Goal: Task Accomplishment & Management: Manage account settings

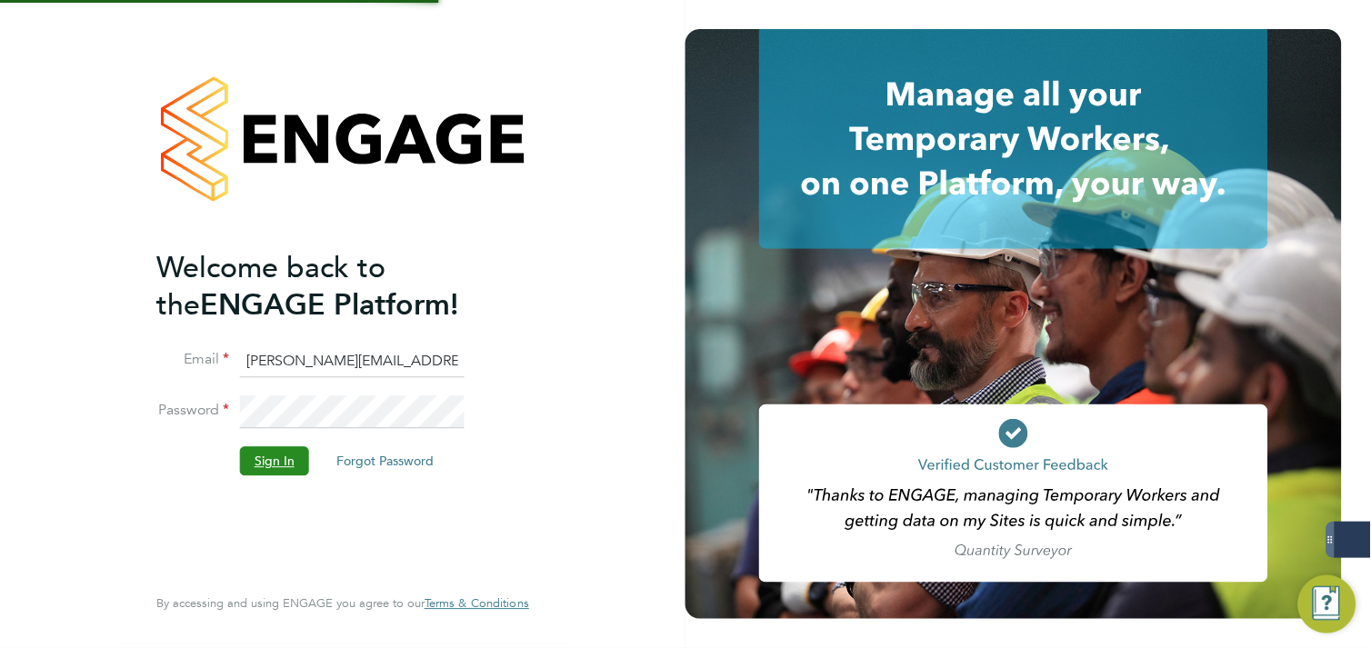
click at [260, 466] on button "Sign In" at bounding box center [274, 461] width 69 height 29
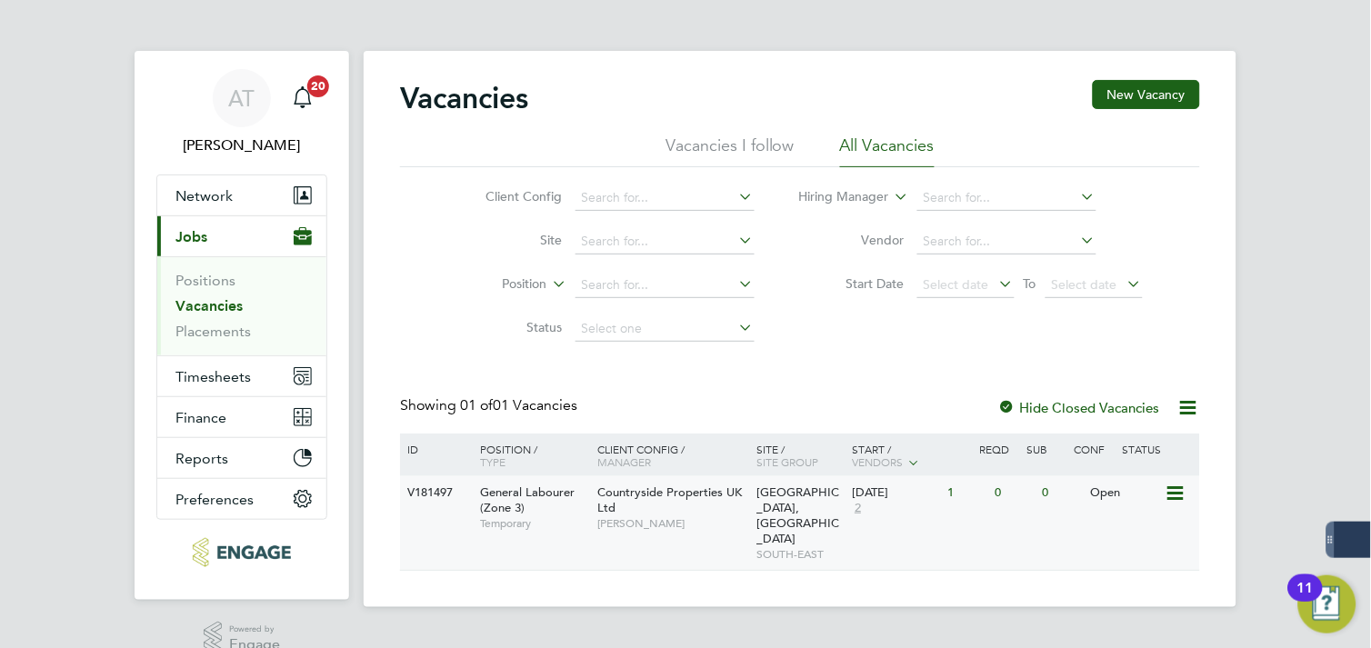
click at [687, 519] on span "[PERSON_NAME]" at bounding box center [673, 523] width 150 height 15
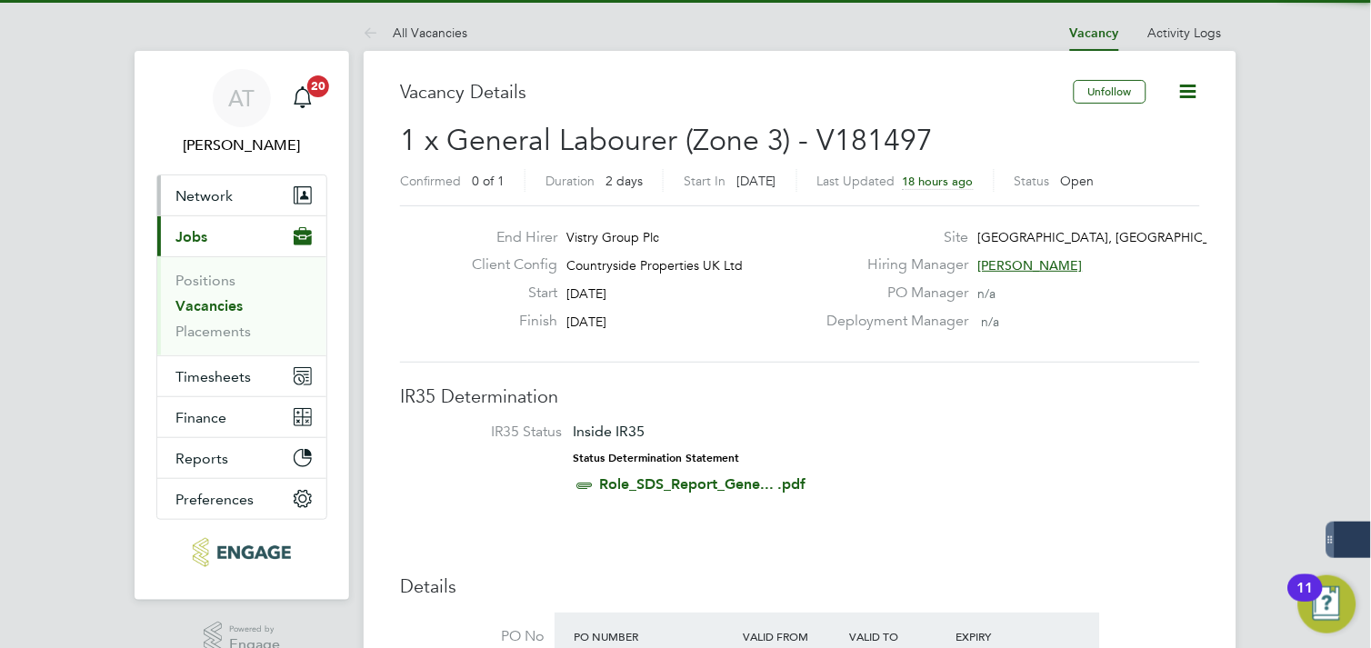
click at [231, 196] on span "Network" at bounding box center [203, 195] width 57 height 17
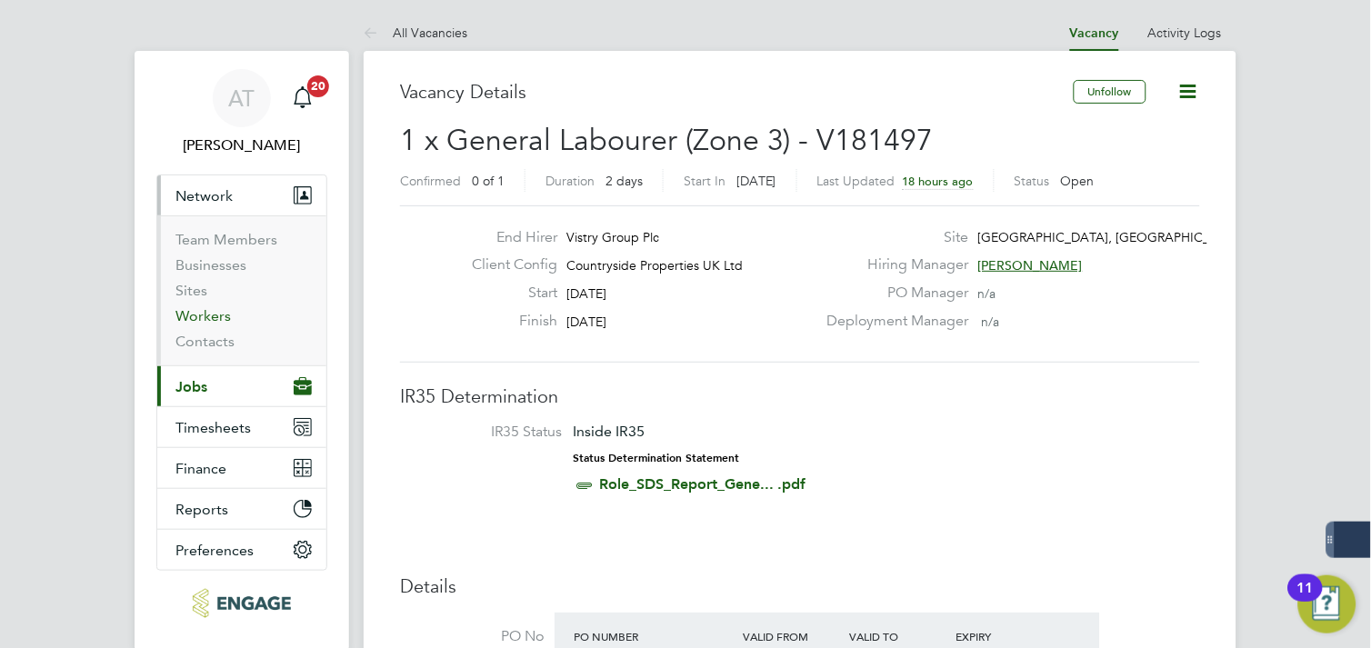
click at [204, 311] on link "Workers" at bounding box center [202, 315] width 55 height 17
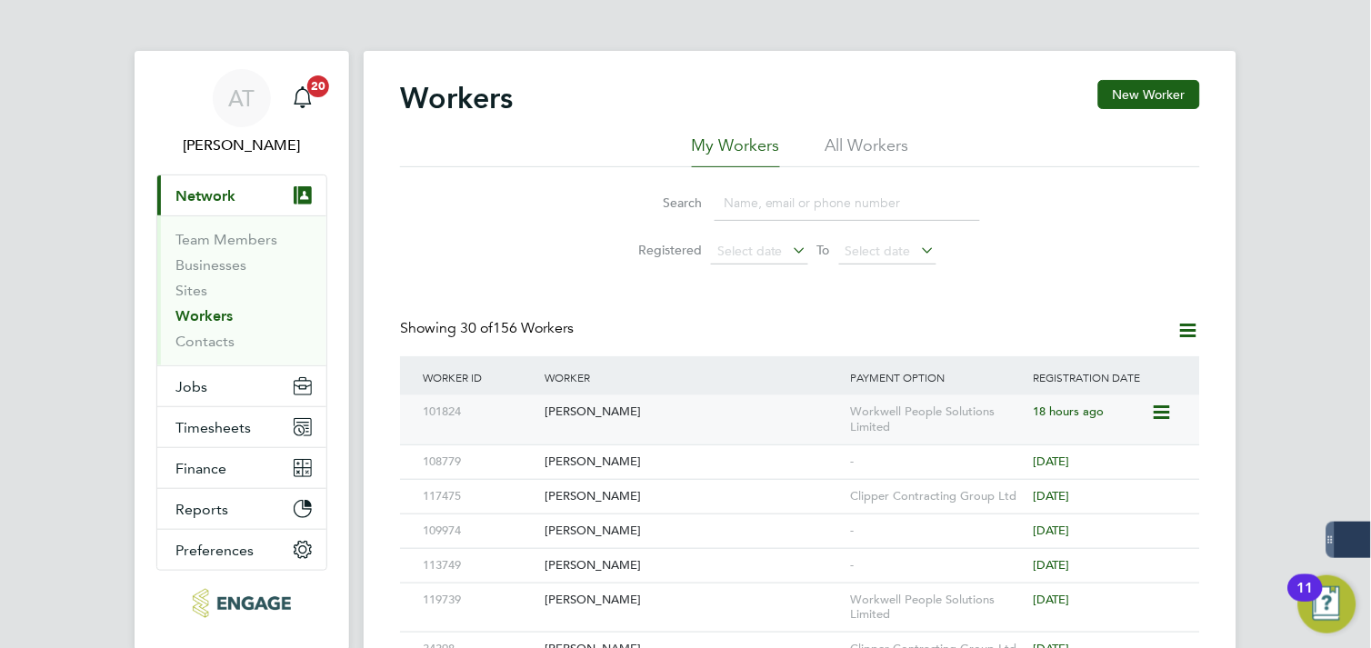
click at [780, 429] on div "101824 Kyle Cote Workwell People Solutions Limited 18 hours ago" at bounding box center [800, 420] width 800 height 49
click at [568, 418] on div "[PERSON_NAME]" at bounding box center [693, 413] width 306 height 34
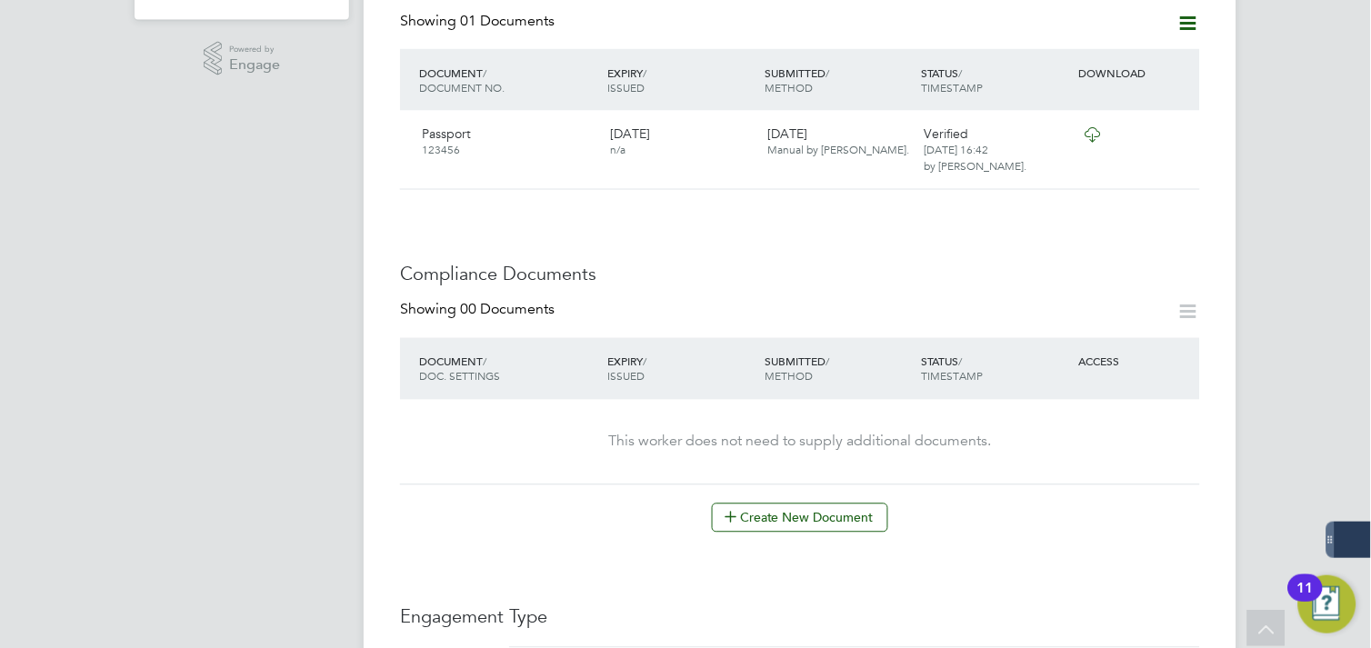
scroll to position [706, 0]
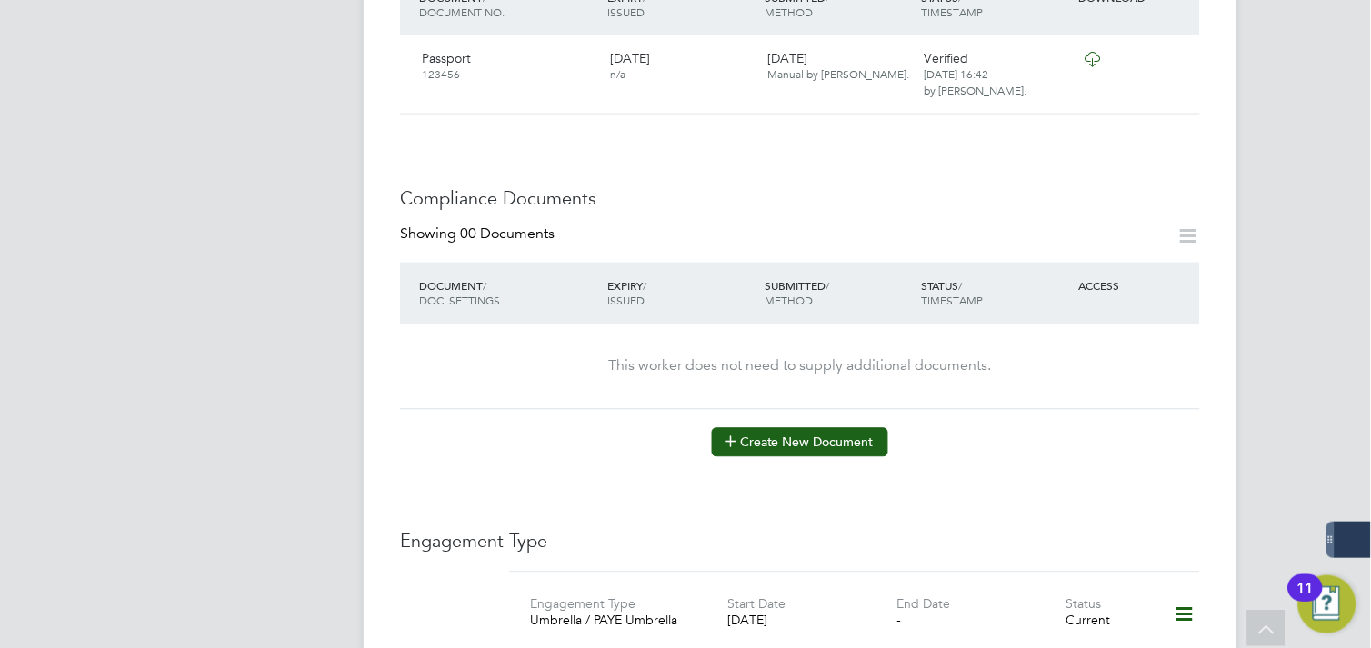
click at [769, 432] on button "Create New Document" at bounding box center [800, 442] width 176 height 29
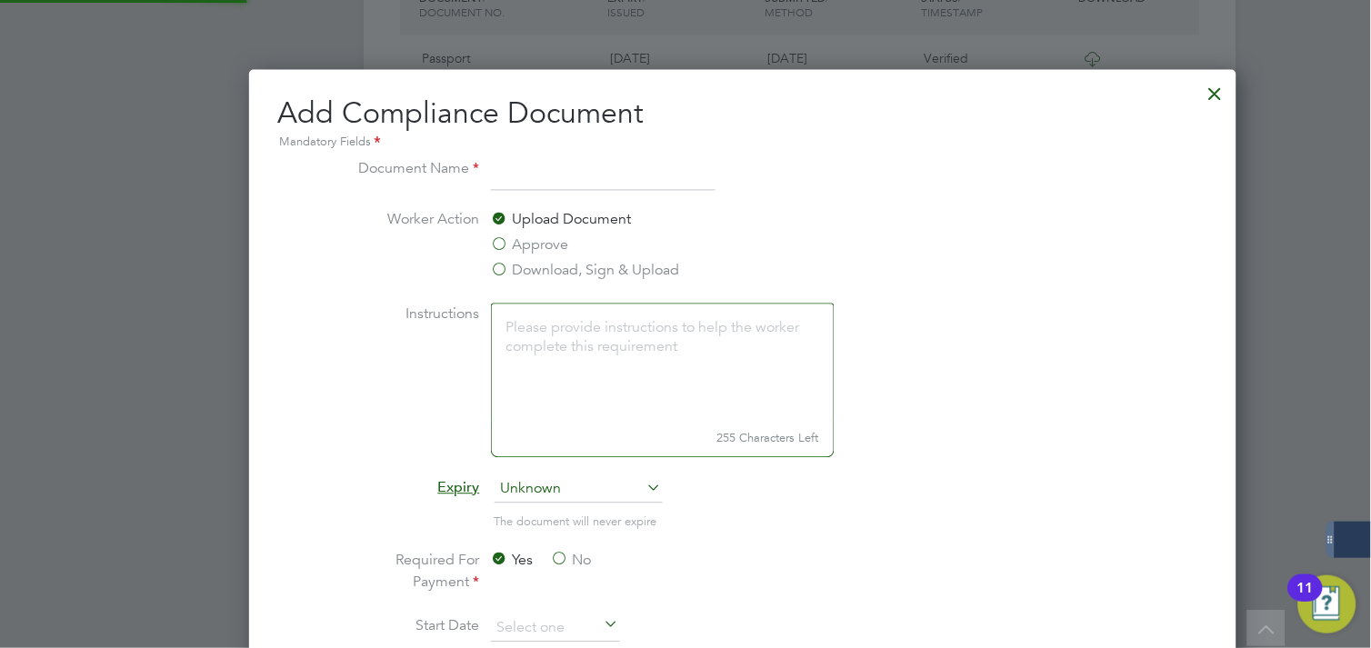
scroll to position [9, 9]
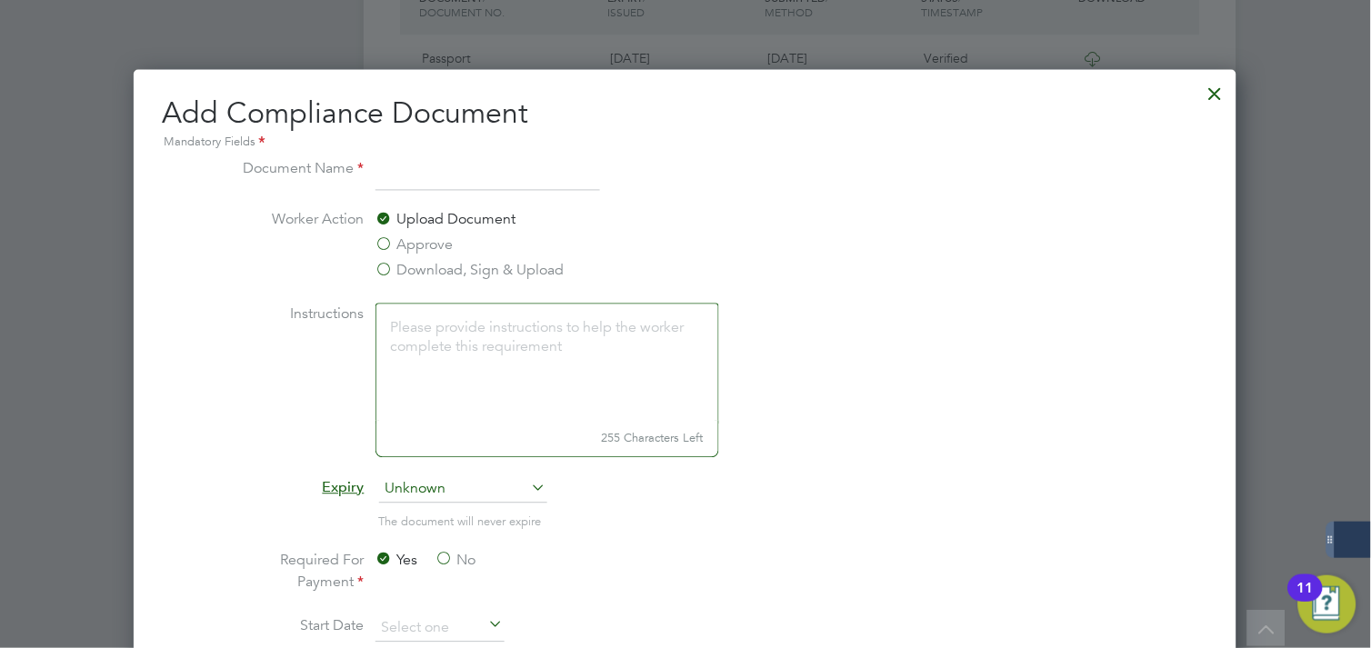
click at [461, 175] on input at bounding box center [488, 174] width 225 height 33
type input "EMERGENCY CONTACT"
click at [425, 253] on label "Approve" at bounding box center [415, 246] width 78 height 22
click at [0, 0] on input "Approve" at bounding box center [0, 0] width 0 height 0
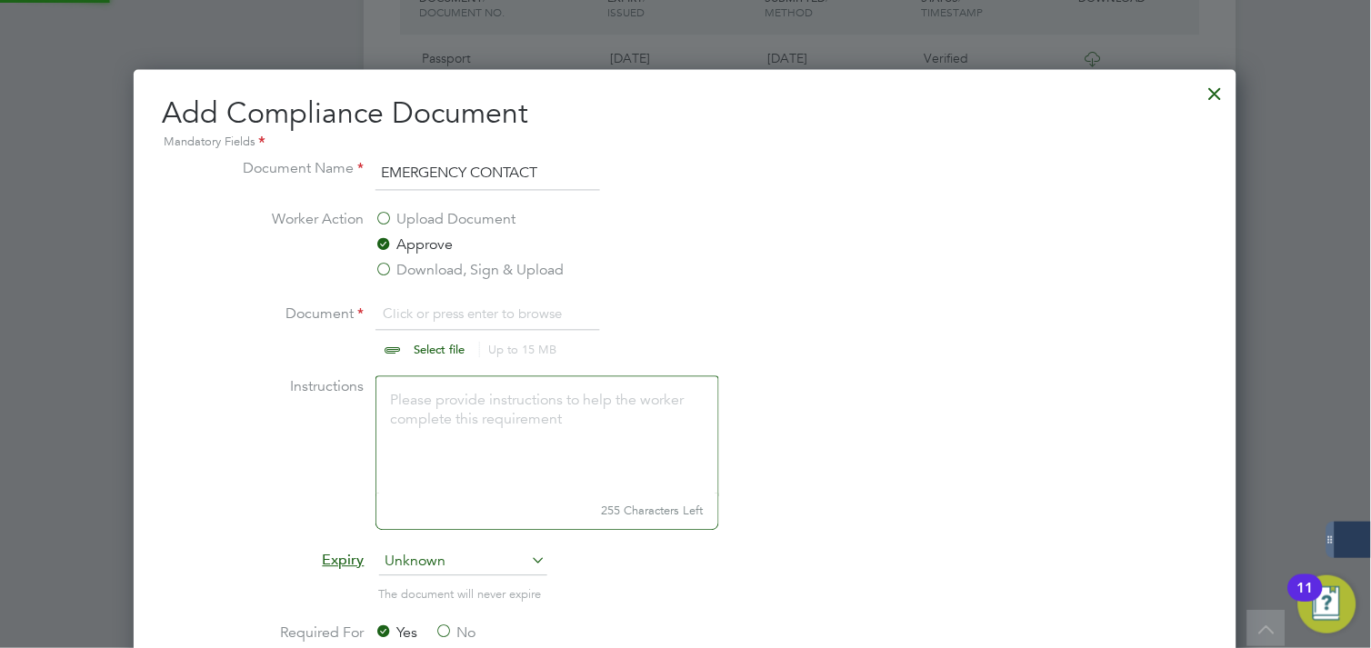
scroll to position [28, 225]
click at [446, 342] on input "file" at bounding box center [458, 331] width 286 height 55
type input "C:\fakepath\Candidate-Registration-Kyle-Cote.pdf"
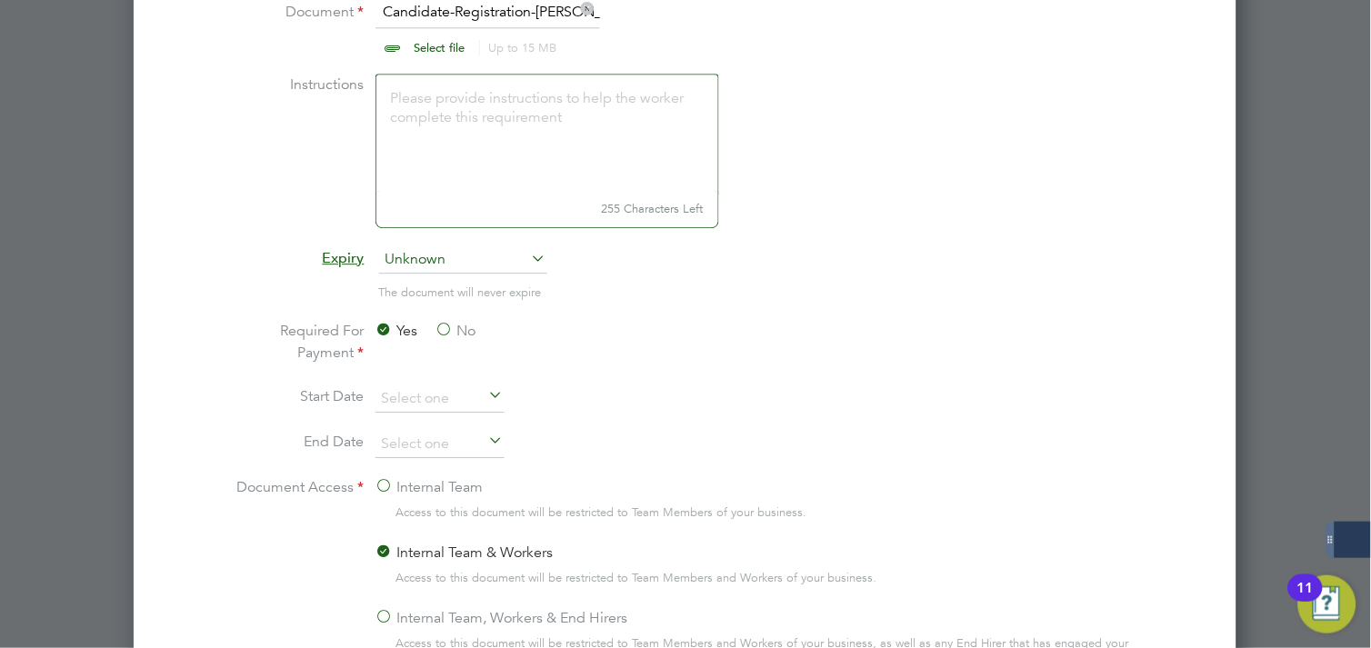
scroll to position [1010, 0]
drag, startPoint x: 467, startPoint y: 329, endPoint x: 465, endPoint y: 349, distance: 20.2
click at [466, 329] on label "No" at bounding box center [456, 330] width 41 height 22
click at [0, 0] on input "No" at bounding box center [0, 0] width 0 height 0
drag, startPoint x: 396, startPoint y: 614, endPoint x: 478, endPoint y: 587, distance: 86.0
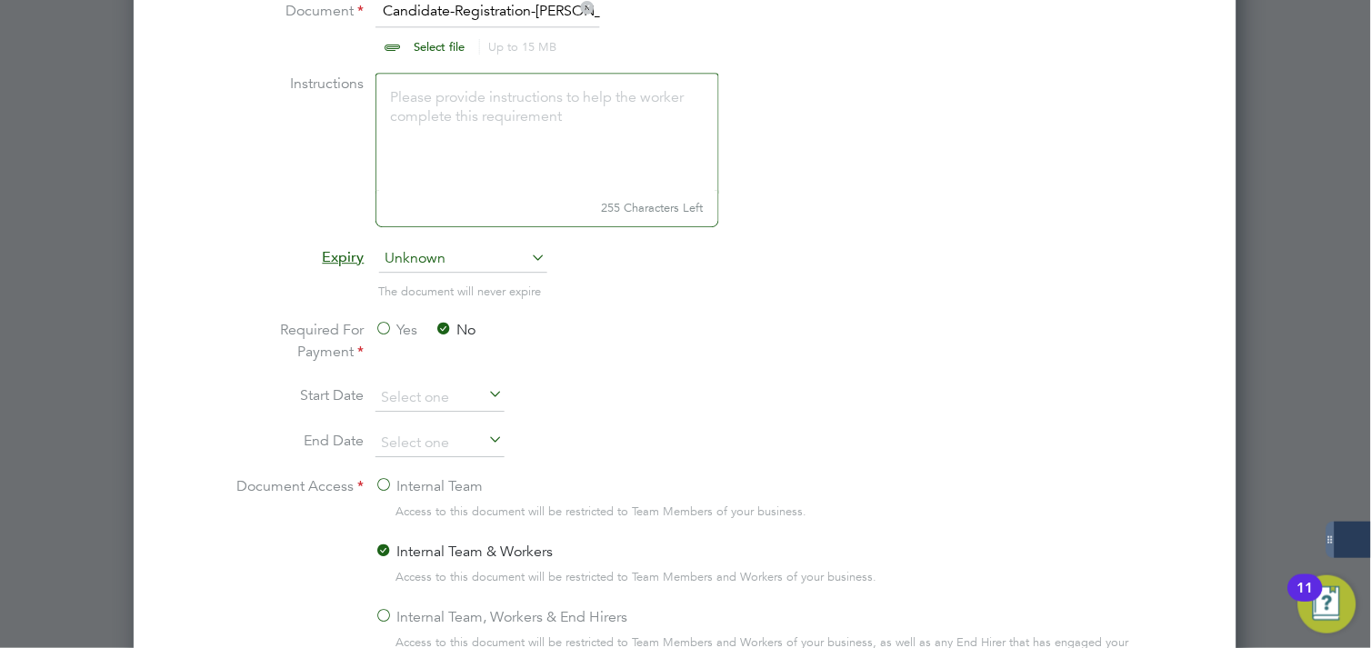
click at [396, 616] on label "Internal Team, Workers & End Hirers" at bounding box center [502, 617] width 253 height 22
click at [0, 0] on input "Internal Team, Workers & End Hirers" at bounding box center [0, 0] width 0 height 0
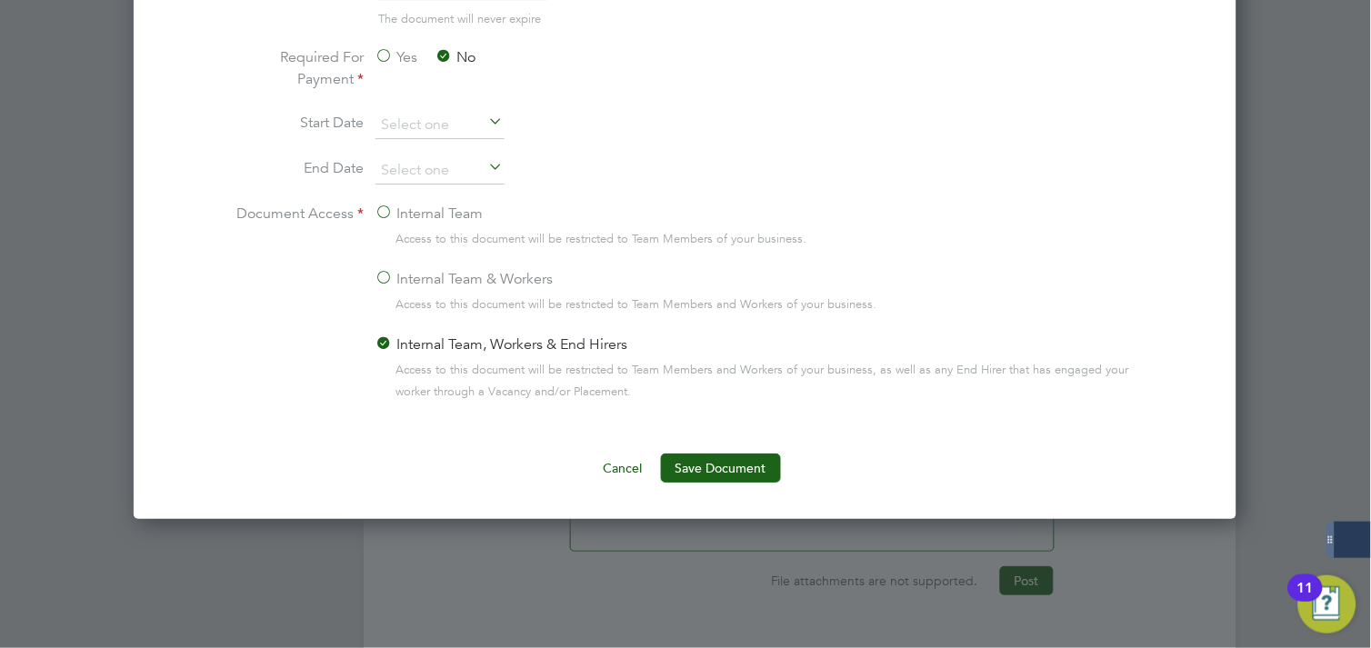
scroll to position [1304, 0]
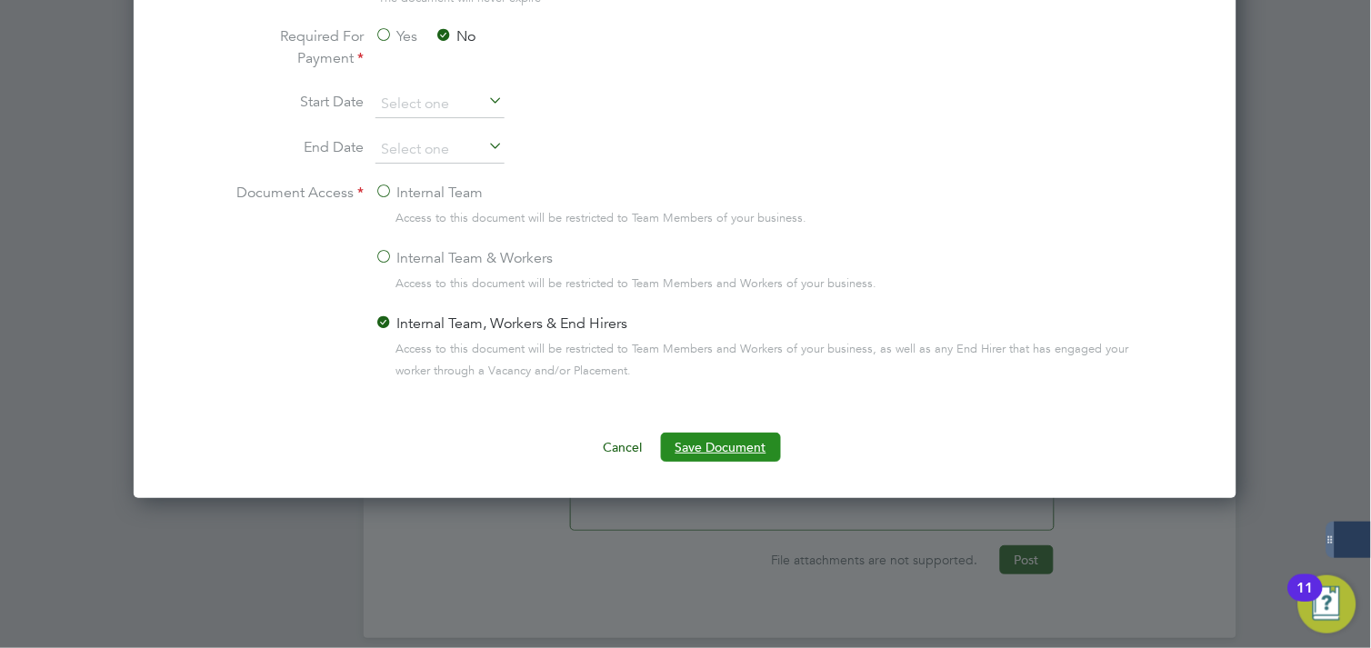
click at [710, 456] on button "Save Document" at bounding box center [721, 447] width 120 height 29
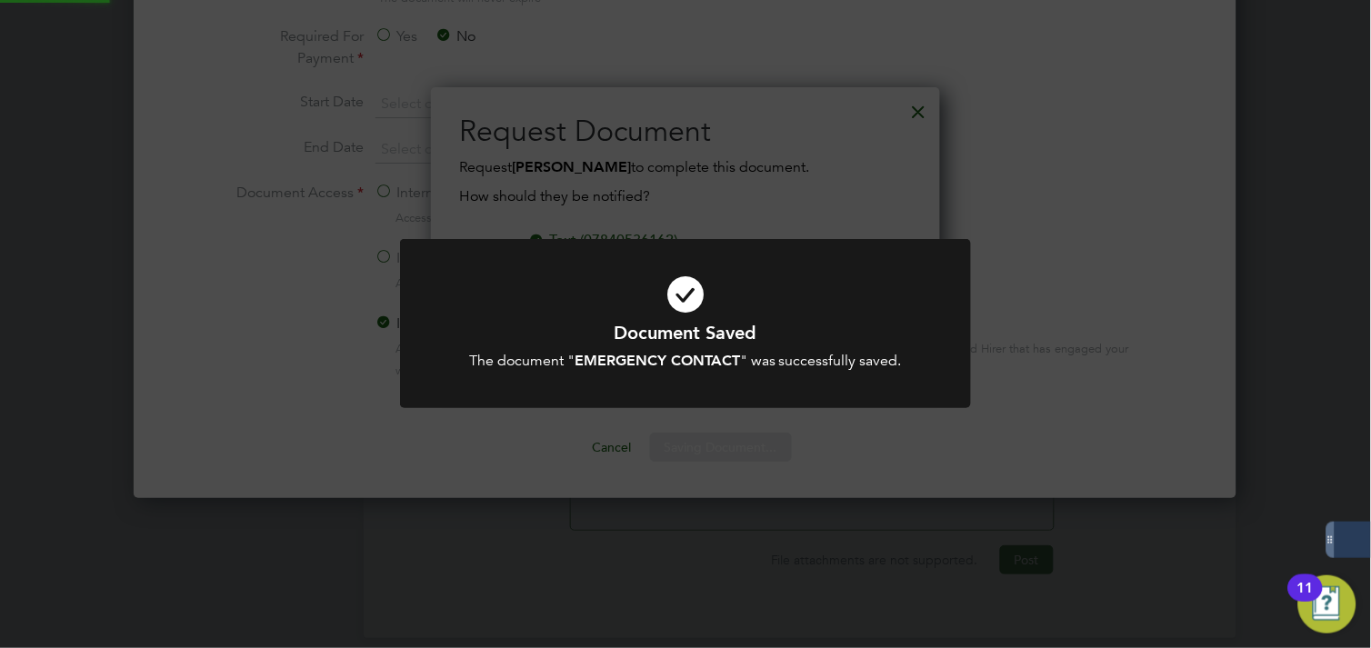
scroll to position [292, 510]
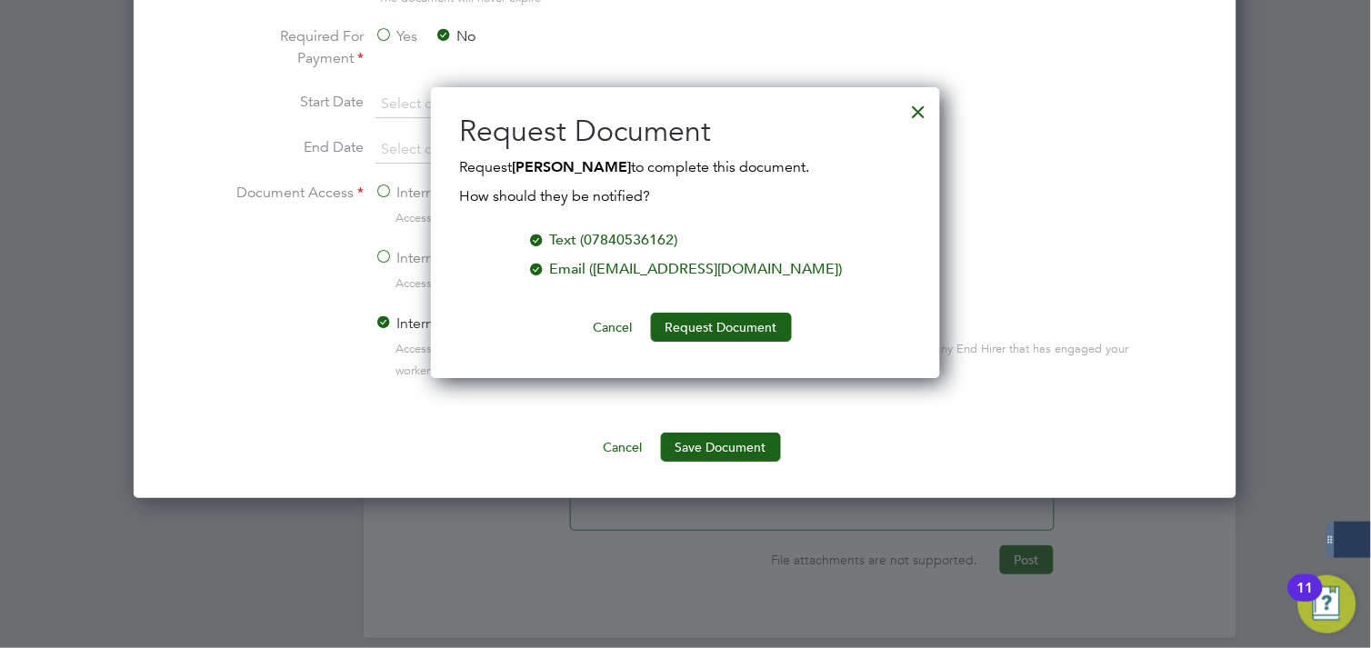
click at [621, 267] on div "Email (kb3666@icloud.com)" at bounding box center [696, 269] width 293 height 22
click at [698, 323] on button "Request Document" at bounding box center [721, 327] width 141 height 29
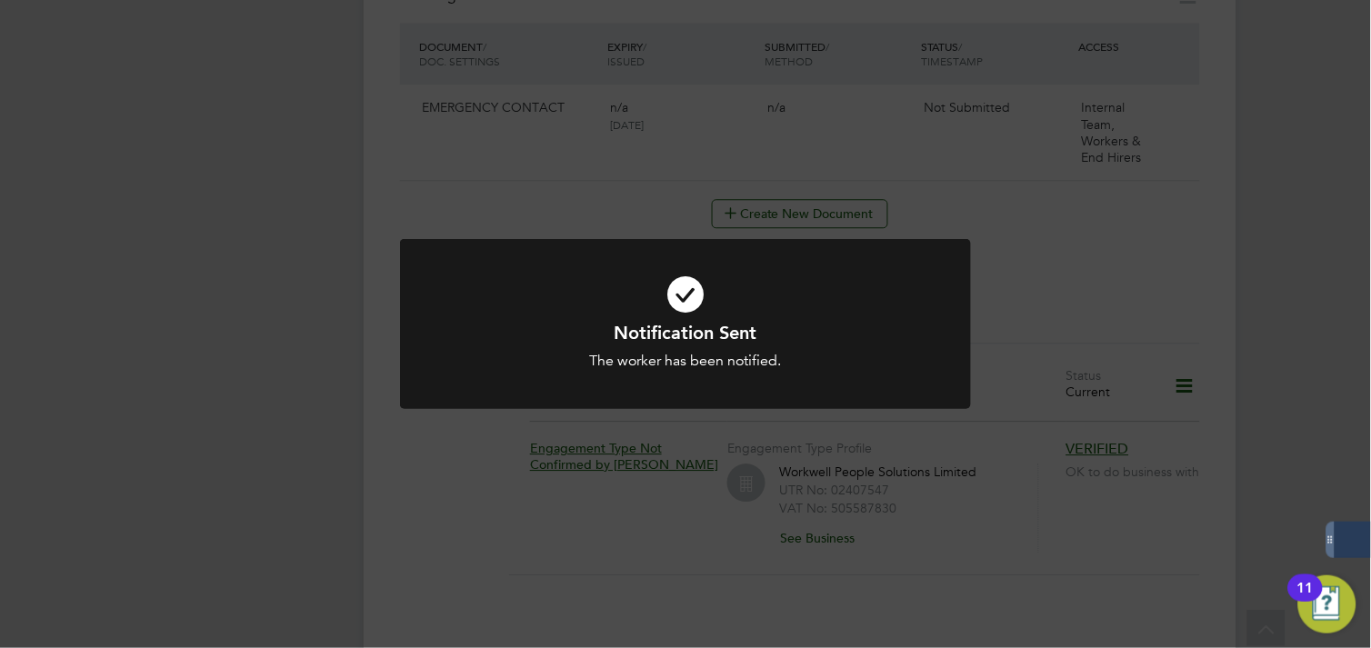
scroll to position [900, 0]
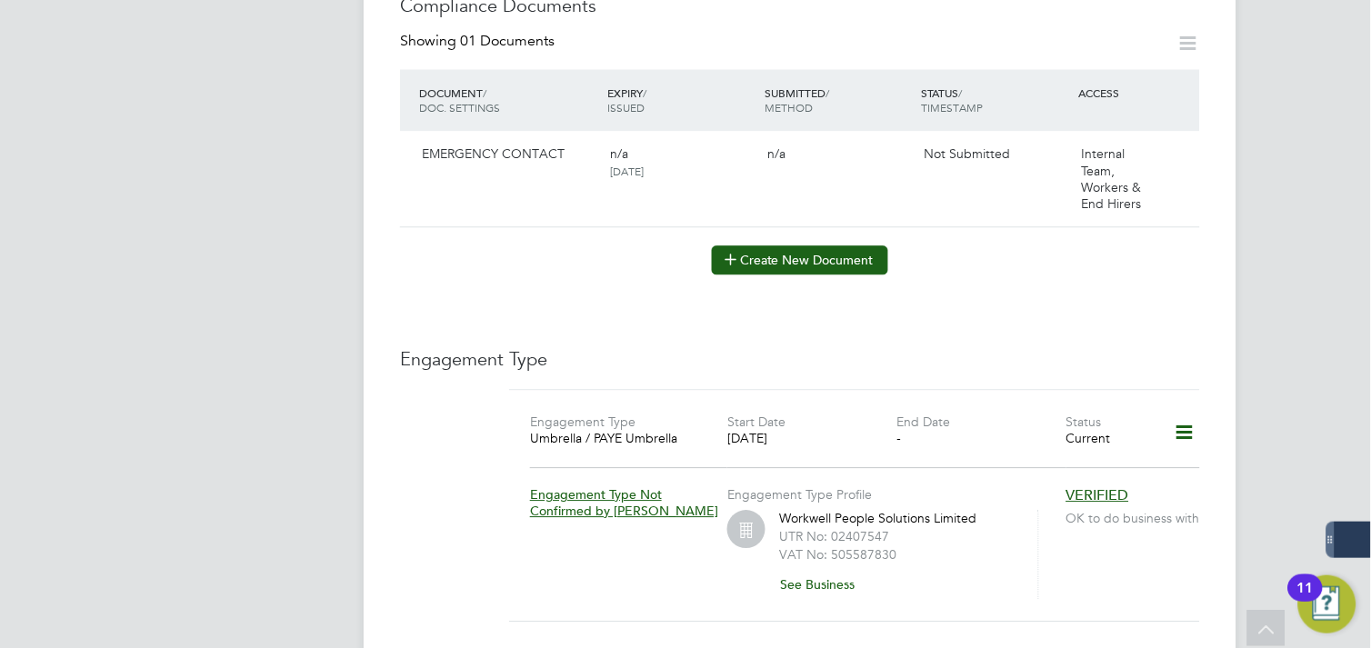
click at [811, 250] on button "Create New Document" at bounding box center [800, 259] width 176 height 29
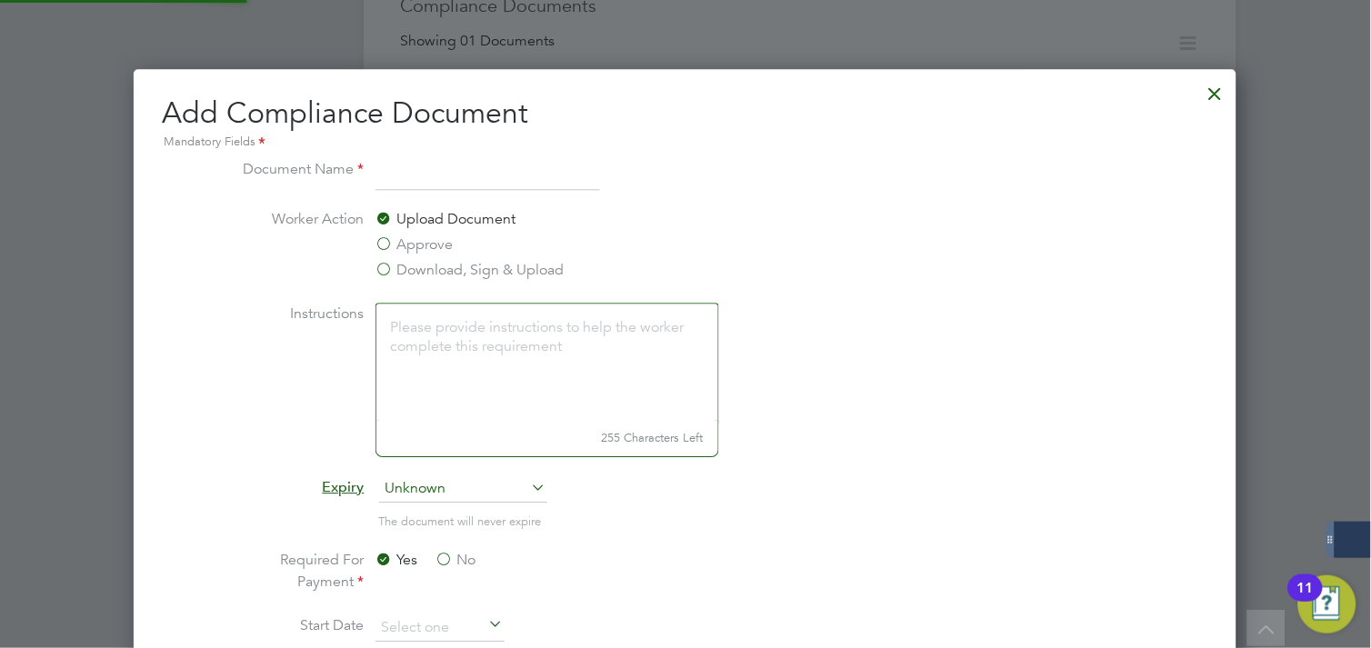
scroll to position [952, 1104]
type input "CSCS"
click at [1007, 312] on li "Instructions 255 Characters Left" at bounding box center [685, 389] width 914 height 173
click at [912, 306] on li "Instructions 255 Characters Left" at bounding box center [685, 389] width 914 height 173
click at [930, 293] on li "Worker Action Upload Document Approve Download, Sign & Upload" at bounding box center [685, 255] width 914 height 95
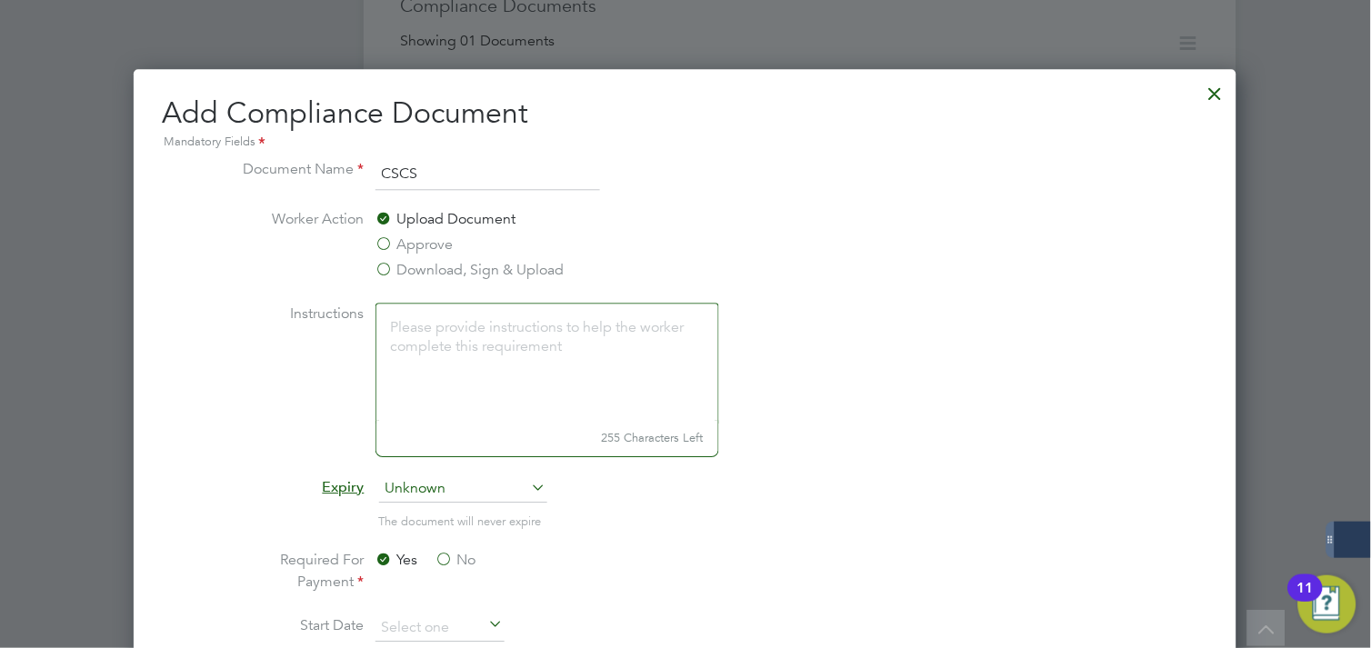
click at [830, 238] on li "Worker Action Upload Document Approve Download, Sign & Upload" at bounding box center [685, 255] width 914 height 95
click at [416, 235] on label "Approve" at bounding box center [415, 245] width 78 height 22
click at [0, 0] on input "Approve" at bounding box center [0, 0] width 0 height 0
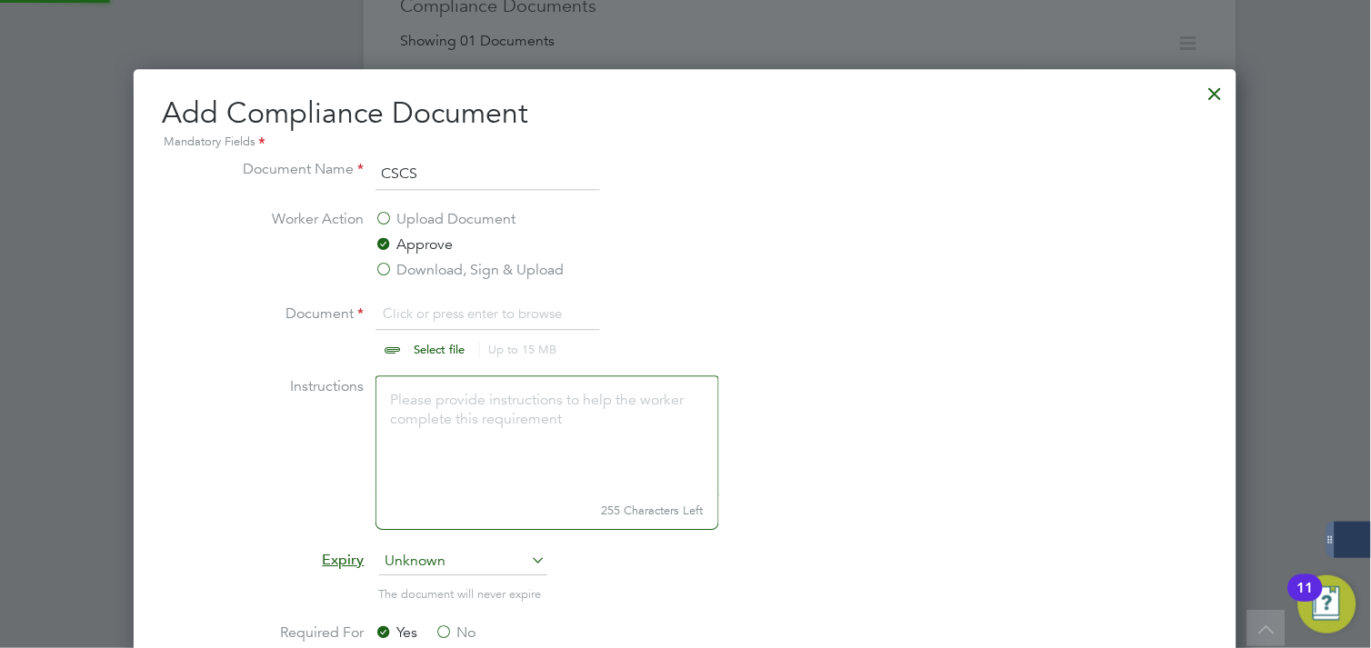
scroll to position [28, 225]
click at [442, 344] on input "file" at bounding box center [458, 330] width 286 height 55
type input "C:\fakepath\kyle cote eusr (cscs).jpg"
click at [1047, 346] on li "Document kyle cote eusr (cscs).jpg Select file Up to 15 MB Drop your file here" at bounding box center [685, 339] width 914 height 73
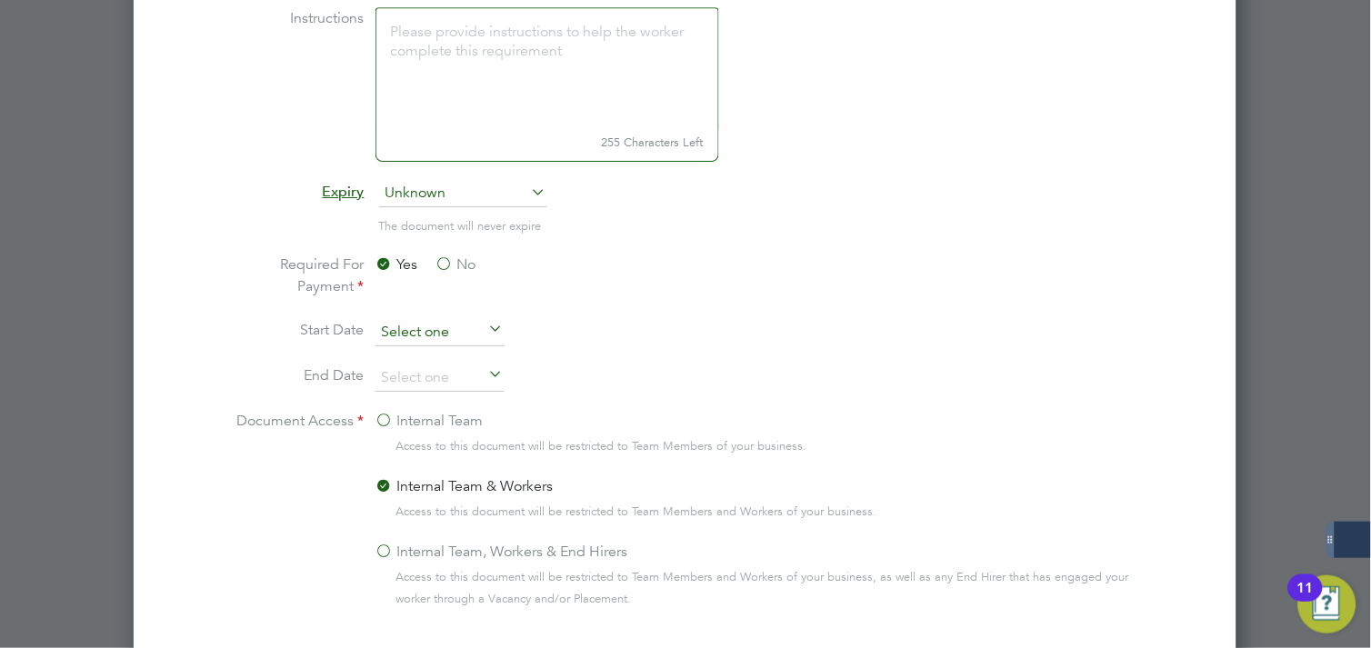
scroll to position [1304, 0]
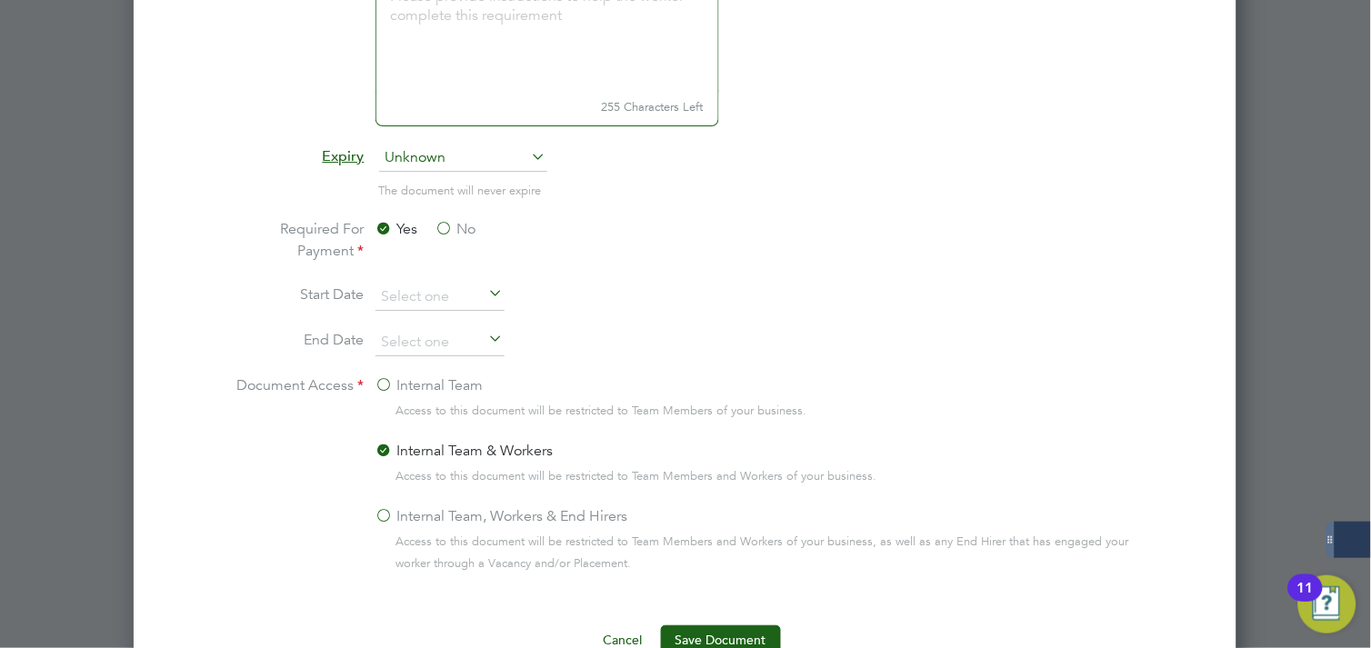
click at [457, 218] on label "No" at bounding box center [456, 229] width 41 height 22
click at [0, 0] on input "No" at bounding box center [0, 0] width 0 height 0
click at [427, 520] on label "Internal Team, Workers & End Hirers" at bounding box center [502, 517] width 253 height 22
click at [0, 0] on input "Internal Team, Workers & End Hirers" at bounding box center [0, 0] width 0 height 0
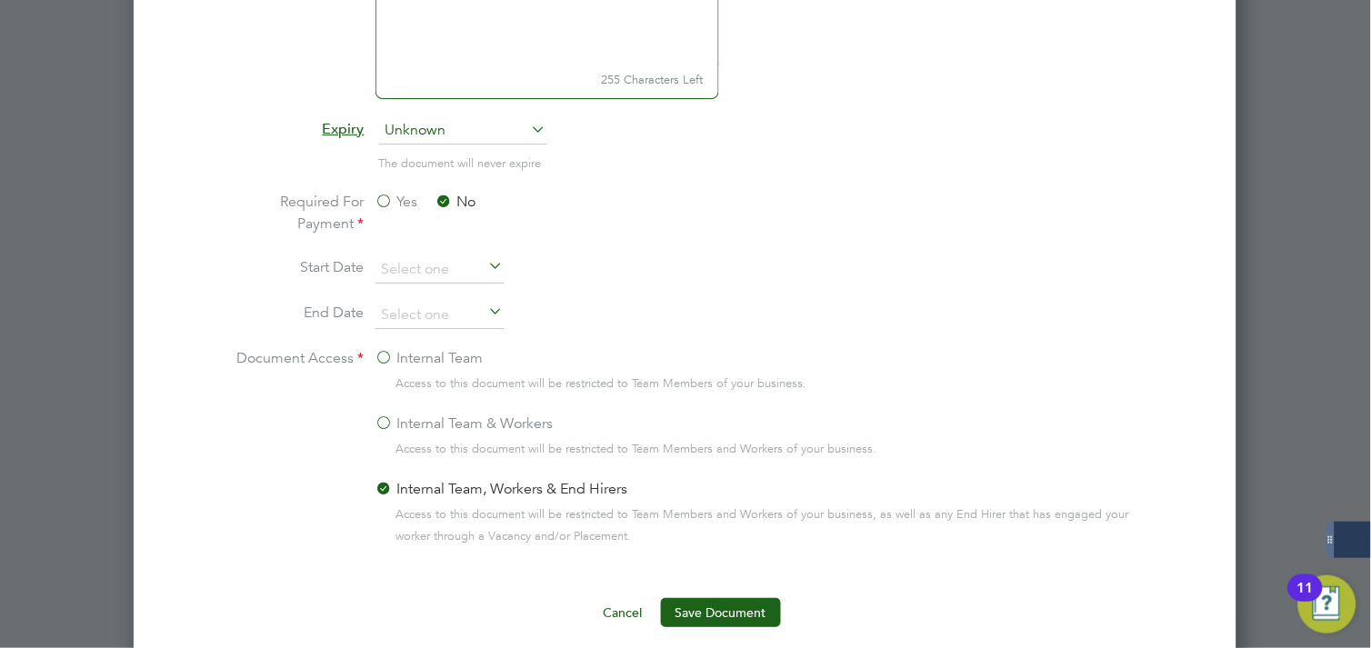
scroll to position [1346, 0]
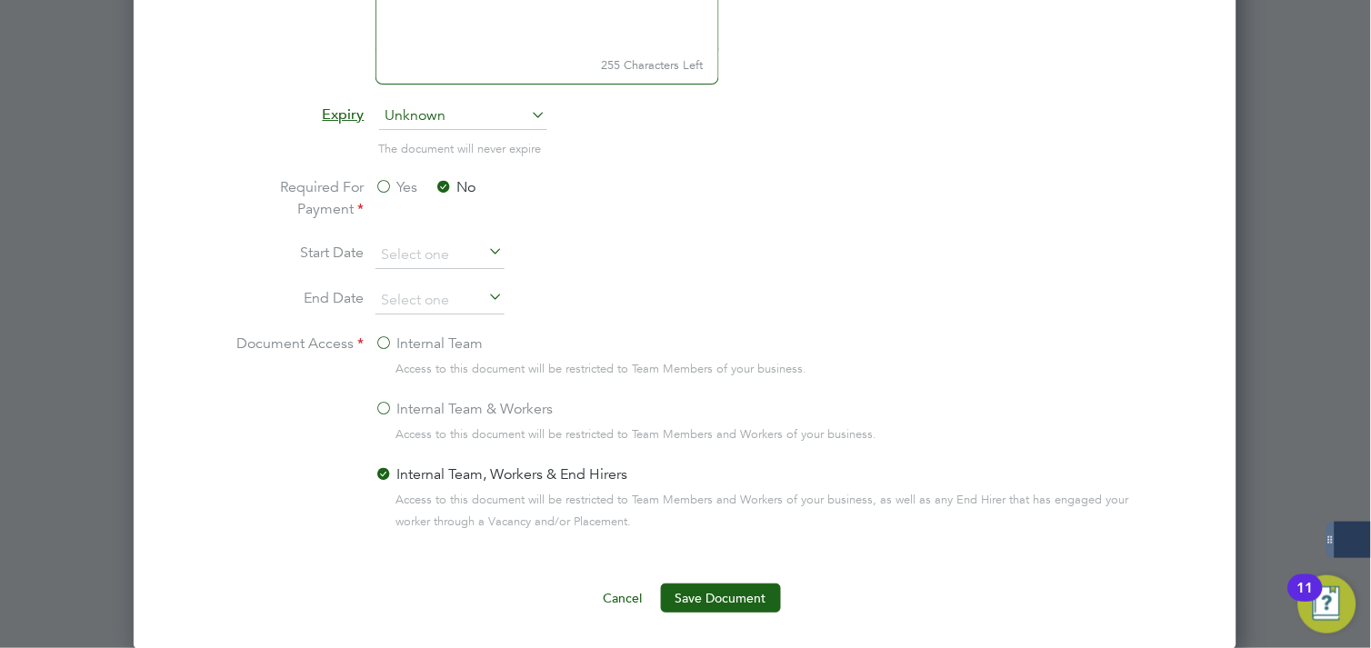
click at [729, 614] on div "Add Compliance Document Mandatory Fields Document Name CSCS Worker Action Uploa…" at bounding box center [685, 137] width 1103 height 1026
click at [724, 603] on button "Save Document" at bounding box center [721, 598] width 120 height 29
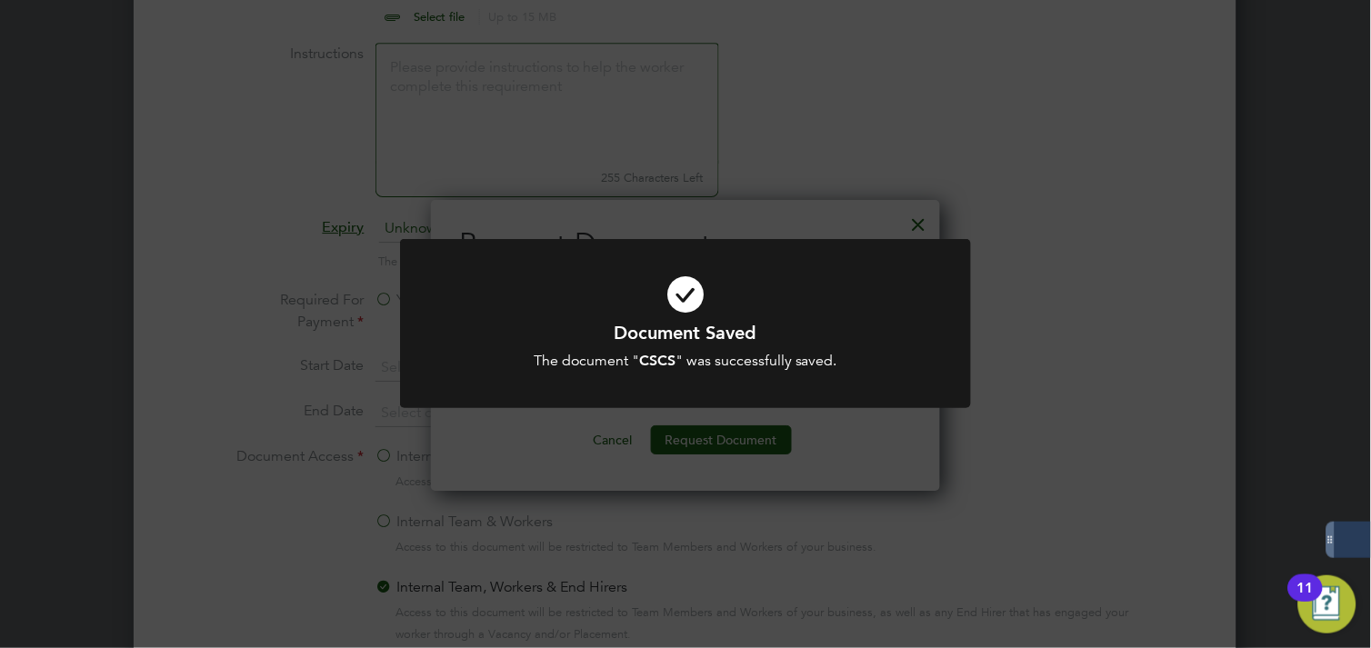
scroll to position [1042, 0]
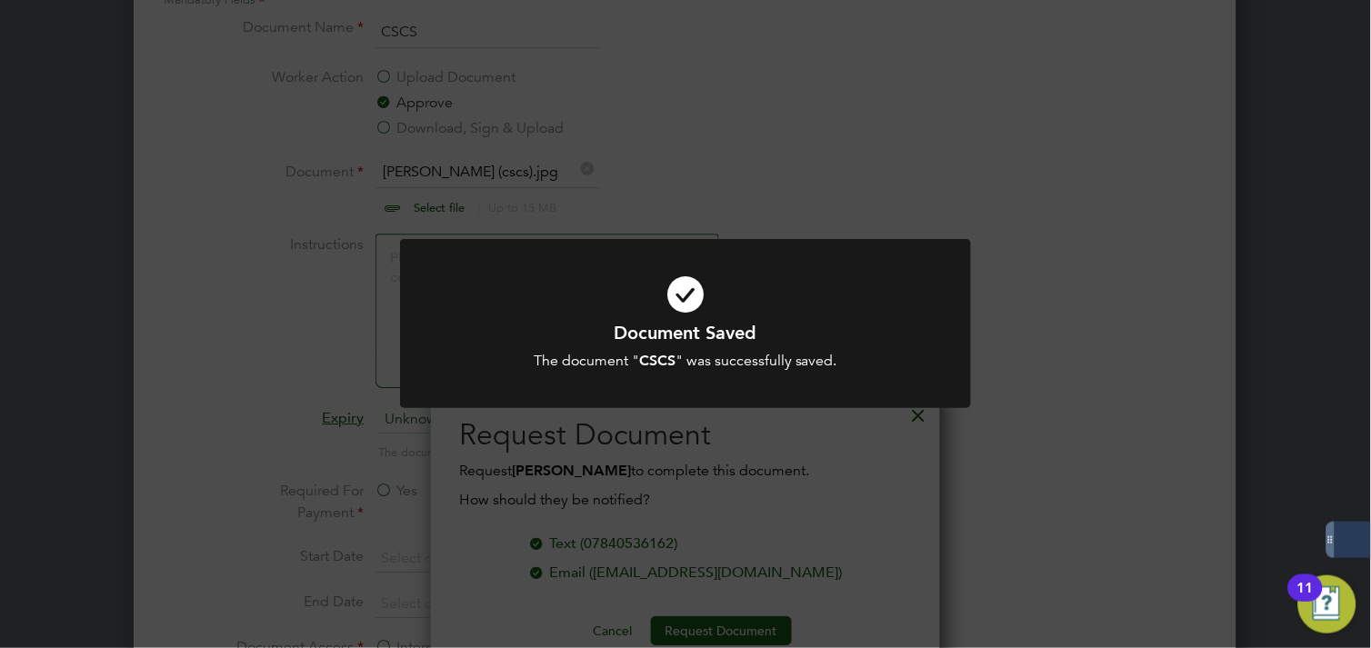
click at [851, 247] on div at bounding box center [685, 324] width 571 height 170
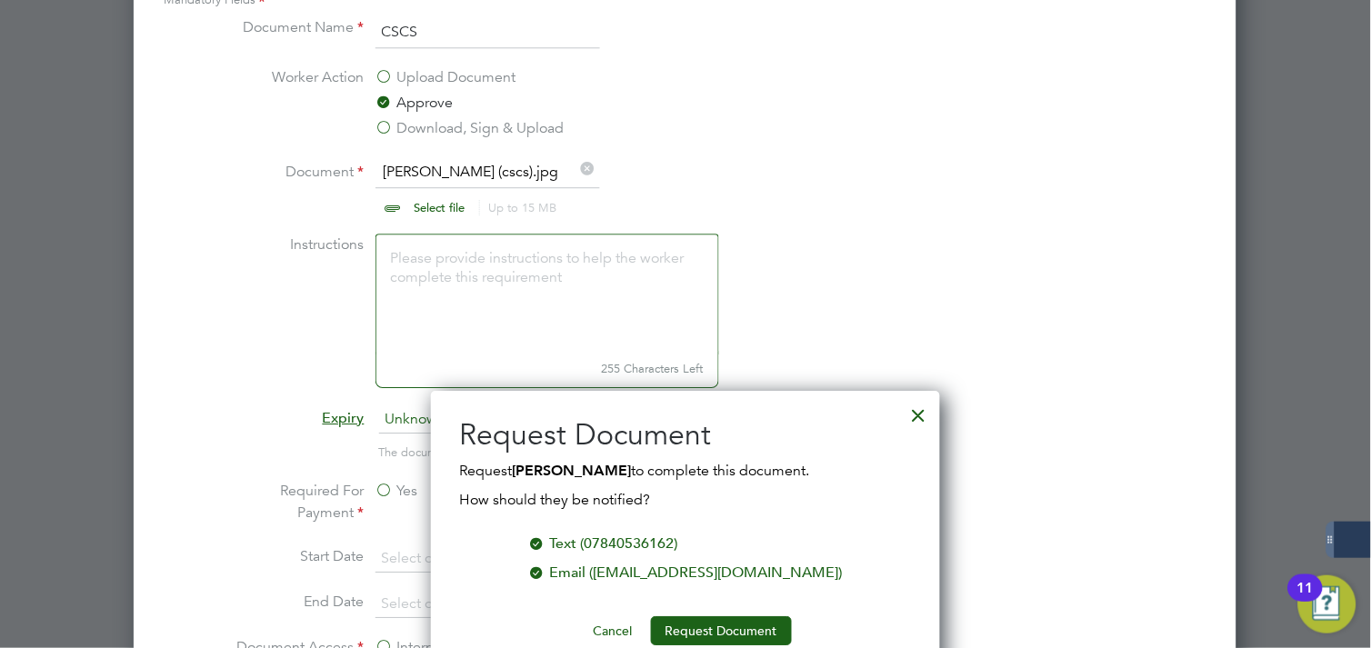
scroll to position [1143, 0]
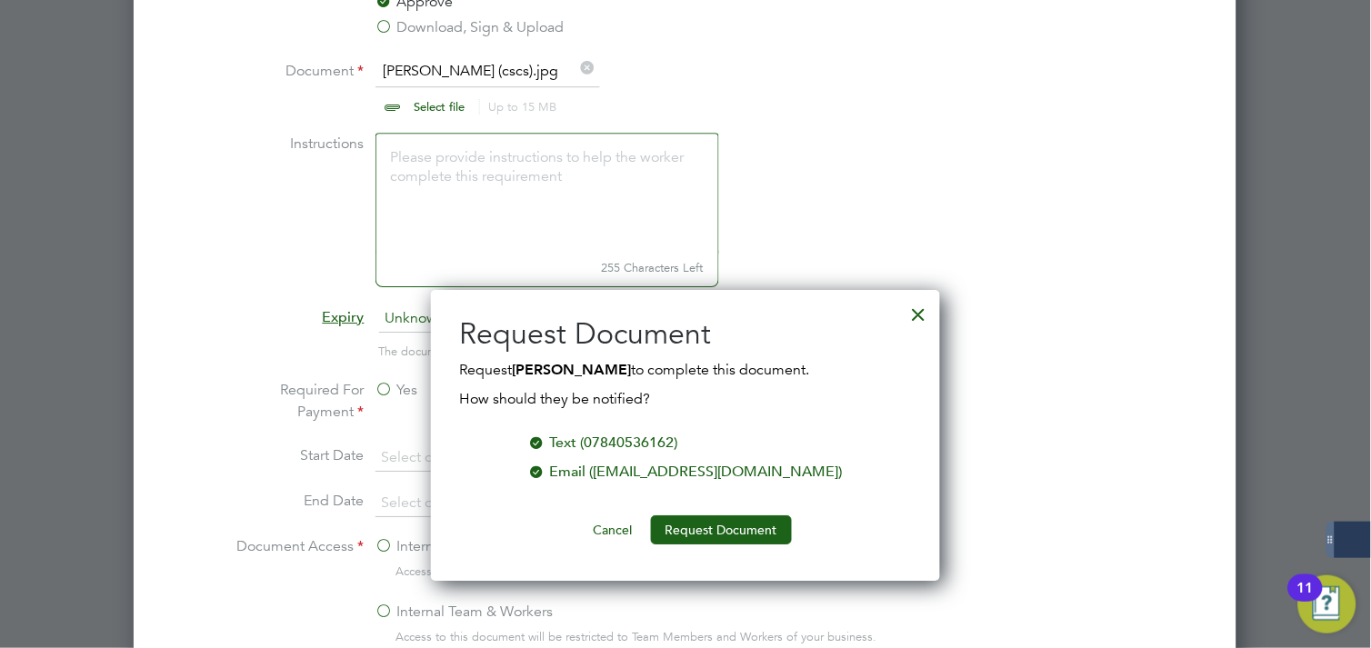
click at [641, 468] on div "Email (kb3666@icloud.com)" at bounding box center [696, 472] width 293 height 22
click at [686, 528] on button "Request Document" at bounding box center [721, 530] width 141 height 29
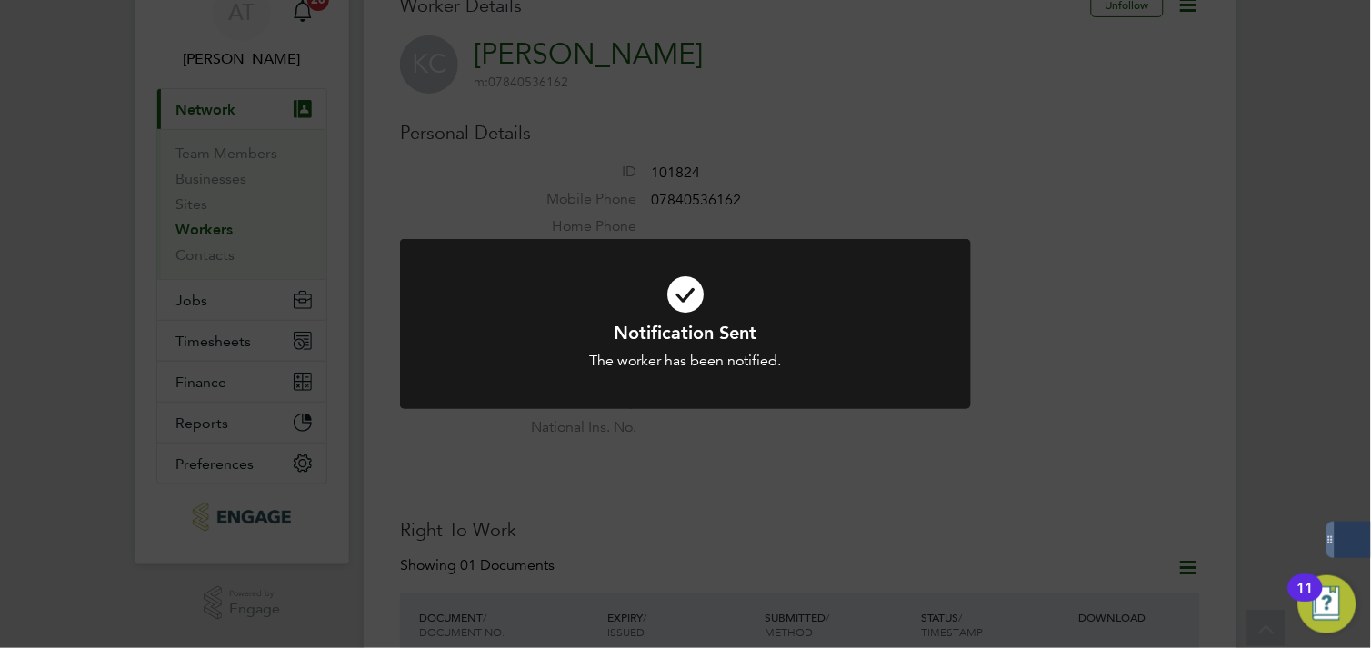
scroll to position [0, 0]
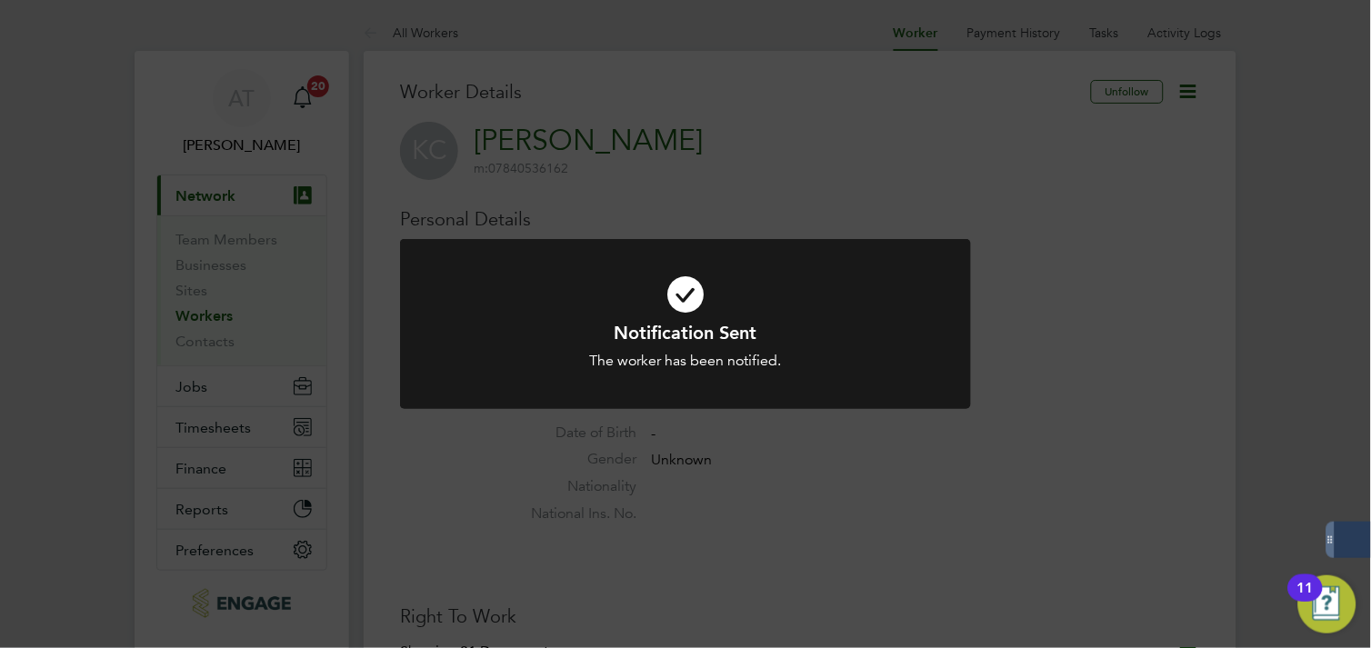
click at [210, 321] on div "Notification Sent The worker has been notified. Cancel Okay" at bounding box center [685, 324] width 1371 height 648
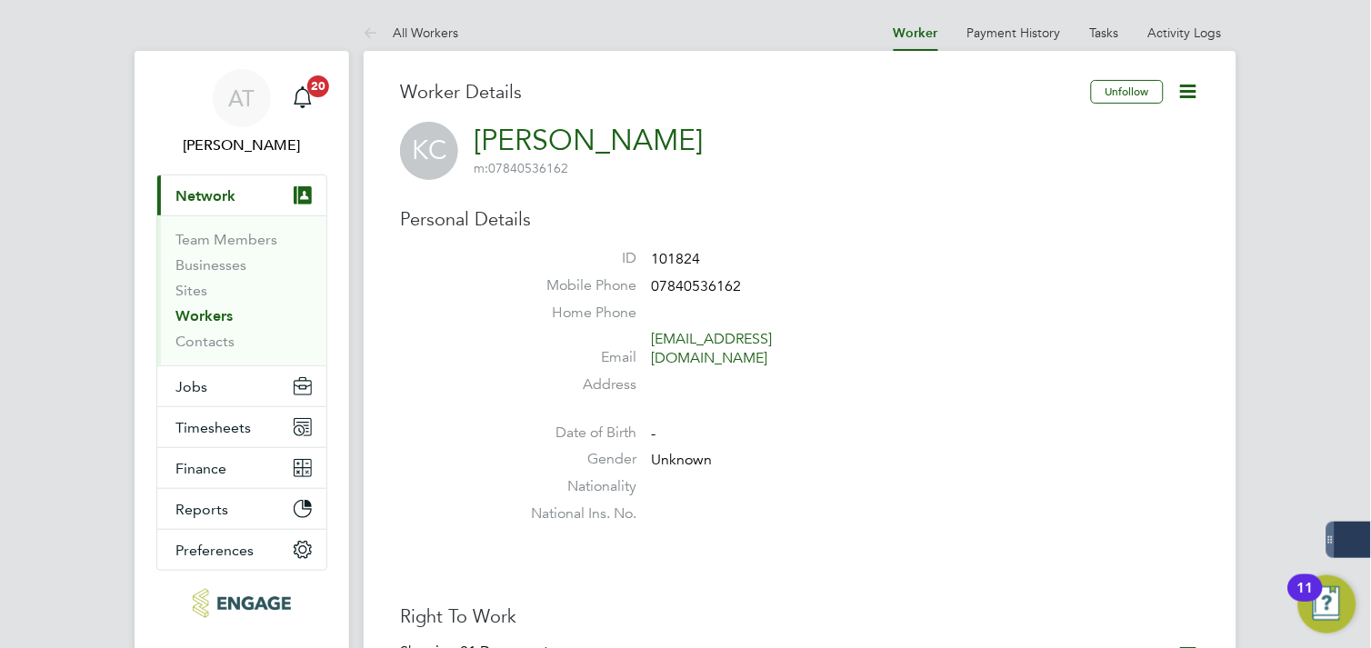
click at [210, 313] on link "Workers" at bounding box center [203, 315] width 57 height 17
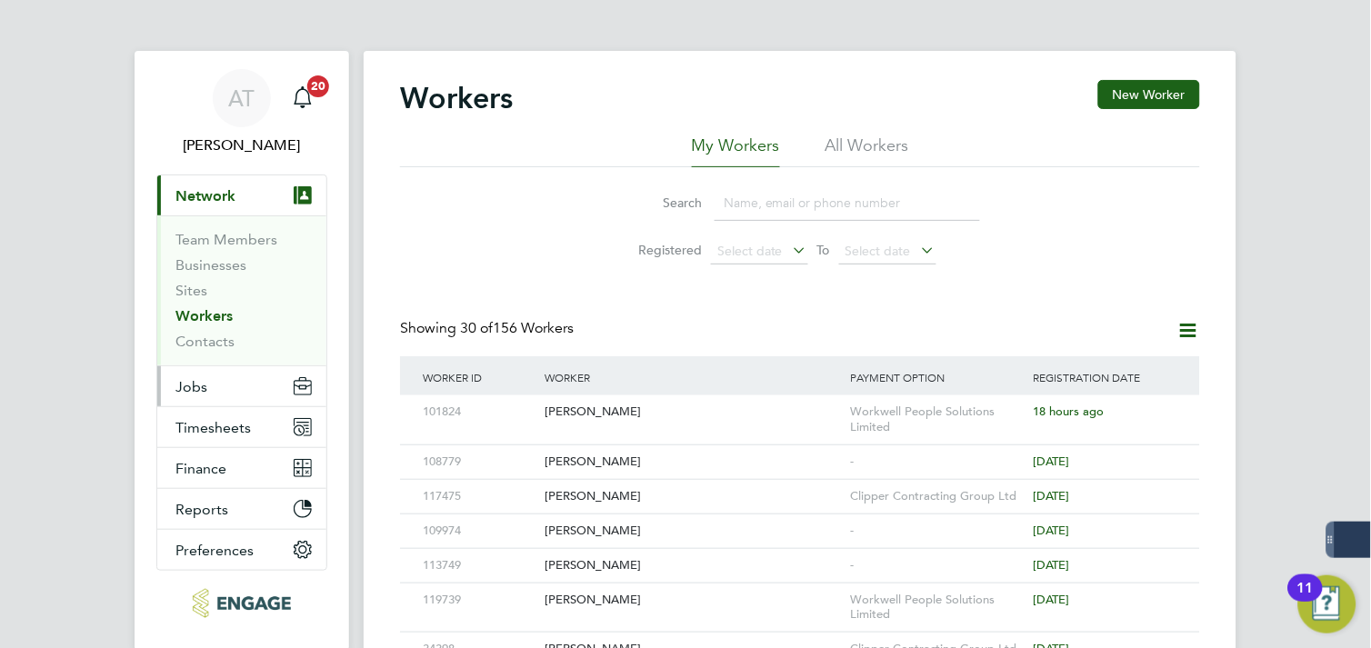
click at [224, 384] on button "Jobs" at bounding box center [241, 386] width 169 height 40
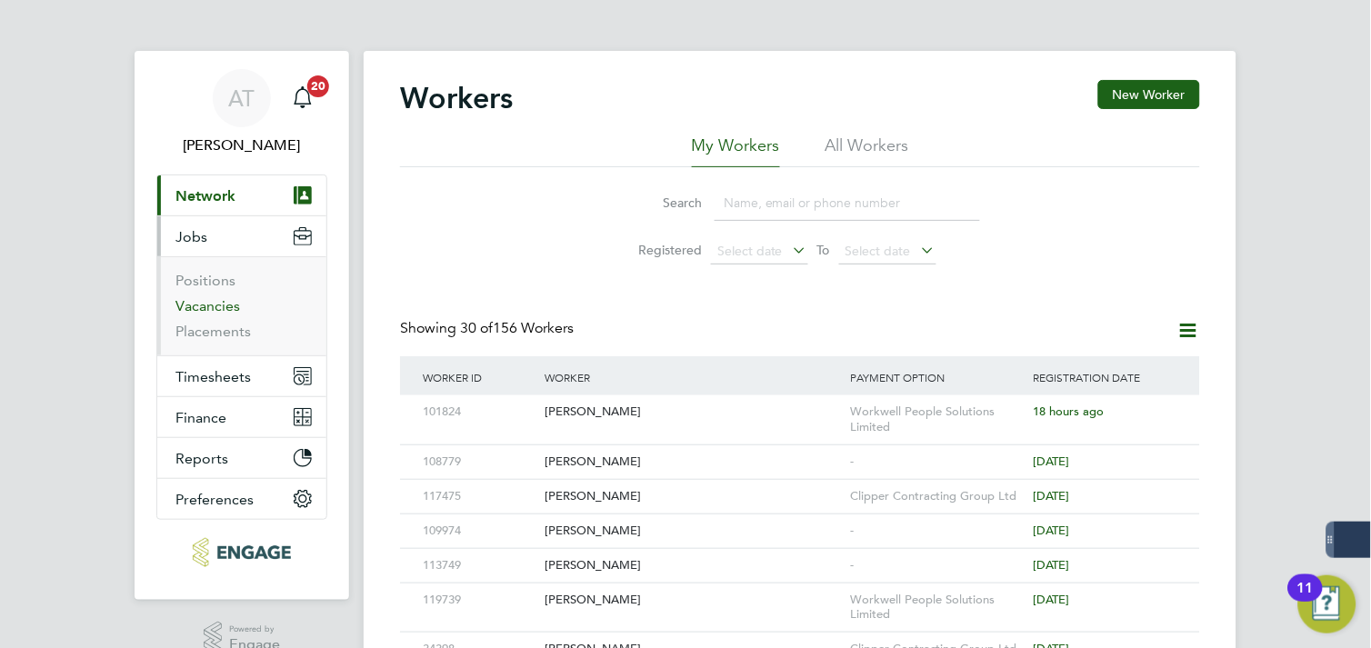
click at [228, 307] on link "Vacancies" at bounding box center [207, 305] width 65 height 17
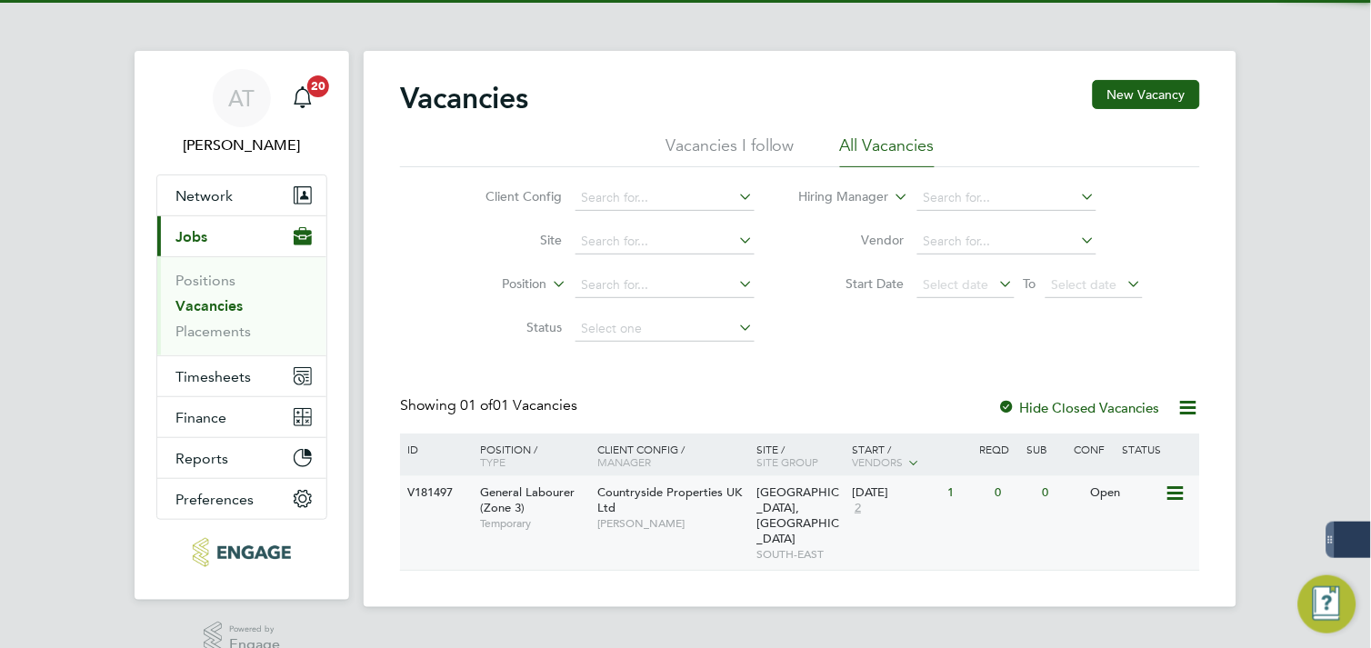
click at [604, 519] on span "[PERSON_NAME]" at bounding box center [673, 523] width 150 height 15
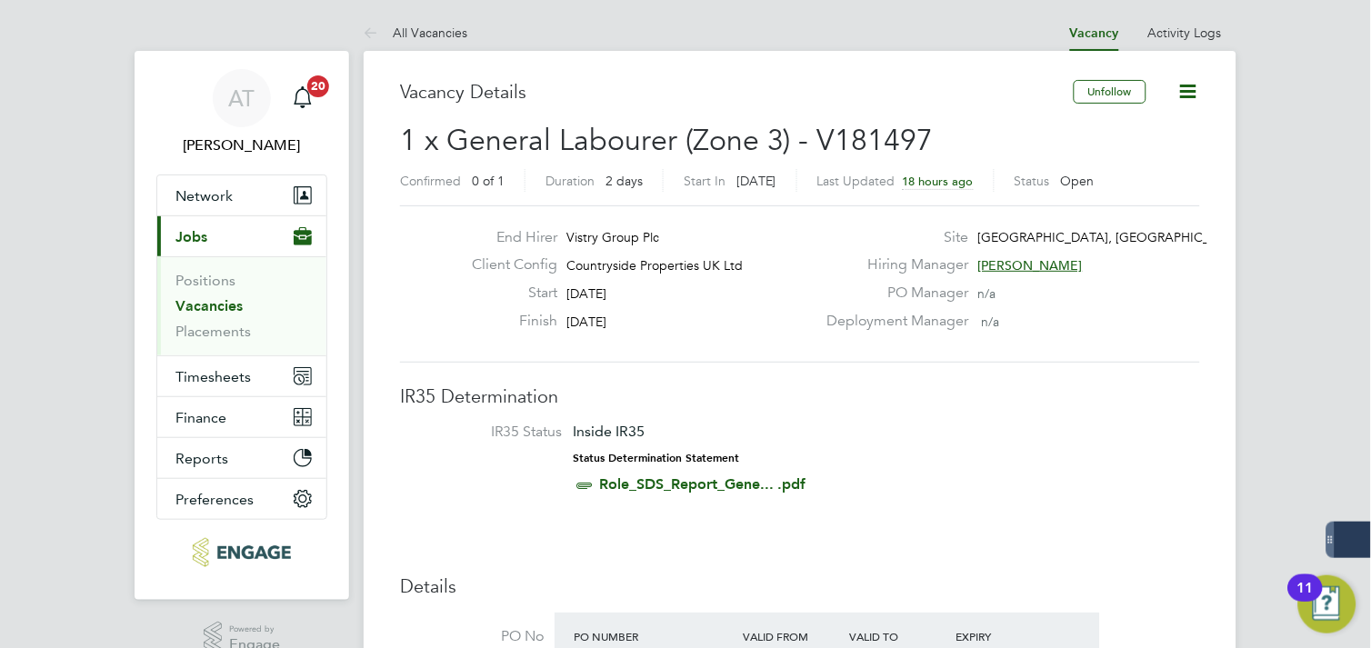
click at [1194, 88] on icon at bounding box center [1188, 91] width 23 height 23
drag, startPoint x: 1007, startPoint y: 355, endPoint x: 1023, endPoint y: 356, distance: 16.4
click at [1007, 355] on div "End Hirer Vistry Group Plc Client Config Countryside Properties UK Ltd Start [D…" at bounding box center [800, 283] width 800 height 157
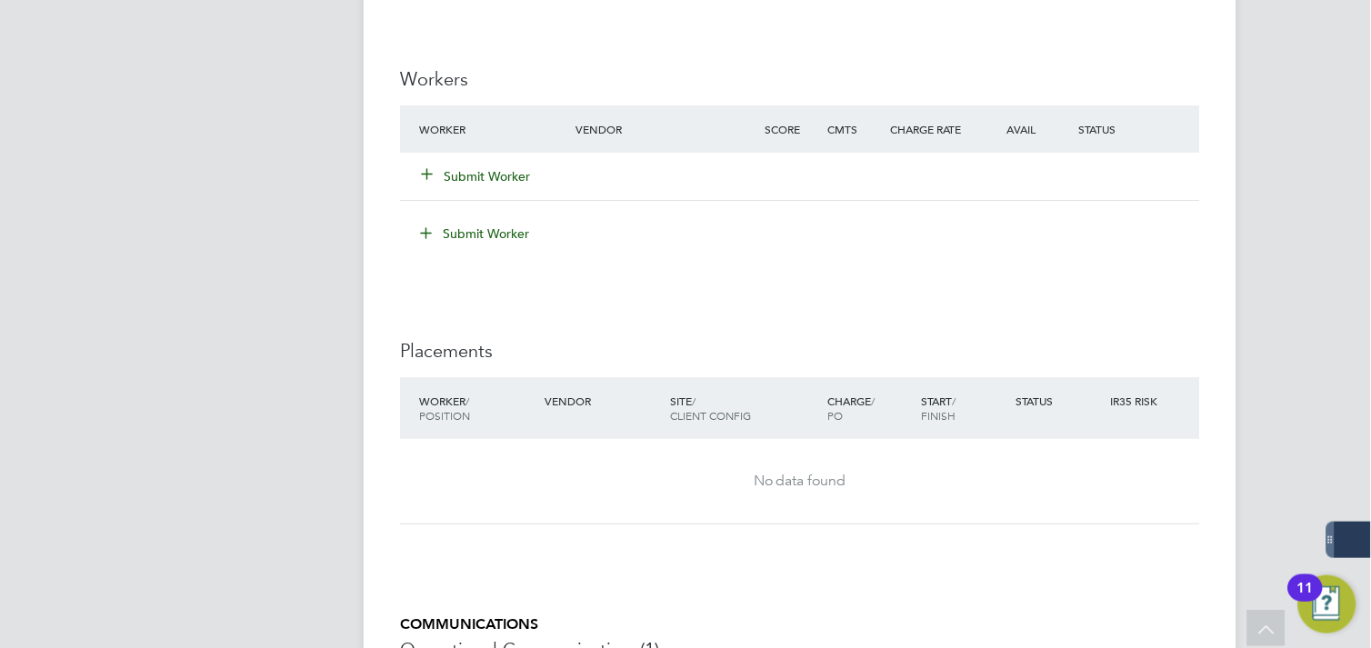
scroll to position [1414, 0]
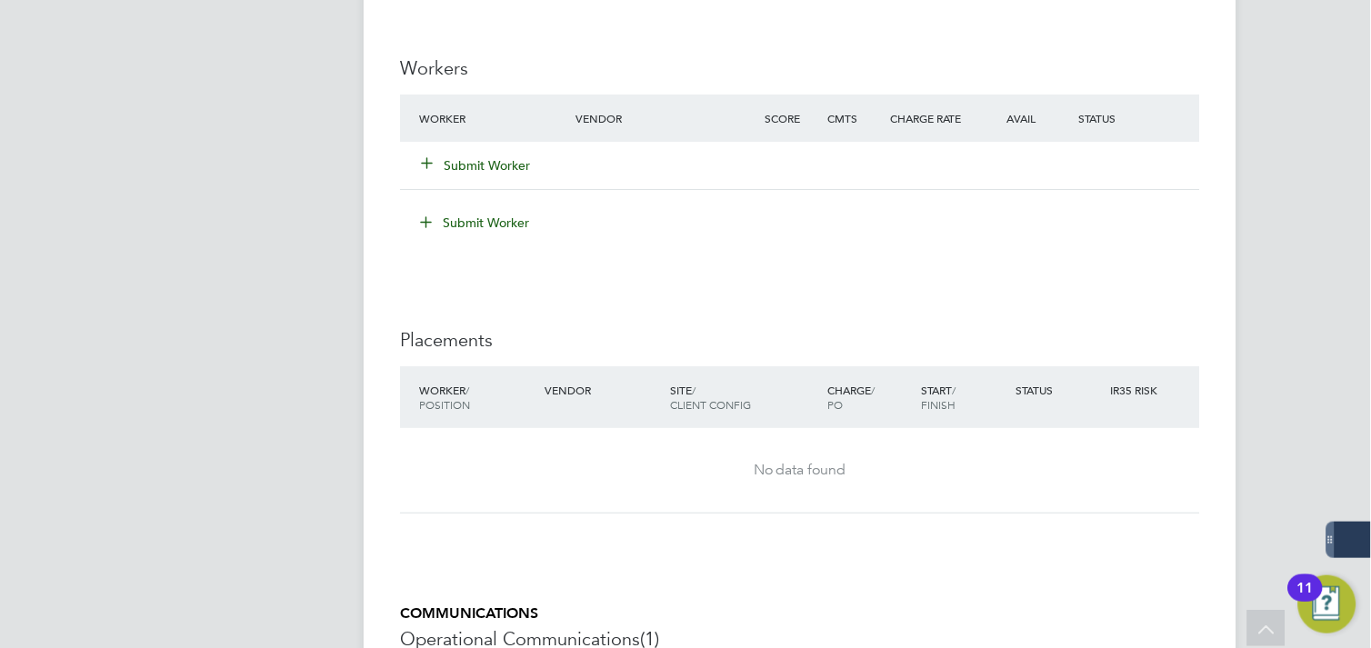
click at [467, 156] on button "Submit Worker" at bounding box center [476, 165] width 109 height 18
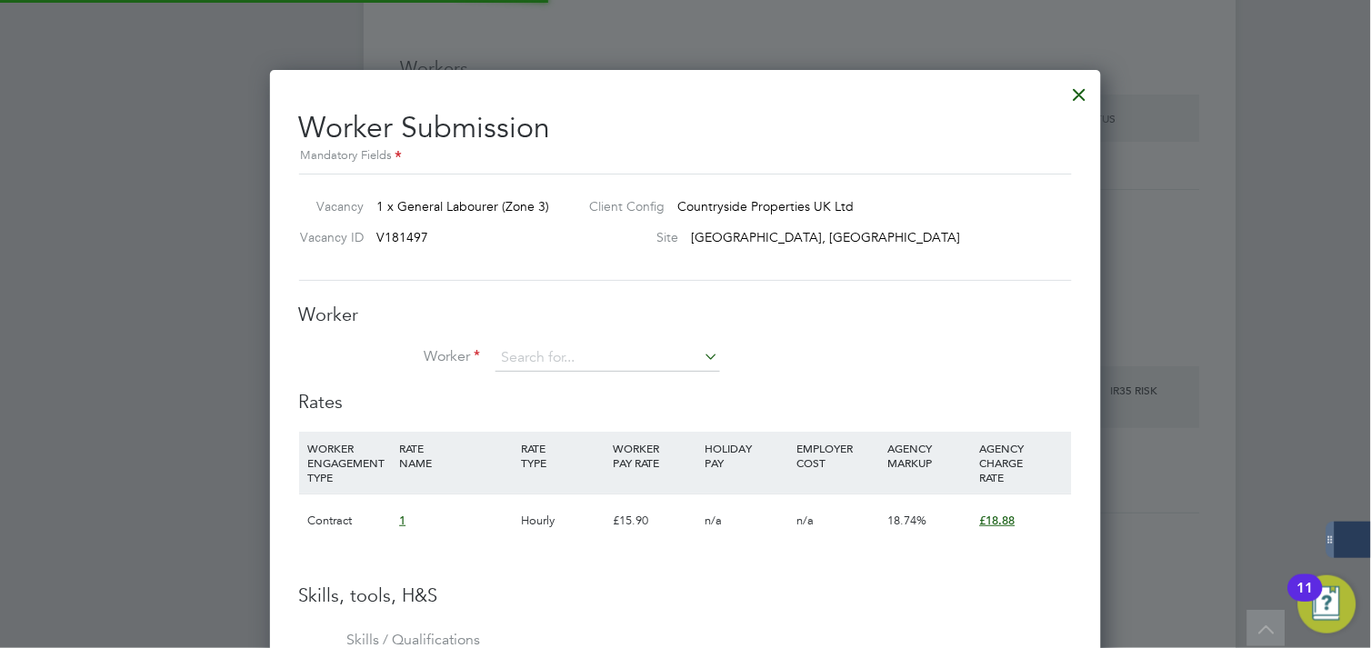
scroll to position [9, 10]
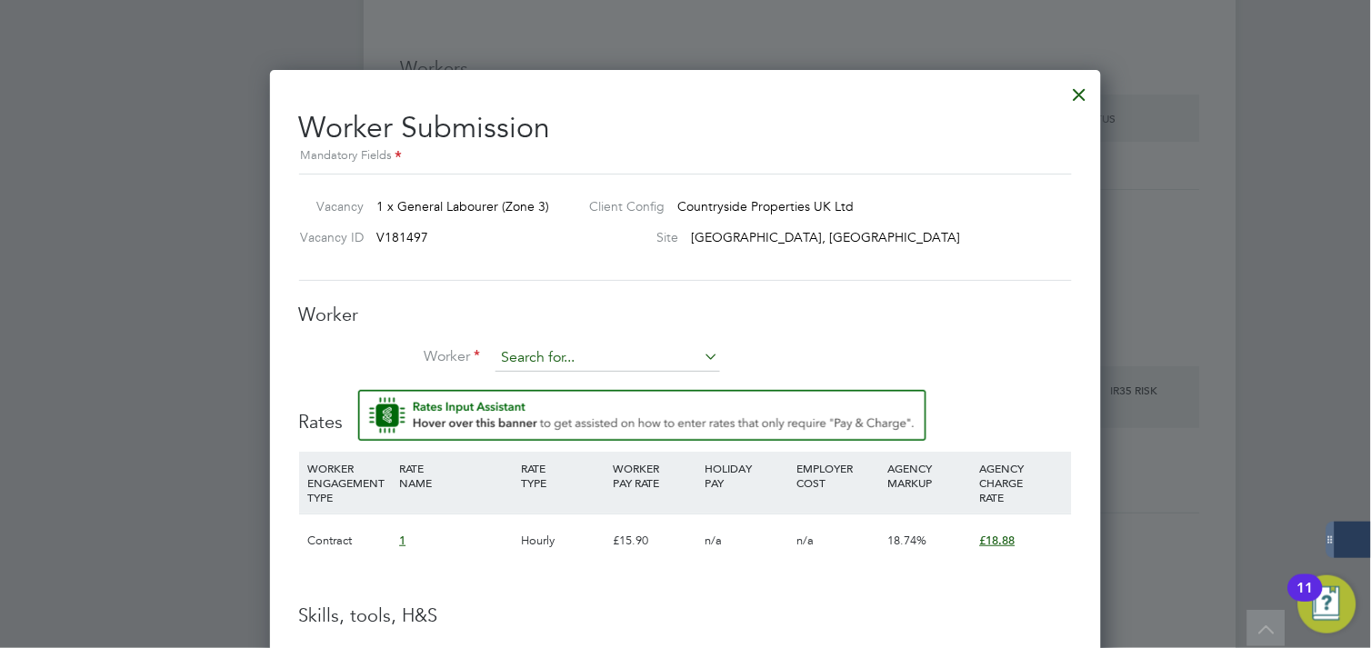
click at [528, 364] on input at bounding box center [608, 358] width 225 height 27
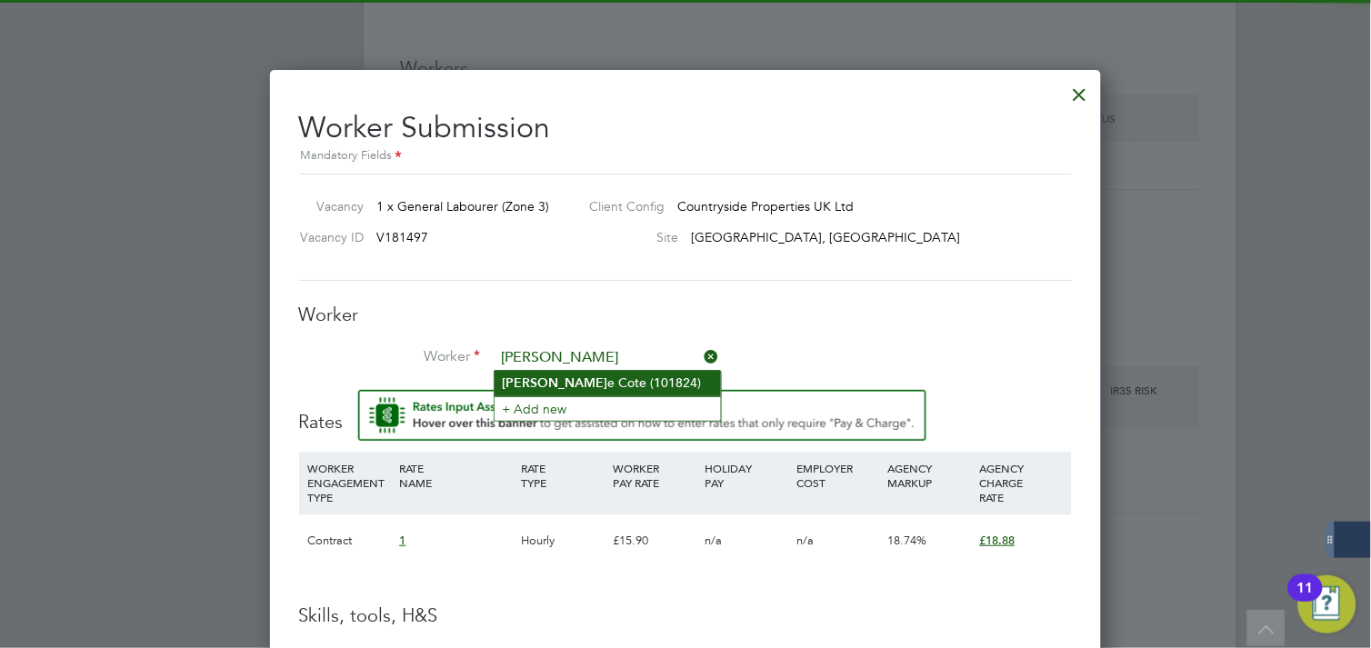
click at [550, 376] on li "[PERSON_NAME] (101824)" at bounding box center [608, 383] width 226 height 25
type input "[PERSON_NAME] (101824)"
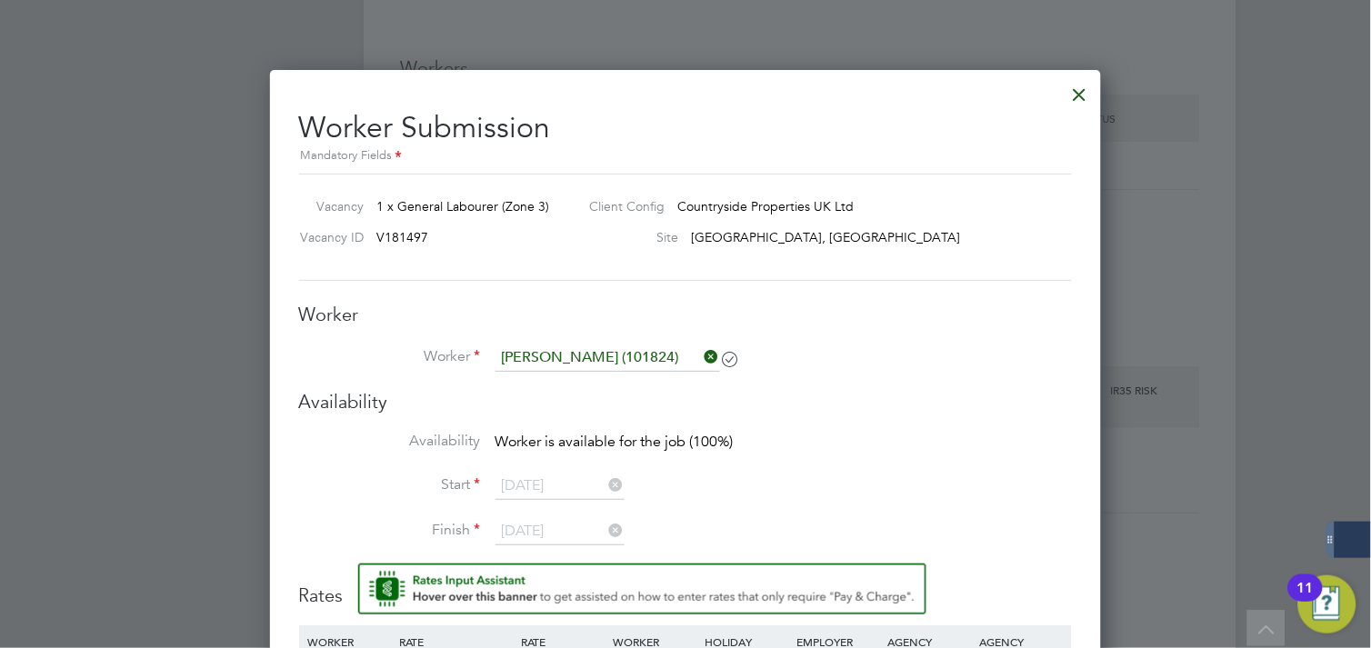
scroll to position [1341, 832]
click at [895, 339] on div "Worker Worker [PERSON_NAME] (101824) Worker Engagement Type" at bounding box center [685, 346] width 773 height 87
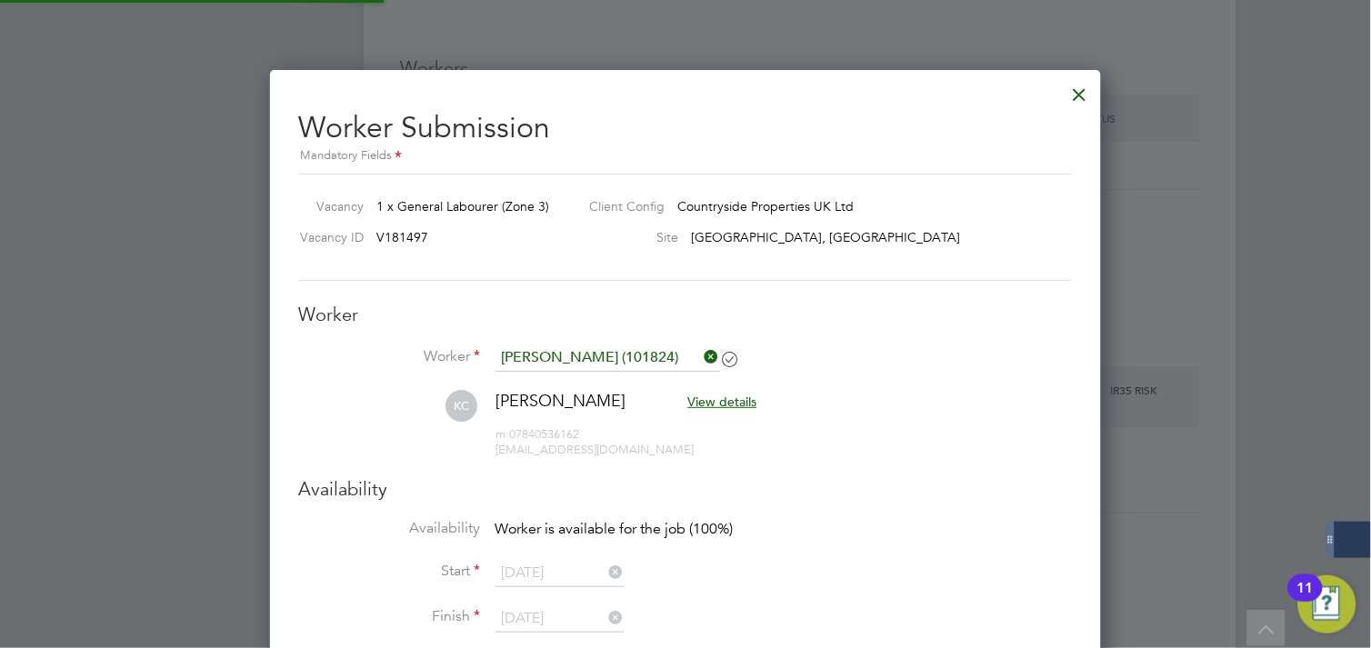
scroll to position [1547, 832]
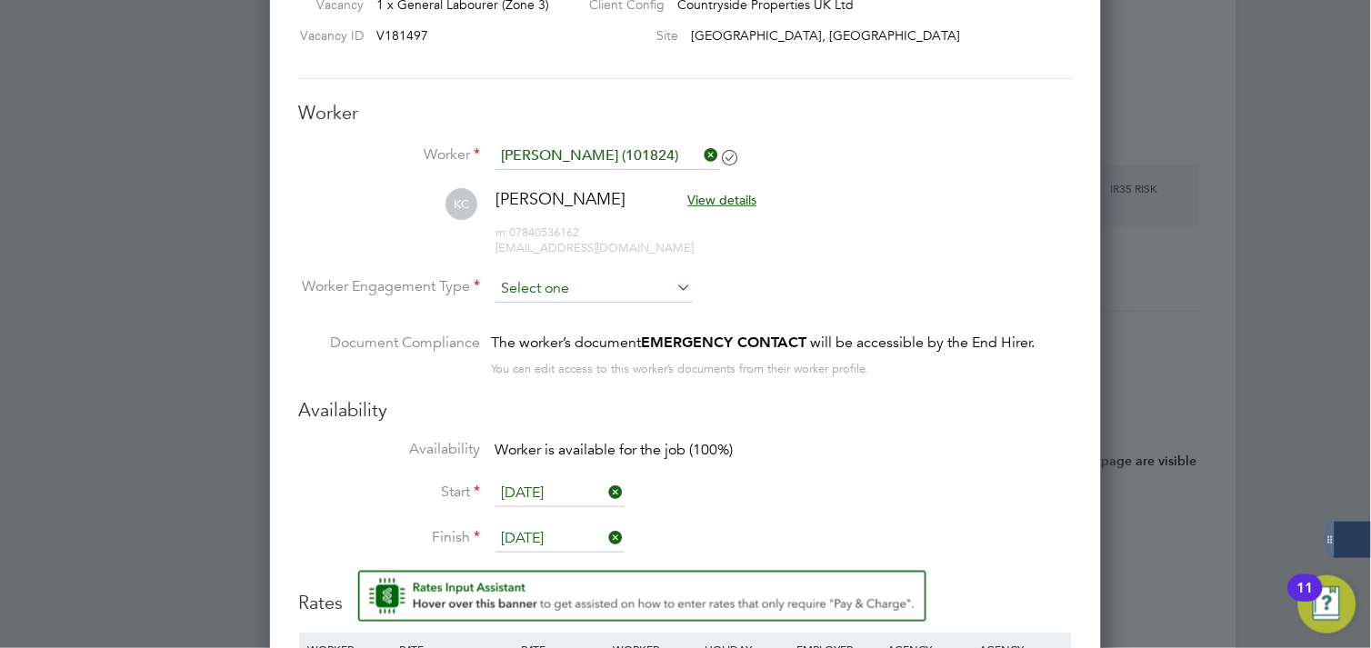
click at [588, 295] on input at bounding box center [594, 289] width 197 height 27
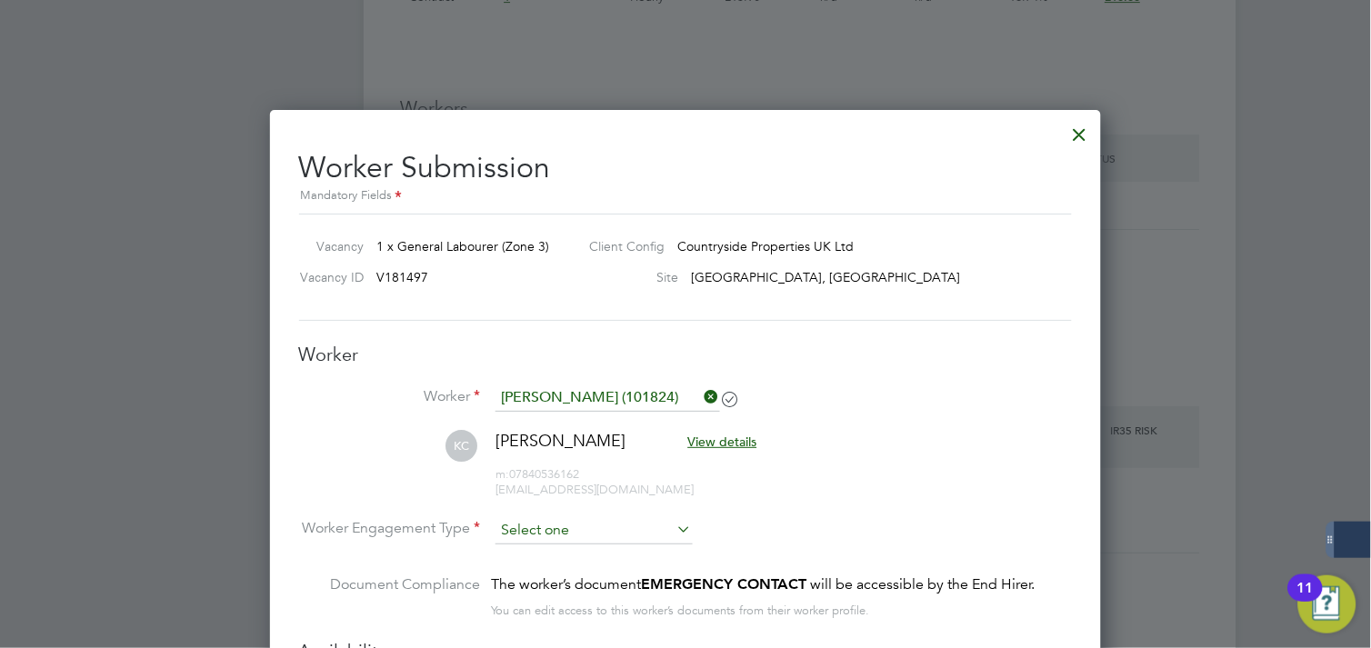
click at [525, 528] on input at bounding box center [594, 530] width 197 height 27
click at [600, 546] on li "Contract" at bounding box center [594, 555] width 199 height 24
type input "Contract"
click at [841, 482] on li "KC [PERSON_NAME] View details m: 07840536162 [EMAIL_ADDRESS][DOMAIN_NAME]" at bounding box center [685, 473] width 773 height 86
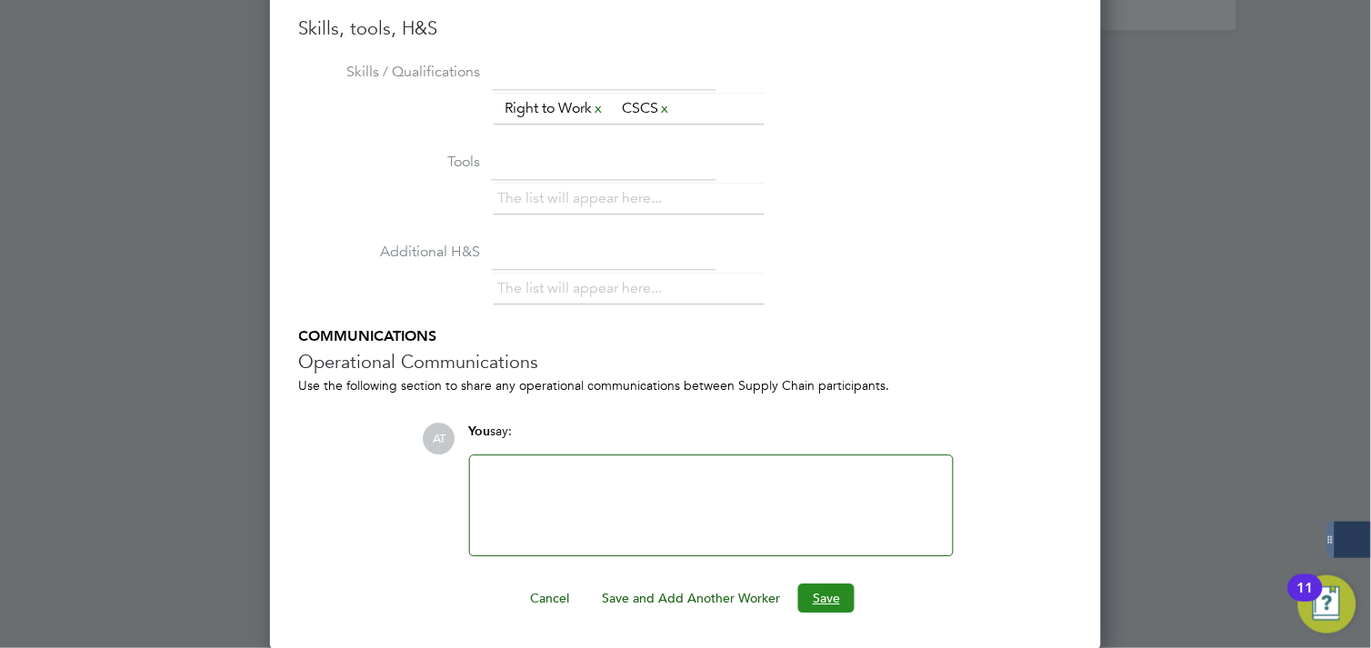
click at [826, 600] on button "Save" at bounding box center [826, 598] width 56 height 29
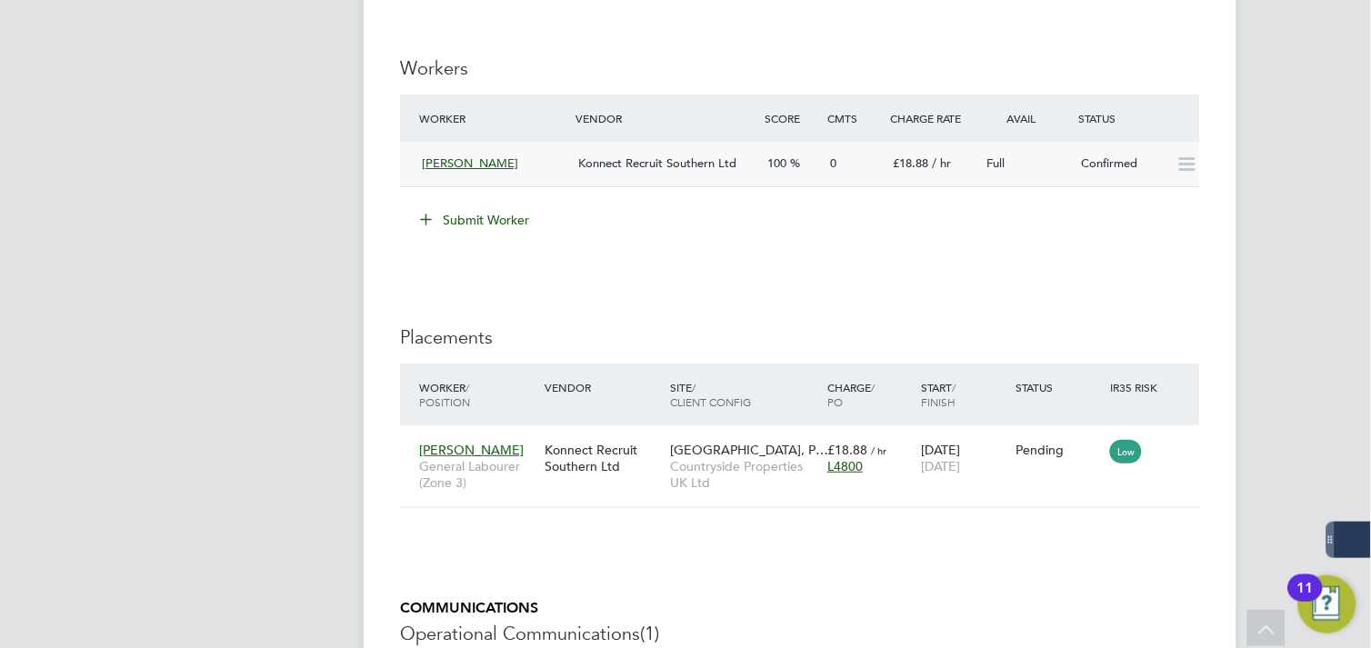
click at [1188, 172] on icon at bounding box center [1187, 164] width 23 height 15
click at [1116, 168] on div "Confirmed" at bounding box center [1122, 164] width 95 height 30
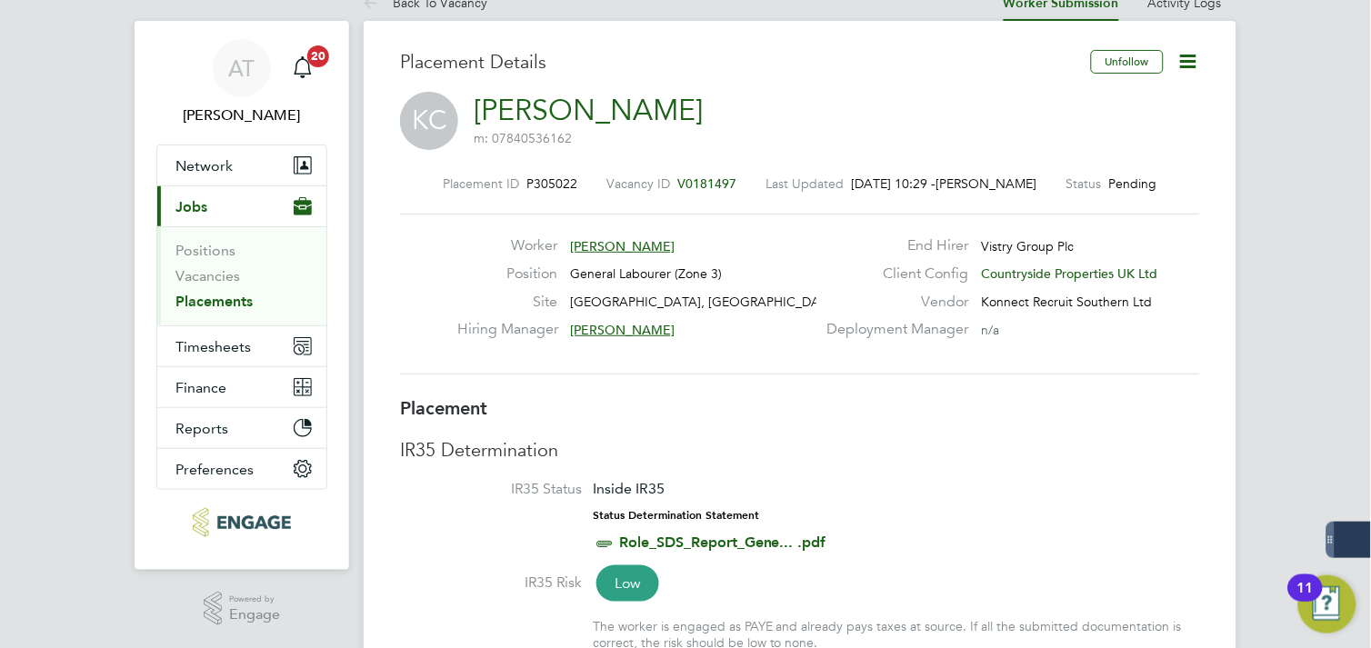
click at [1185, 56] on icon at bounding box center [1188, 61] width 23 height 23
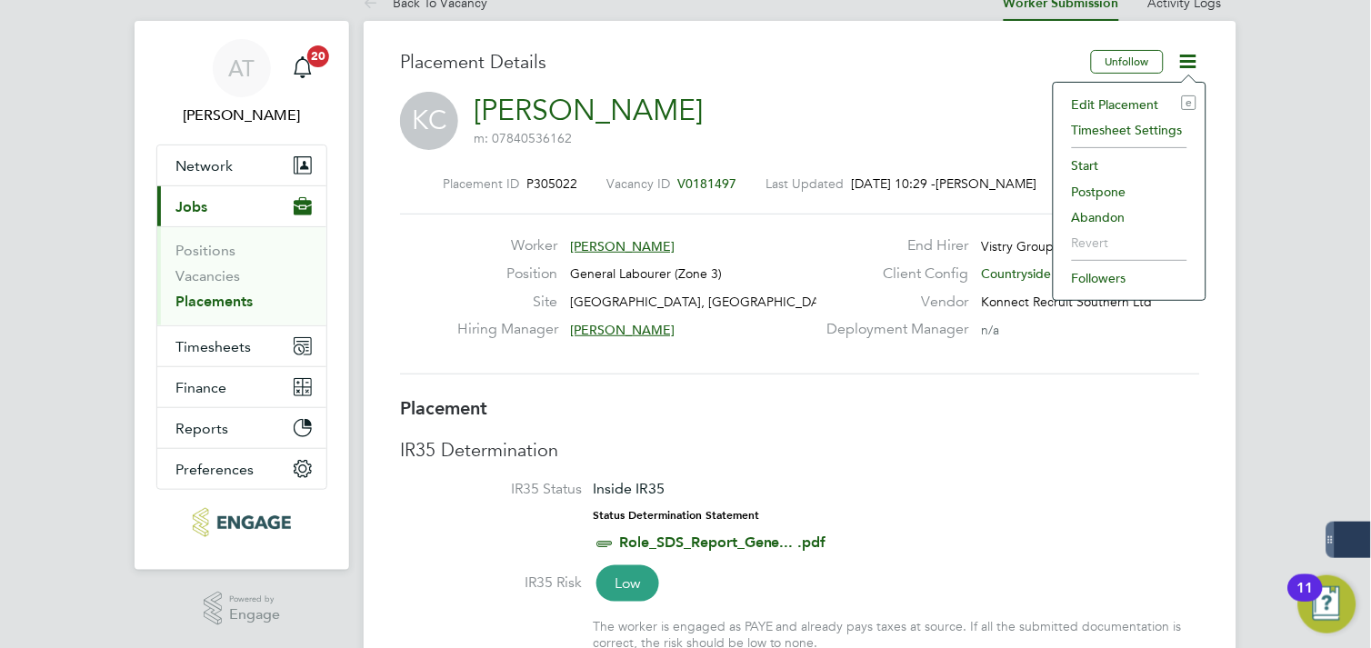
click at [1095, 165] on li "Start" at bounding box center [1130, 165] width 134 height 25
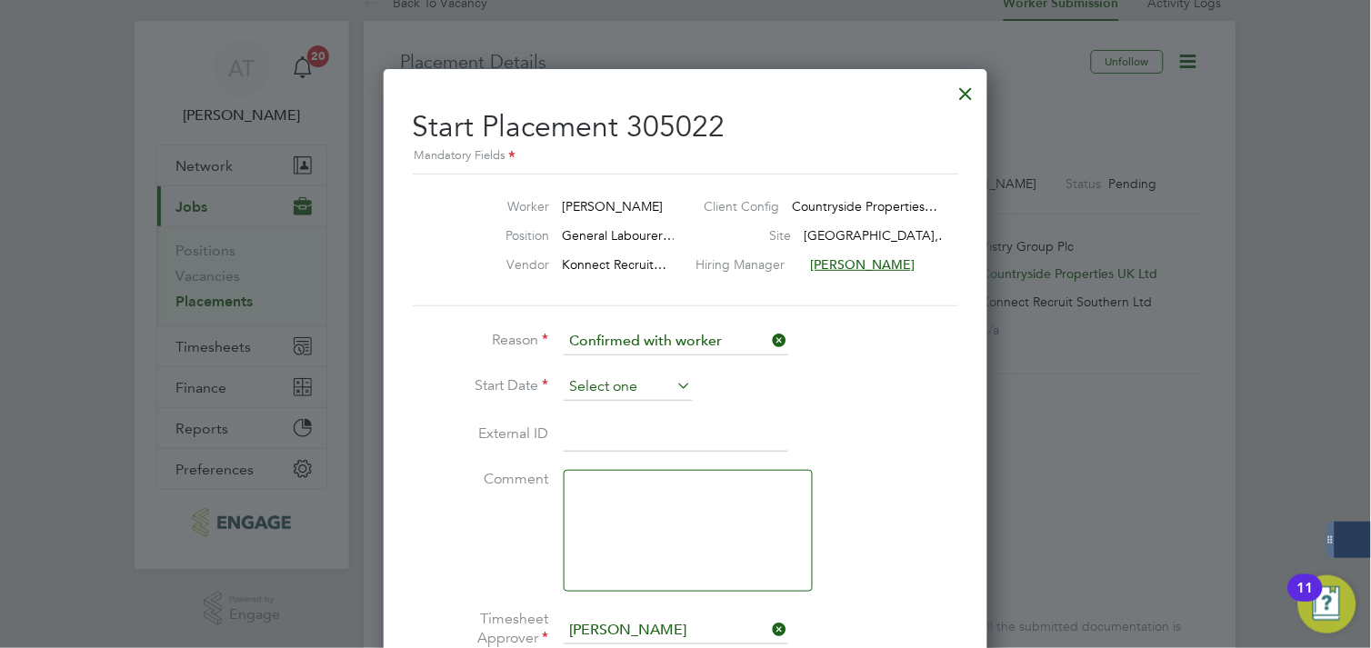
click at [648, 389] on input at bounding box center [628, 387] width 129 height 27
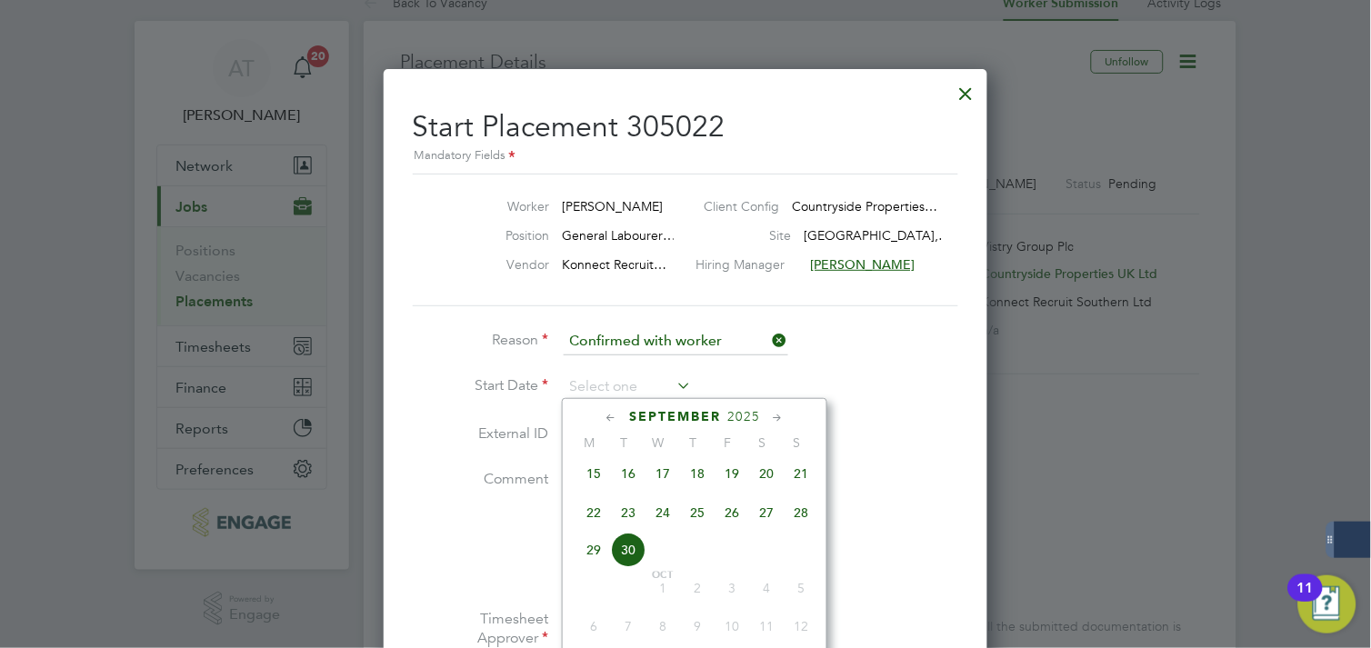
click at [918, 389] on li "Start Date" at bounding box center [686, 396] width 546 height 45
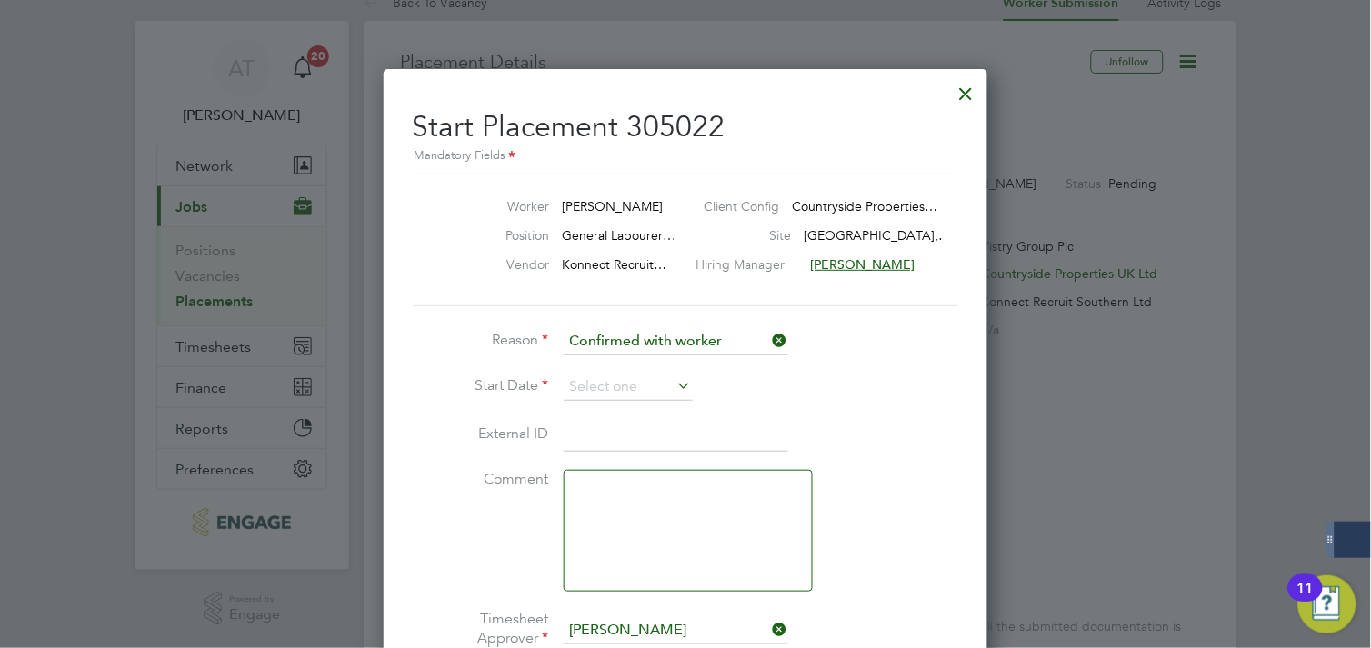
click at [675, 386] on icon at bounding box center [675, 385] width 0 height 25
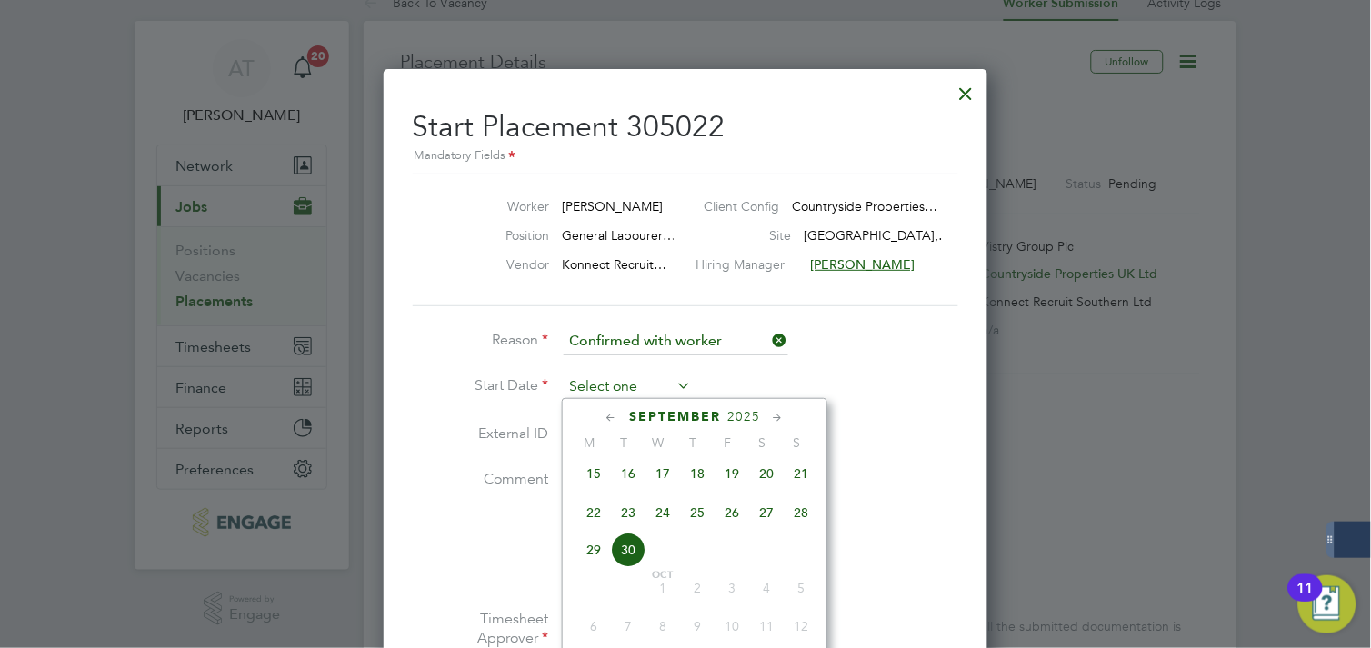
click at [653, 386] on input at bounding box center [628, 387] width 129 height 27
click at [878, 356] on li "Reason Confirmed with worker" at bounding box center [686, 350] width 546 height 45
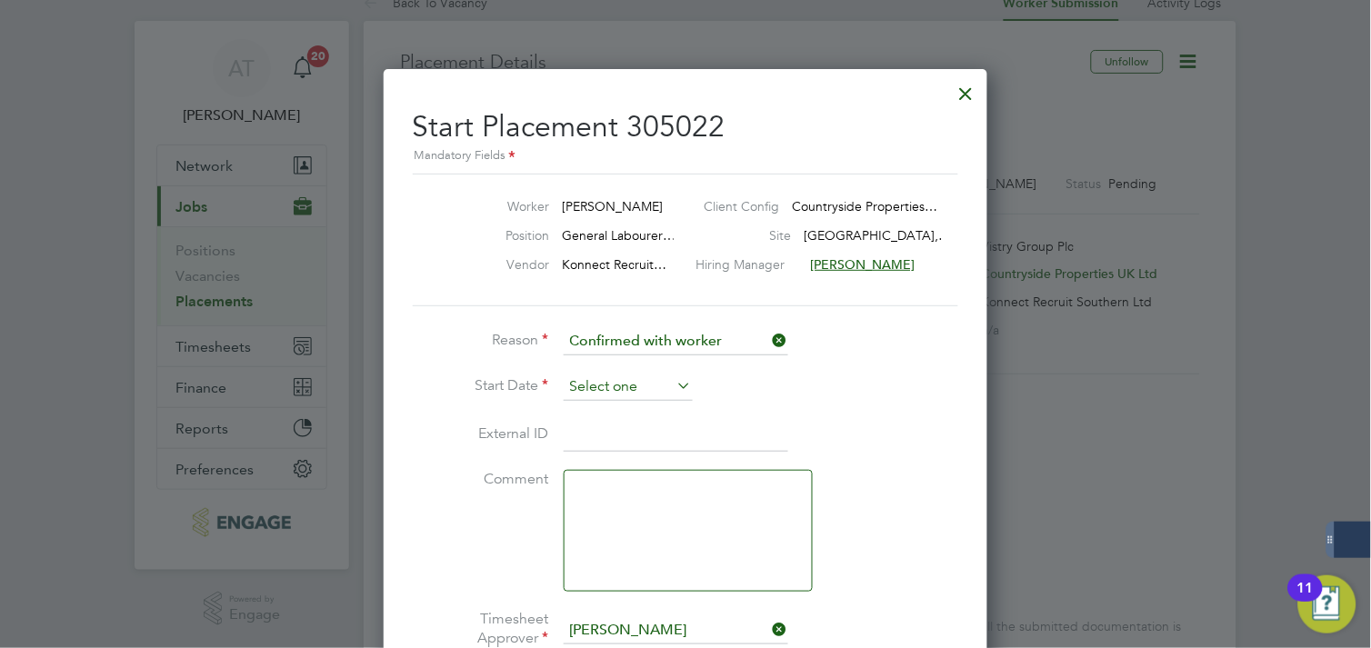
click at [566, 378] on input at bounding box center [628, 387] width 129 height 27
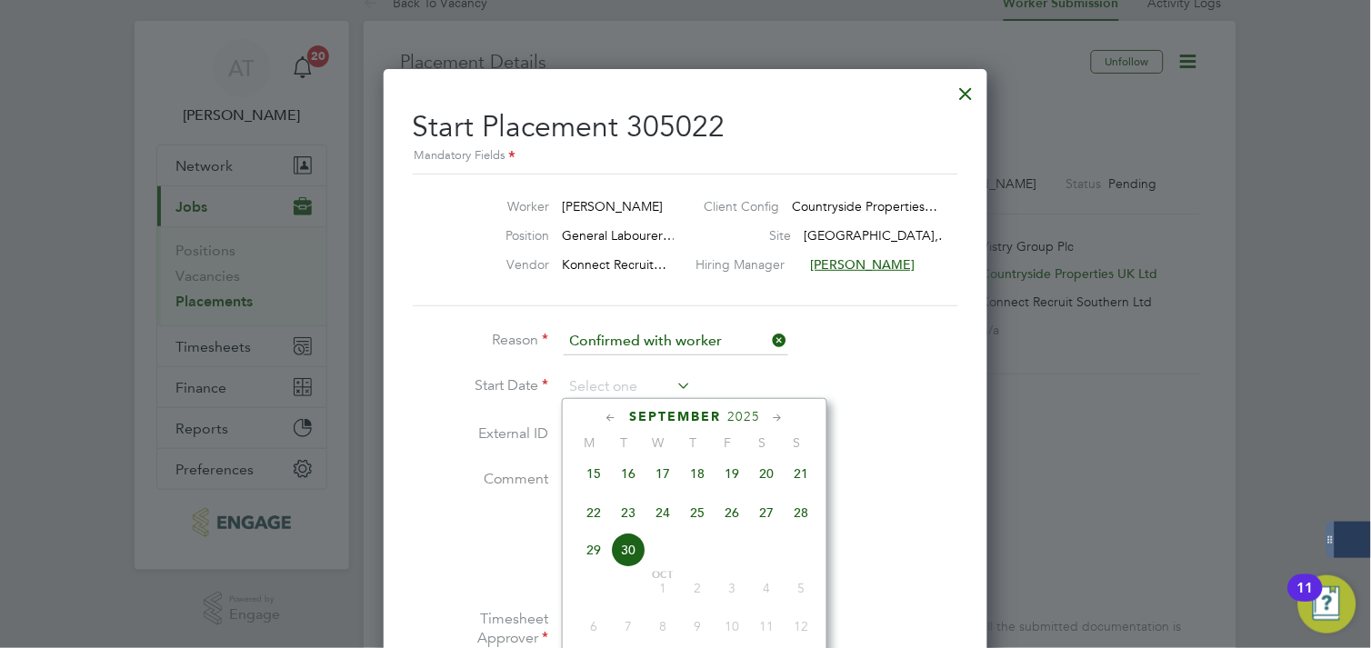
click at [858, 405] on li "Start Date" at bounding box center [686, 396] width 546 height 45
click at [642, 378] on input at bounding box center [628, 387] width 129 height 27
click at [702, 485] on span "18" at bounding box center [697, 473] width 35 height 35
type input "[DATE]"
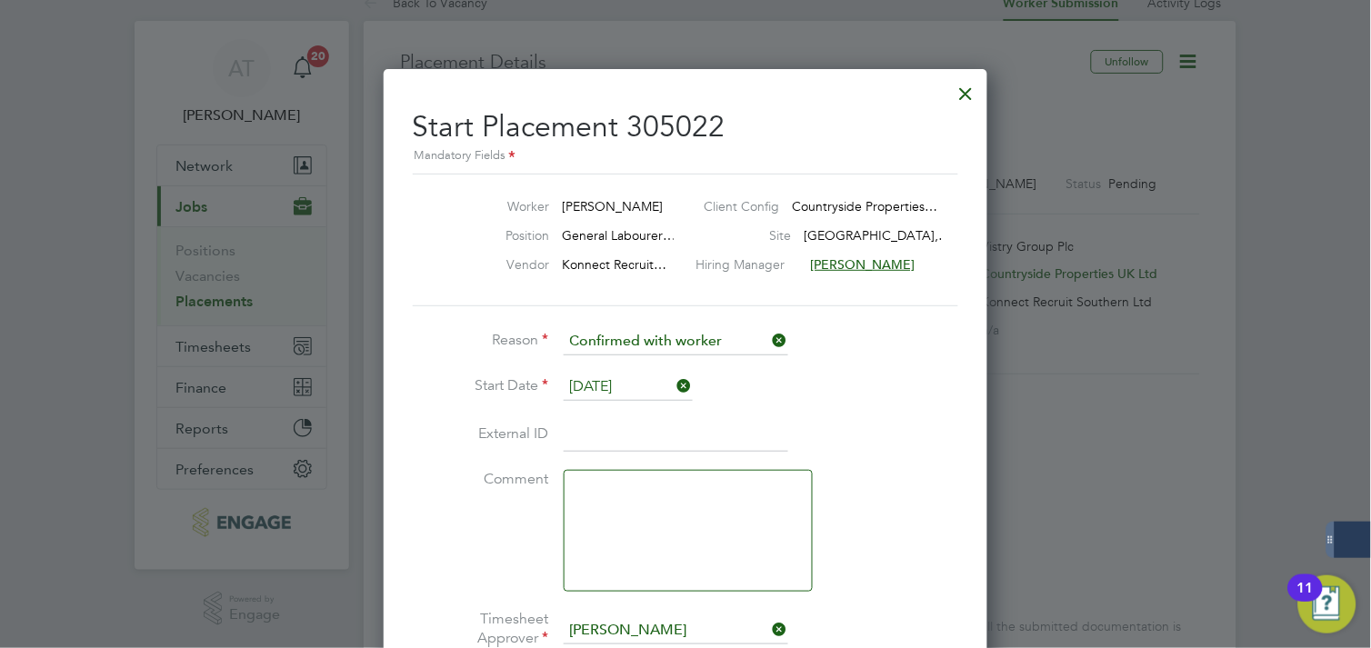
click at [896, 419] on li "External ID" at bounding box center [686, 444] width 546 height 51
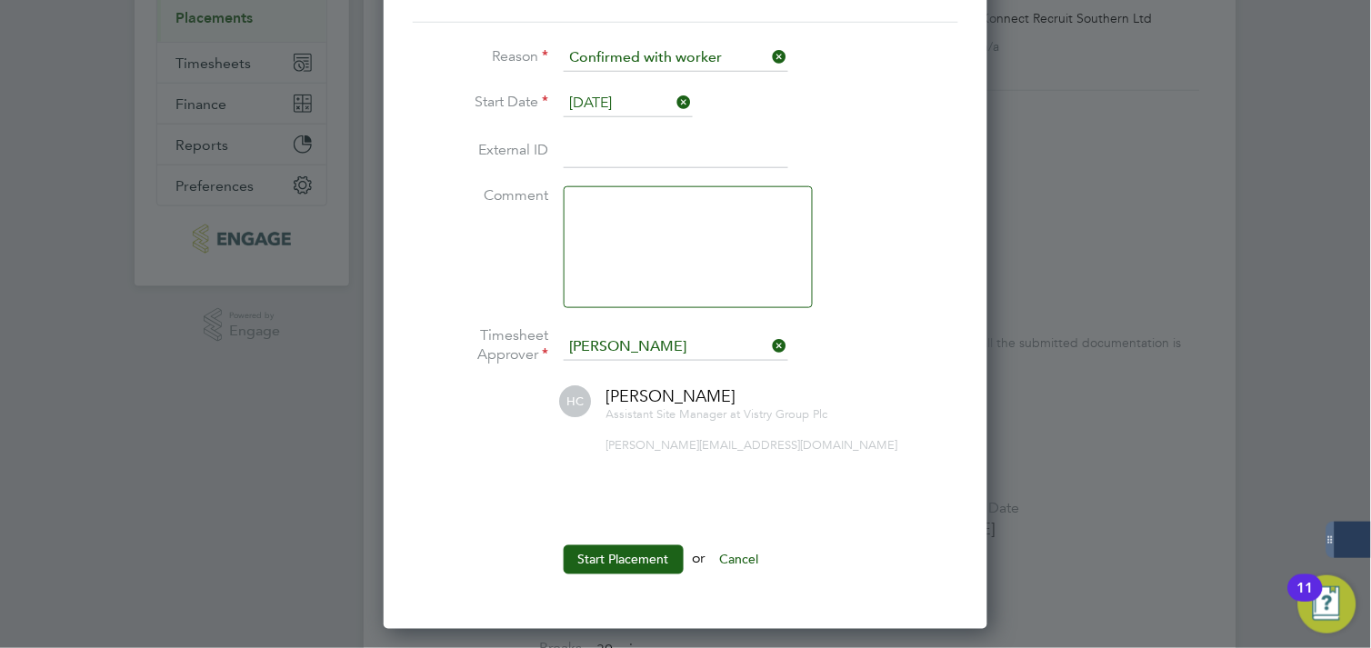
scroll to position [333, 0]
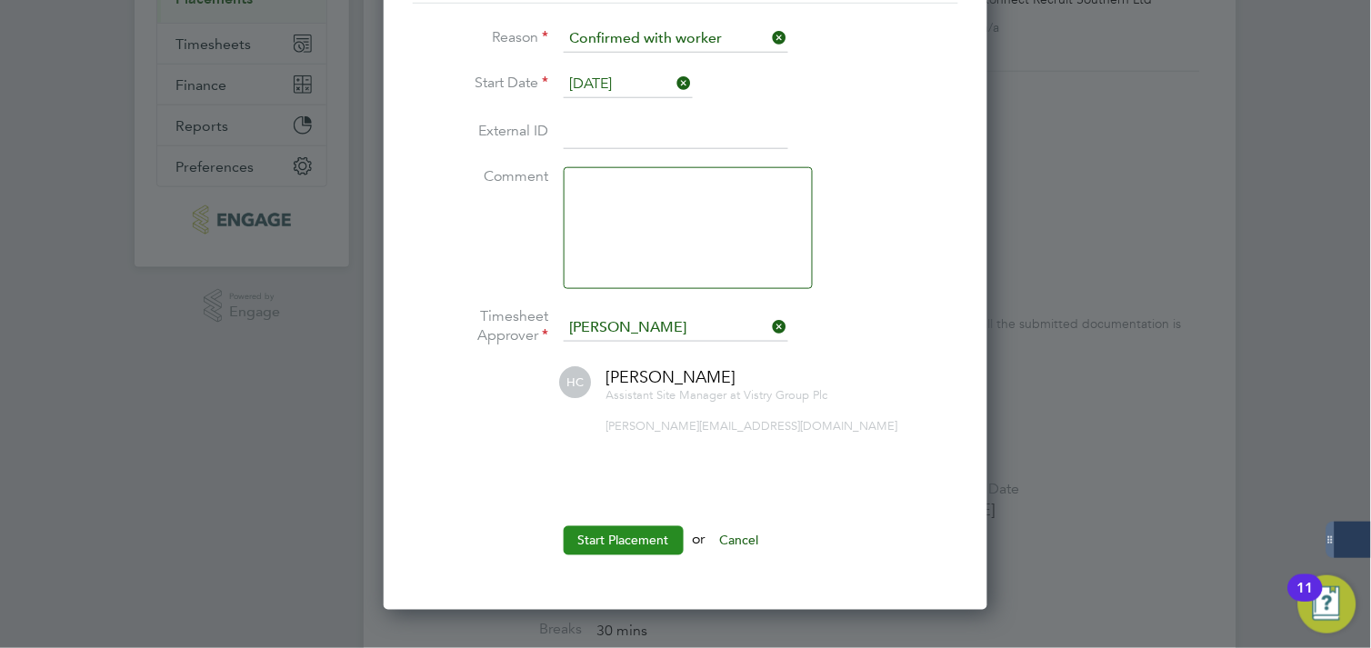
click at [613, 543] on button "Start Placement" at bounding box center [624, 540] width 120 height 29
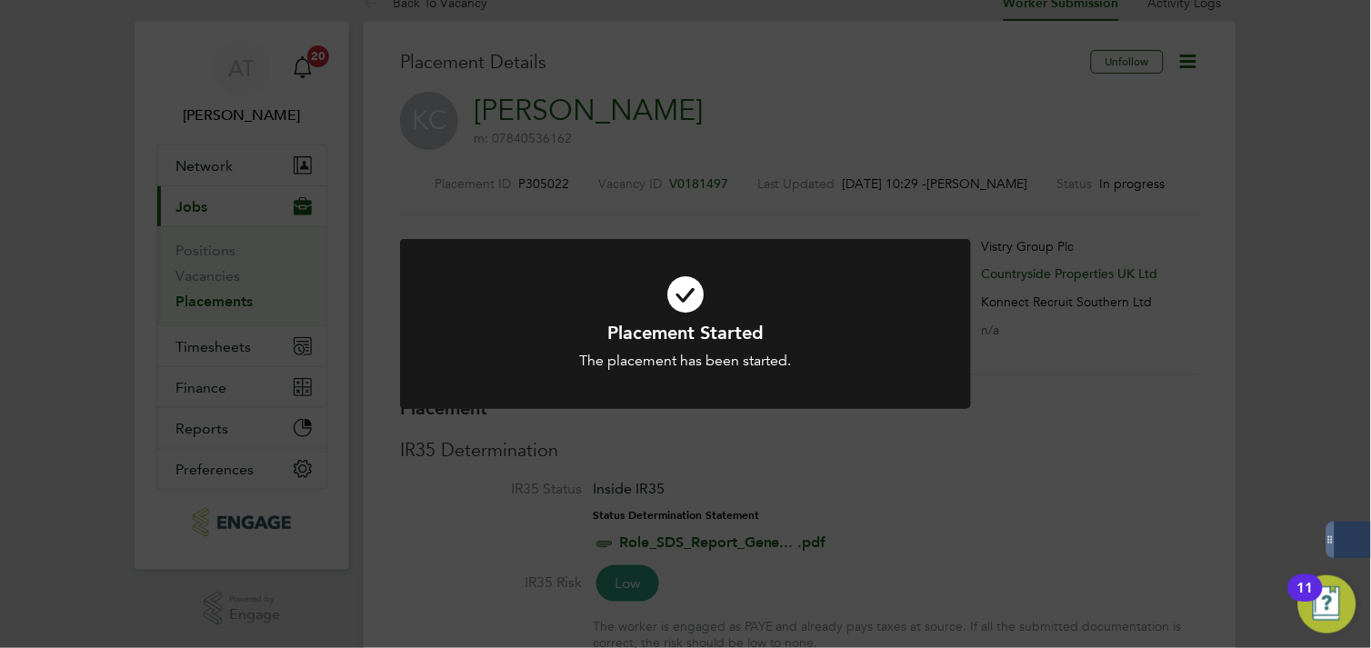
scroll to position [0, 0]
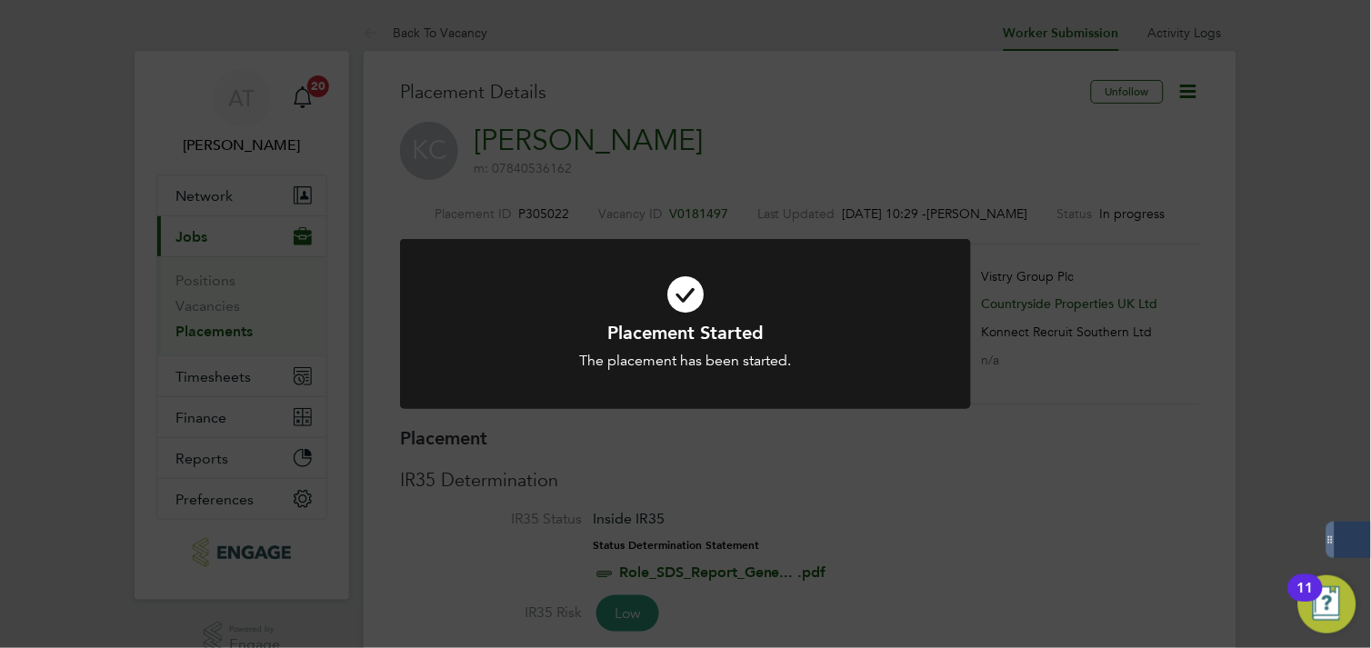
click at [1013, 451] on div "Placement Started The placement has been started. Cancel Okay" at bounding box center [685, 324] width 1371 height 648
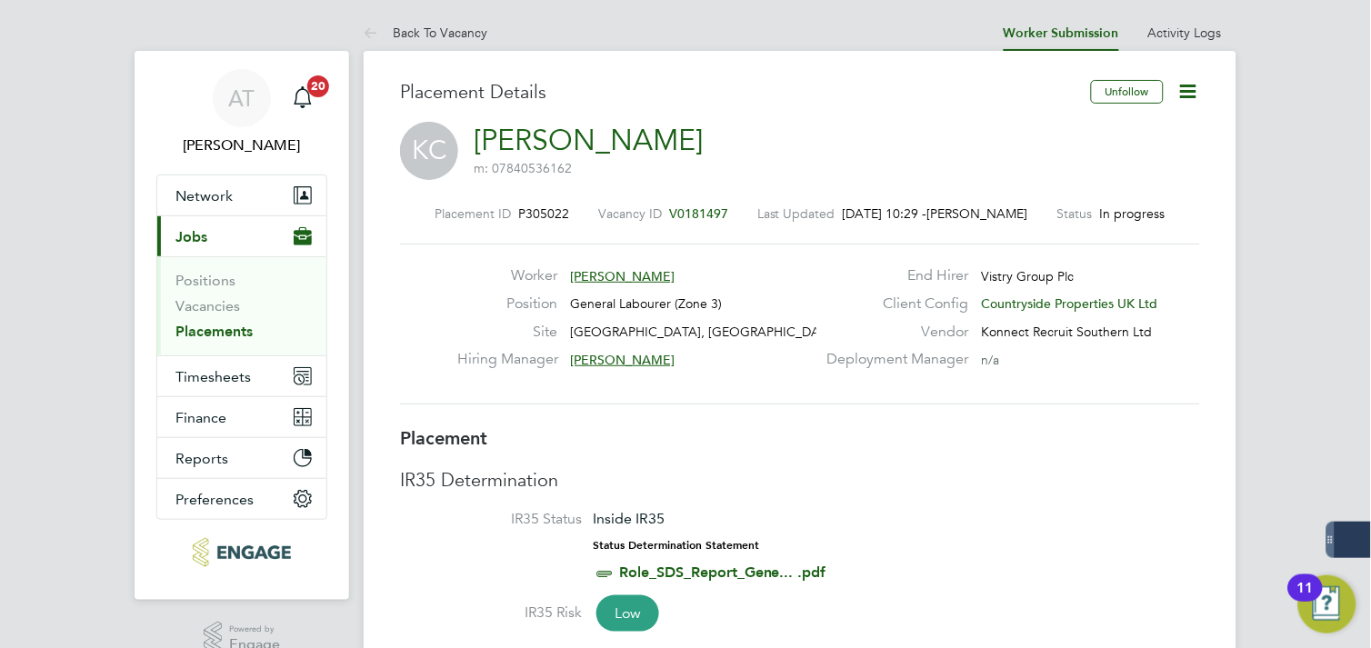
click at [1177, 92] on icon at bounding box center [1188, 91] width 23 height 23
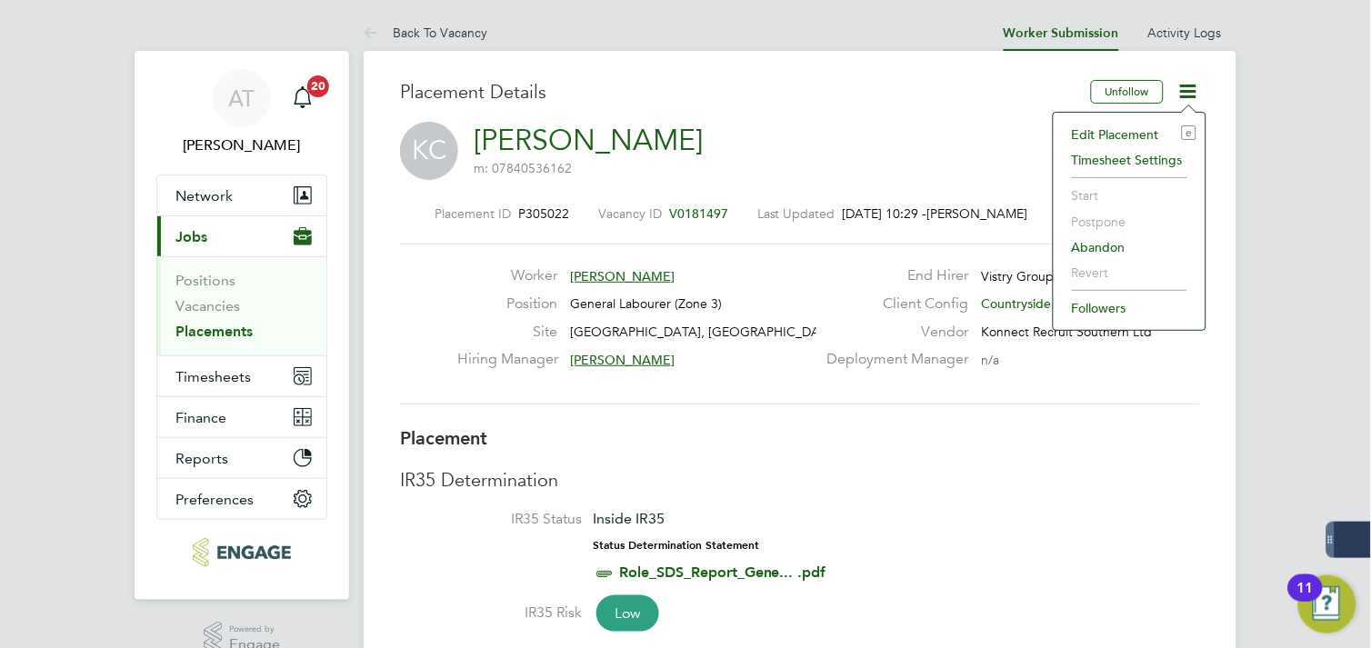
click at [821, 115] on div "Placement Details" at bounding box center [738, 101] width 677 height 42
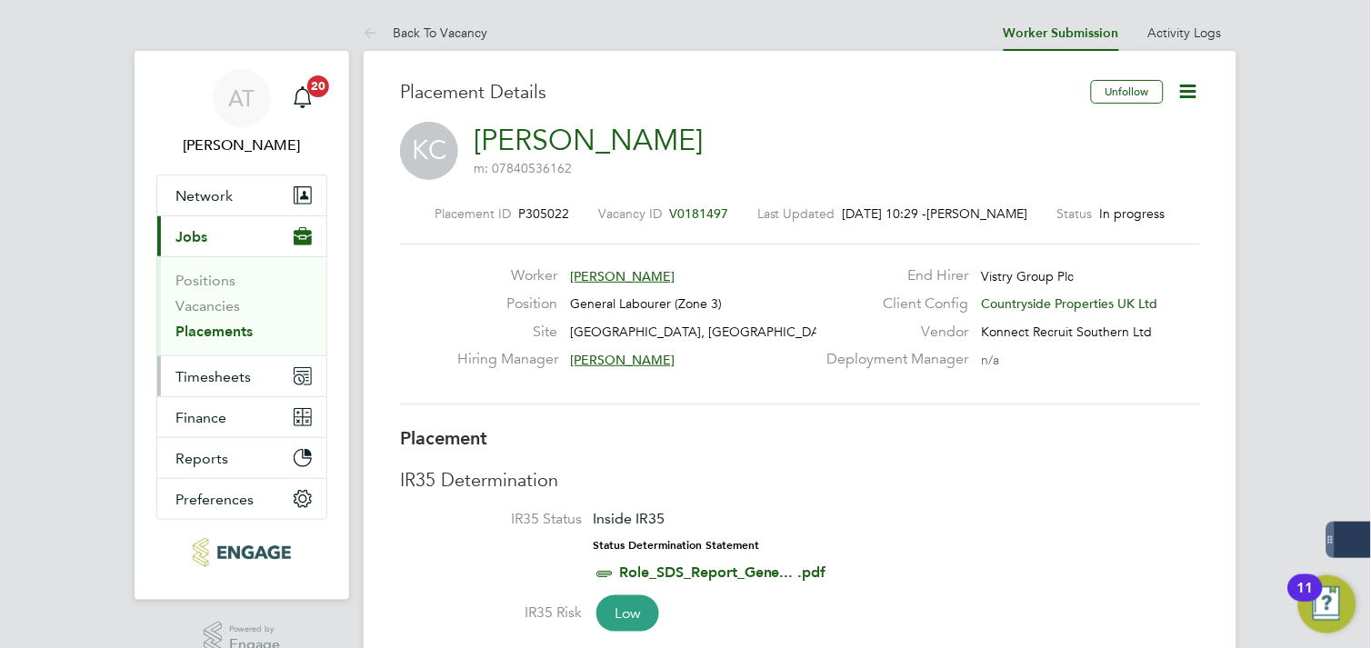
click at [201, 368] on span "Timesheets" at bounding box center [212, 376] width 75 height 17
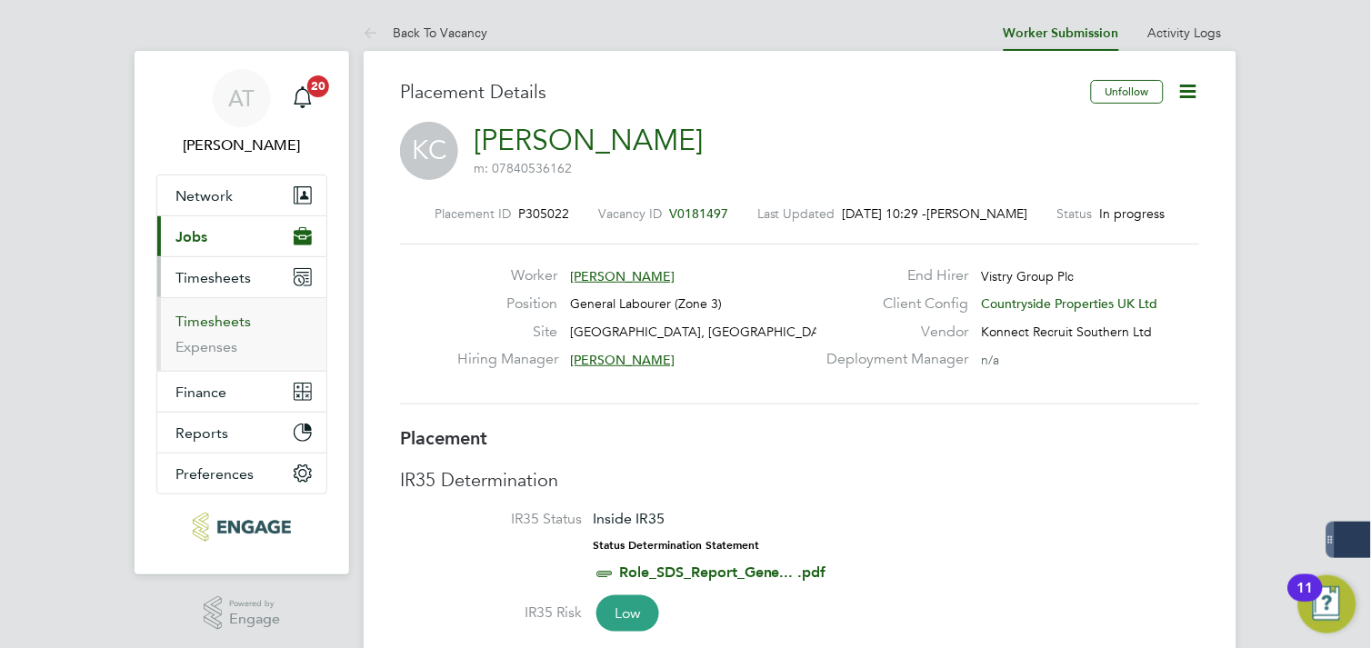
click at [203, 326] on link "Timesheets" at bounding box center [212, 321] width 75 height 17
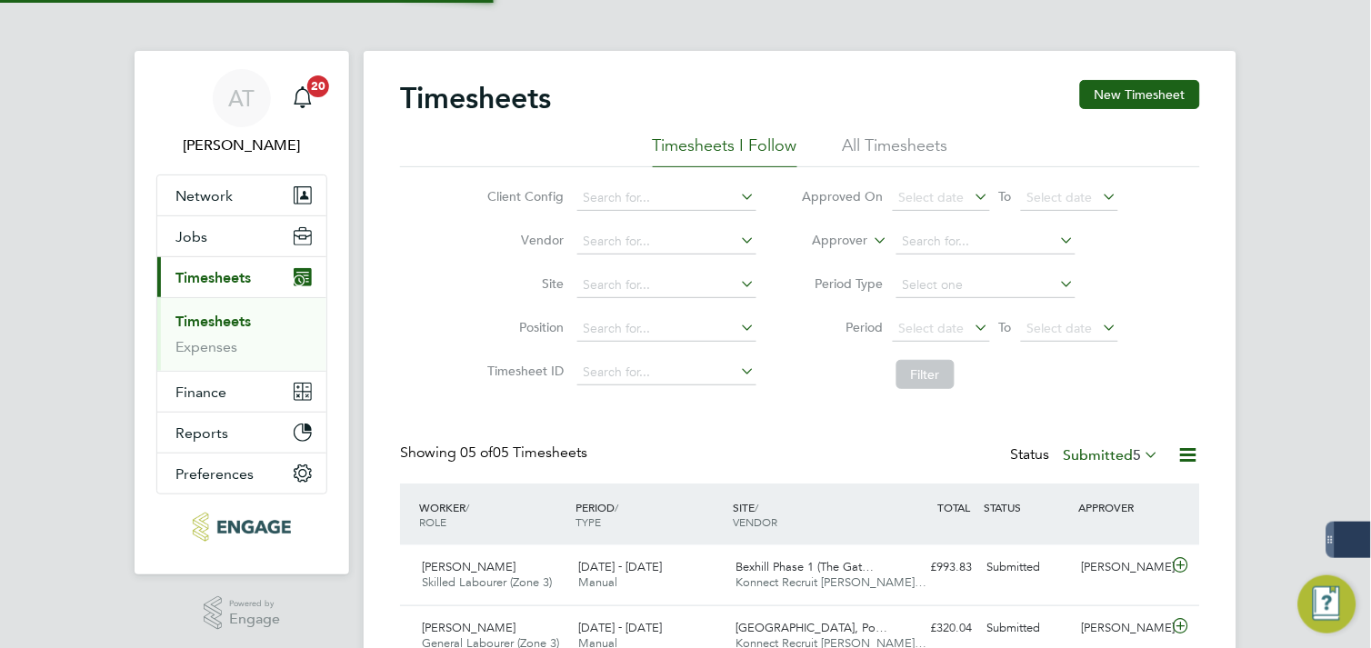
scroll to position [45, 158]
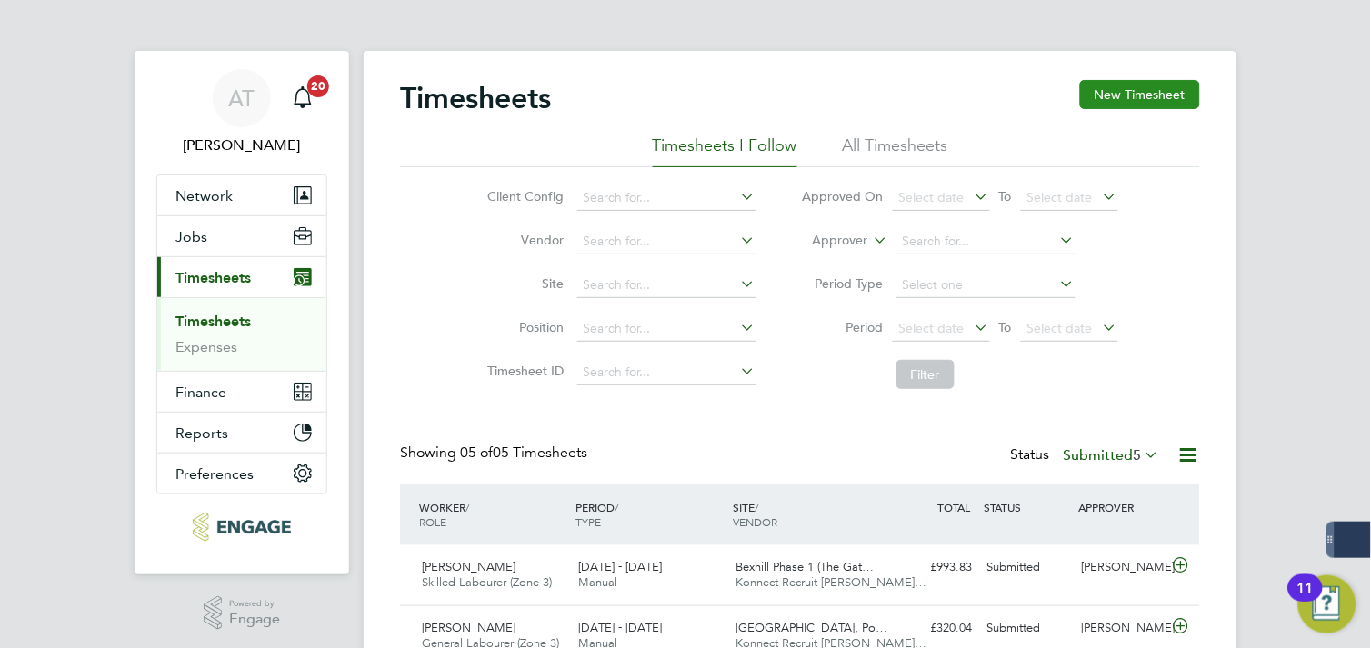
click at [1139, 95] on button "New Timesheet" at bounding box center [1140, 94] width 120 height 29
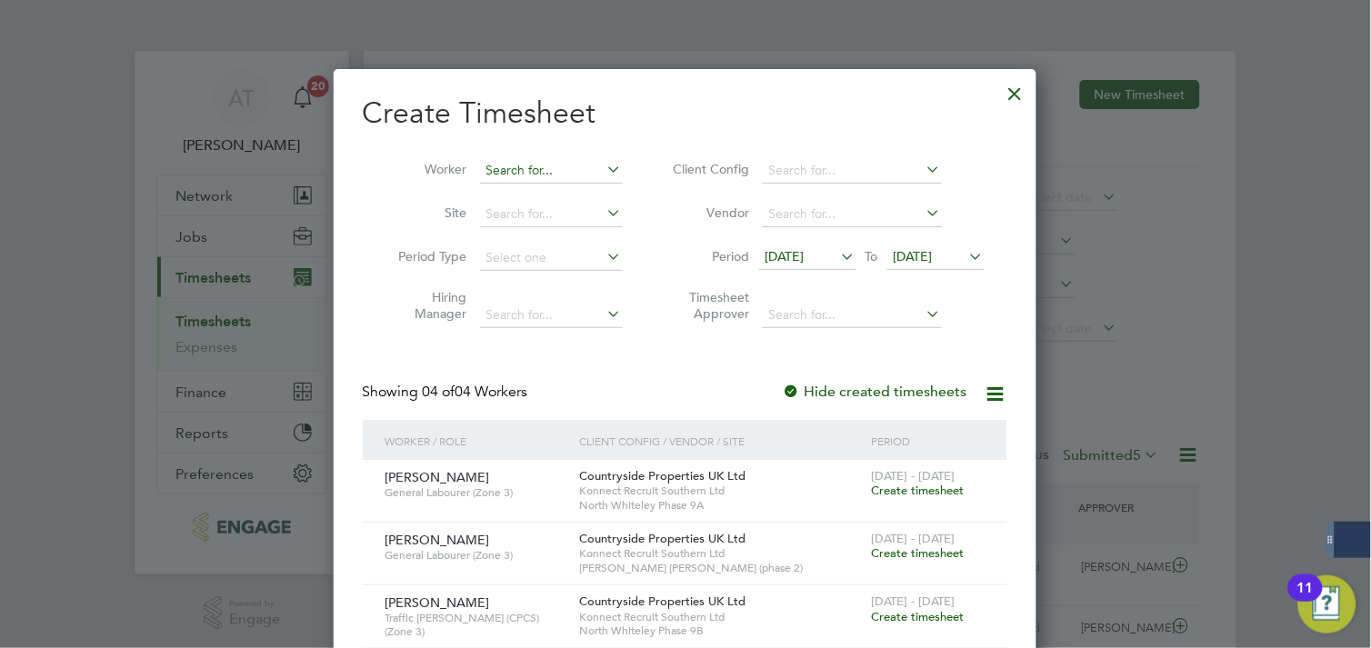
click at [546, 171] on input at bounding box center [551, 170] width 143 height 25
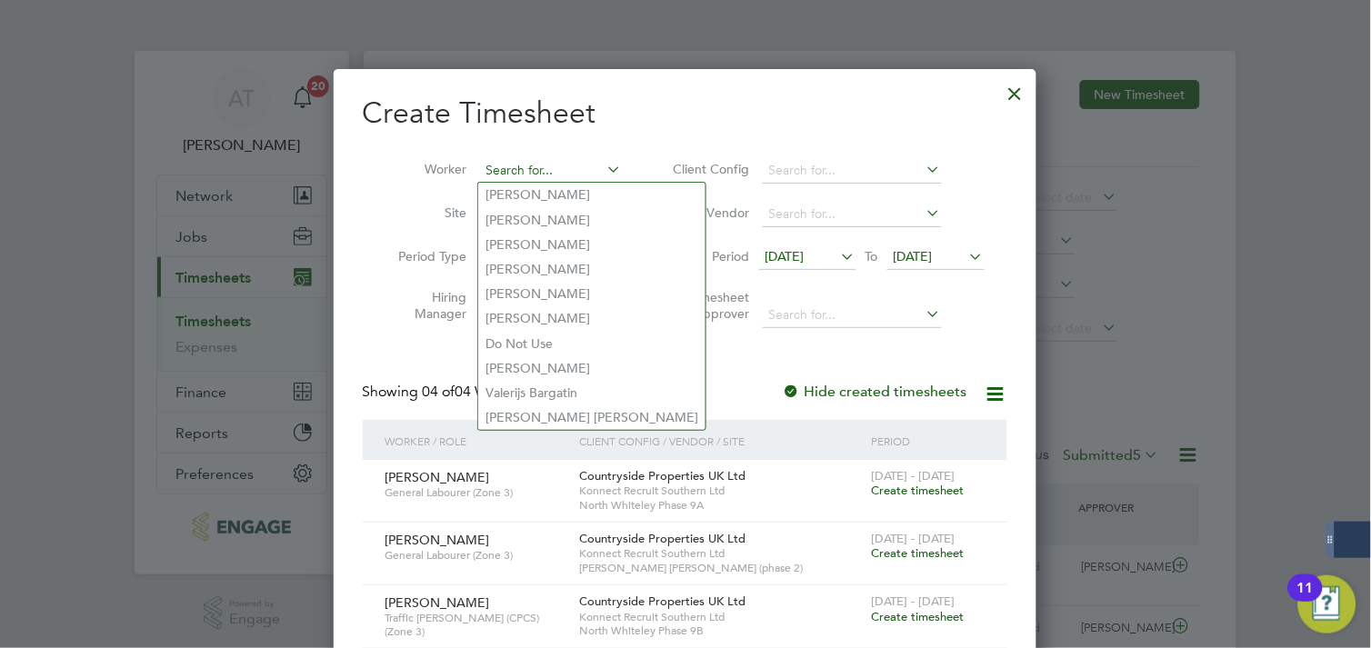
type input "k"
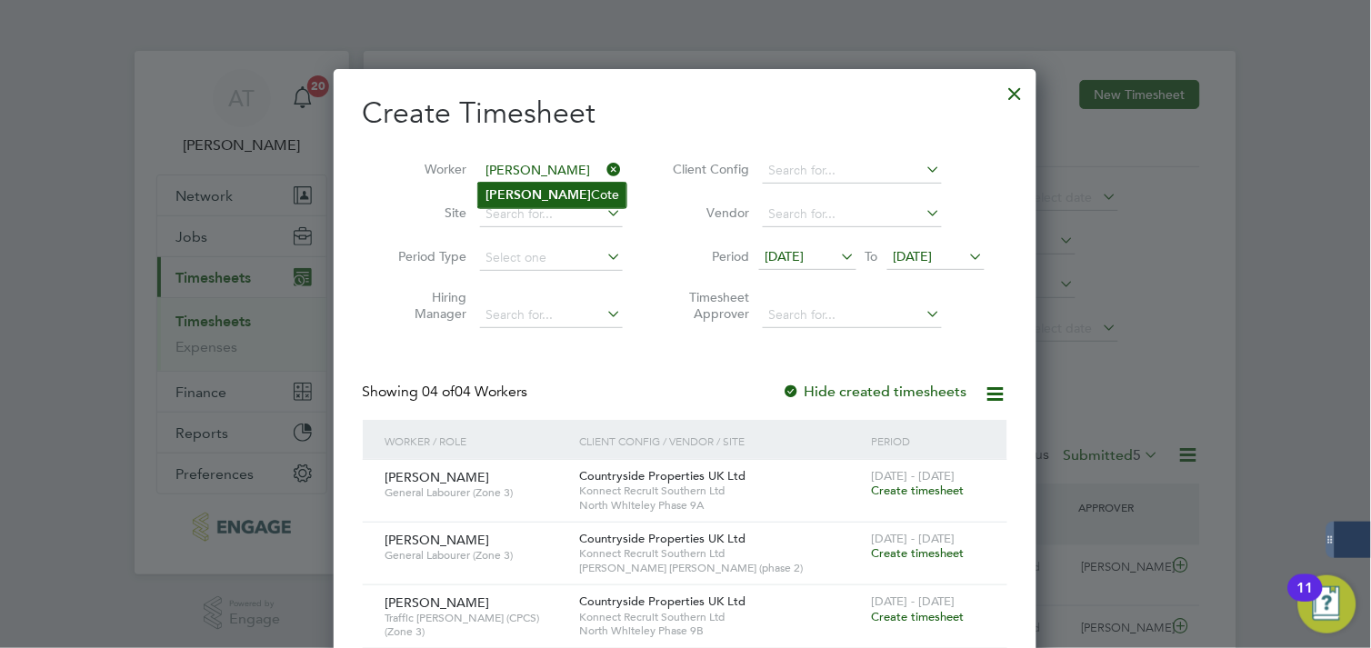
click at [542, 188] on li "[PERSON_NAME]" at bounding box center [552, 195] width 148 height 25
type input "[PERSON_NAME]"
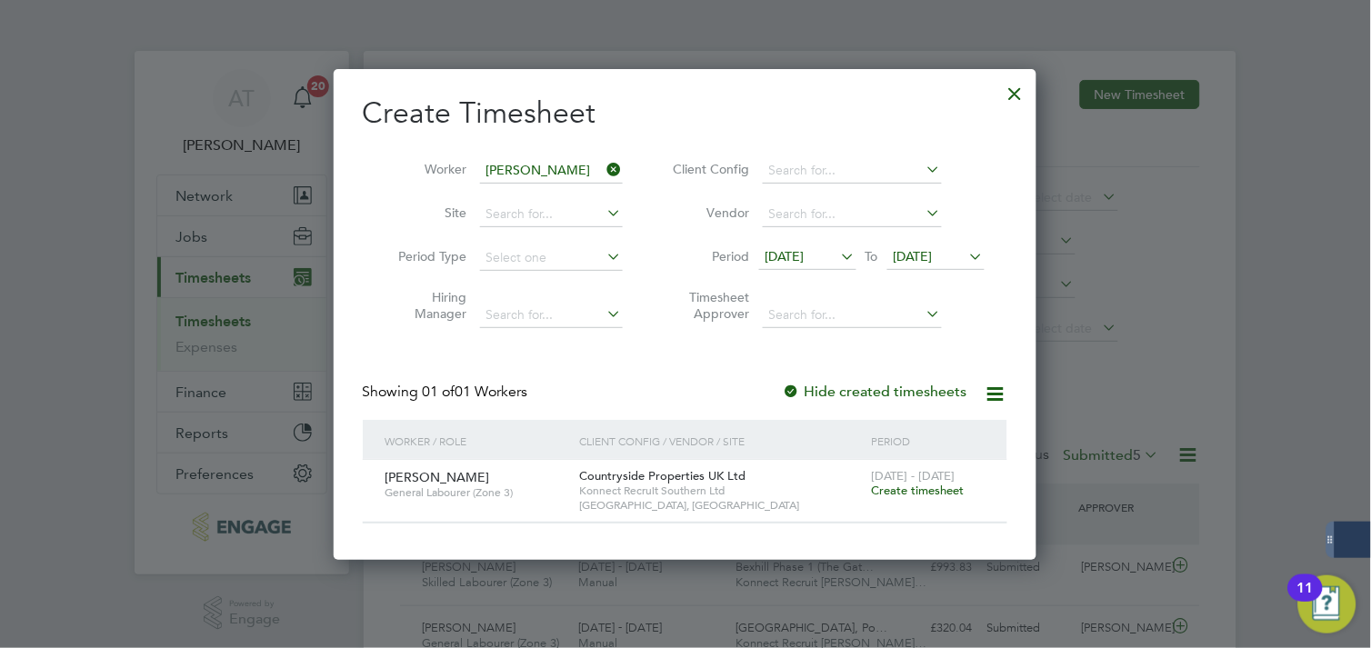
click at [907, 495] on span "Create timesheet" at bounding box center [918, 490] width 93 height 15
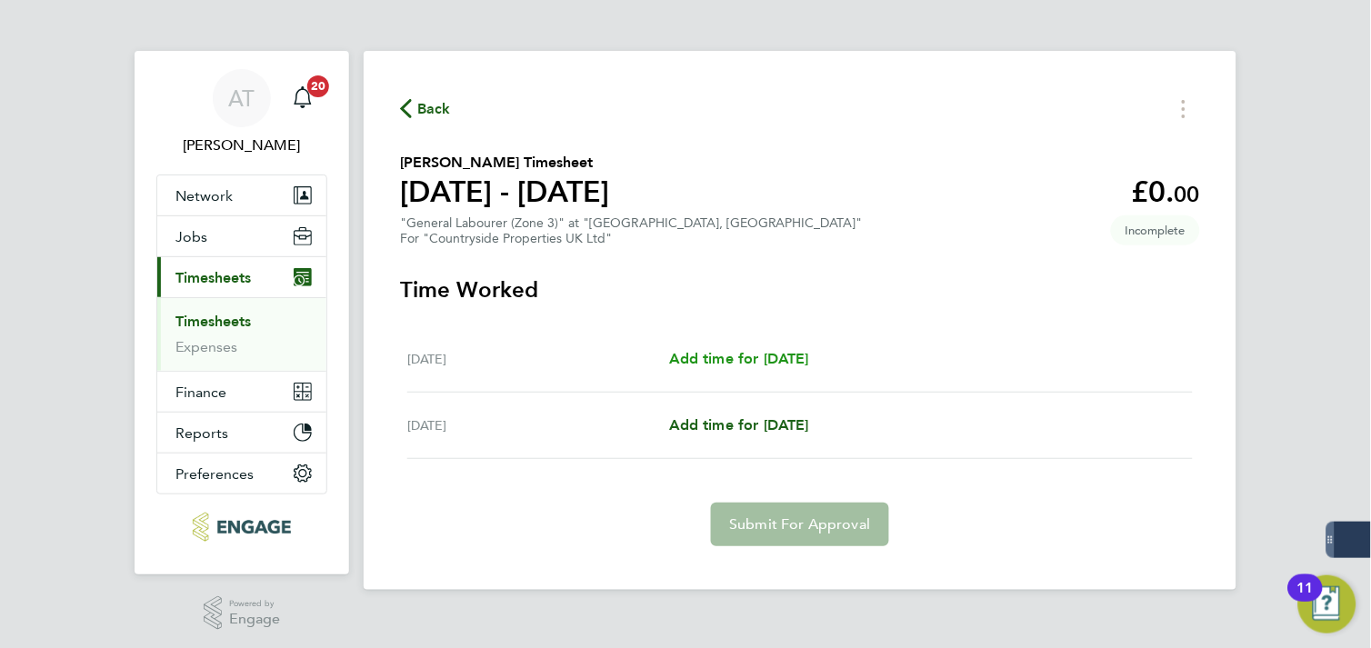
click at [736, 351] on span "Add time for [DATE]" at bounding box center [739, 358] width 140 height 17
select select "30"
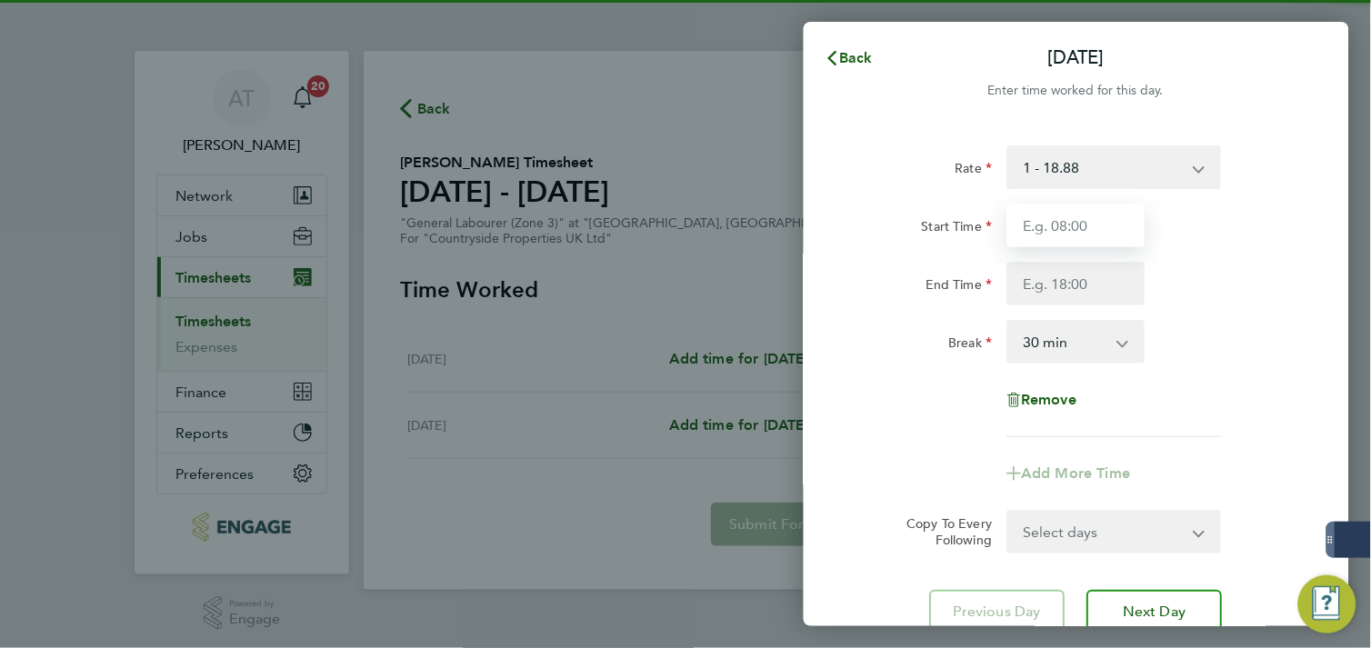
drag, startPoint x: 1037, startPoint y: 225, endPoint x: 1025, endPoint y: 227, distance: 12.1
click at [1037, 225] on input "Start Time" at bounding box center [1076, 226] width 138 height 44
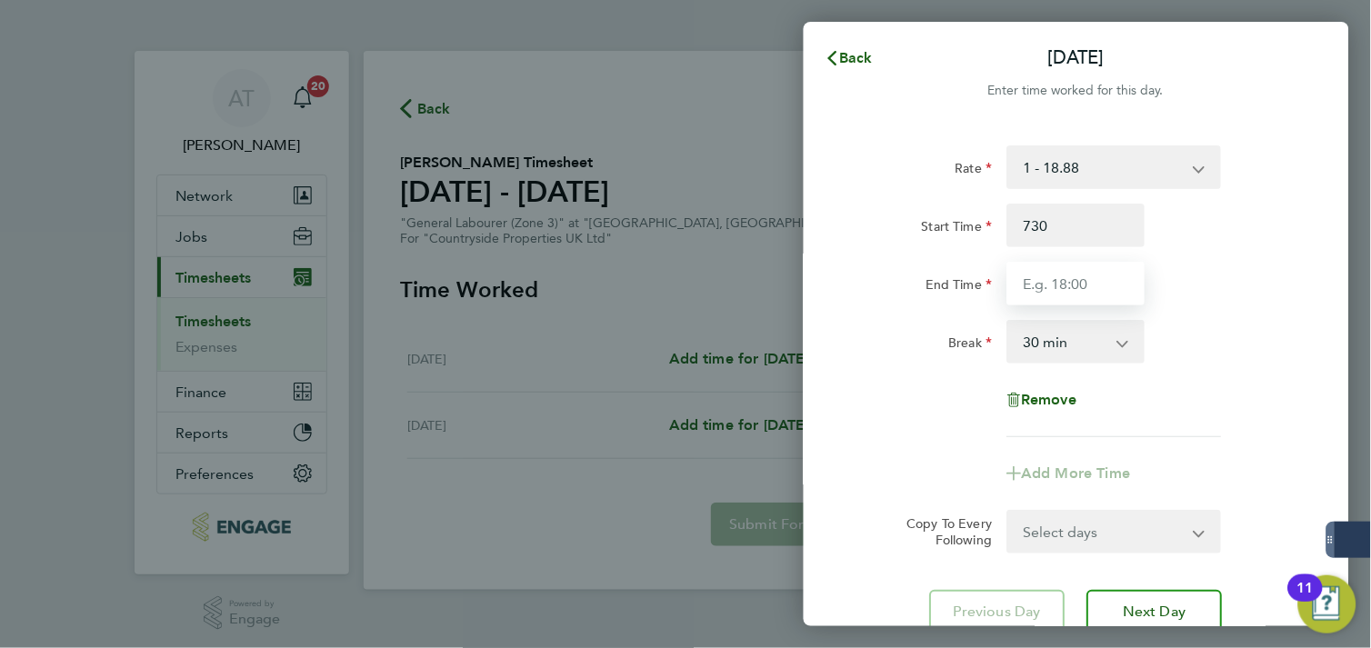
type input "07:30"
click at [1056, 268] on input "End Time" at bounding box center [1076, 284] width 138 height 44
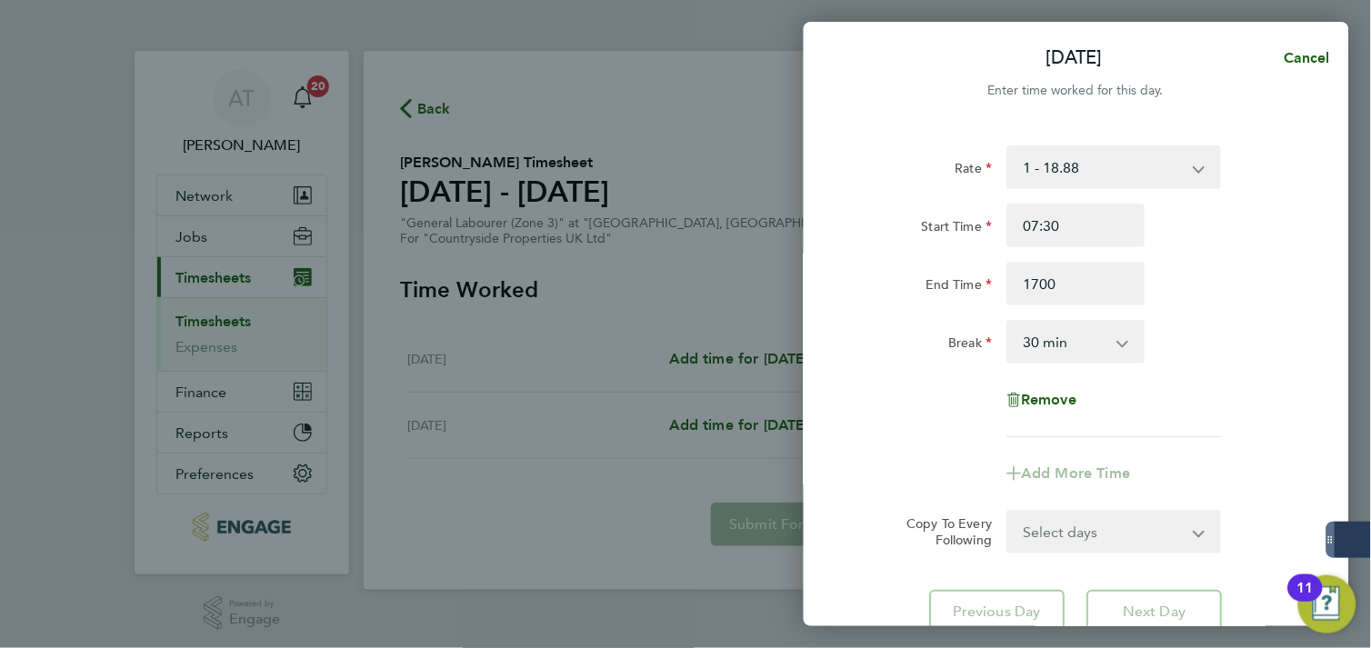
type input "17:00"
click at [1157, 300] on div "End Time 17:00" at bounding box center [1076, 284] width 458 height 44
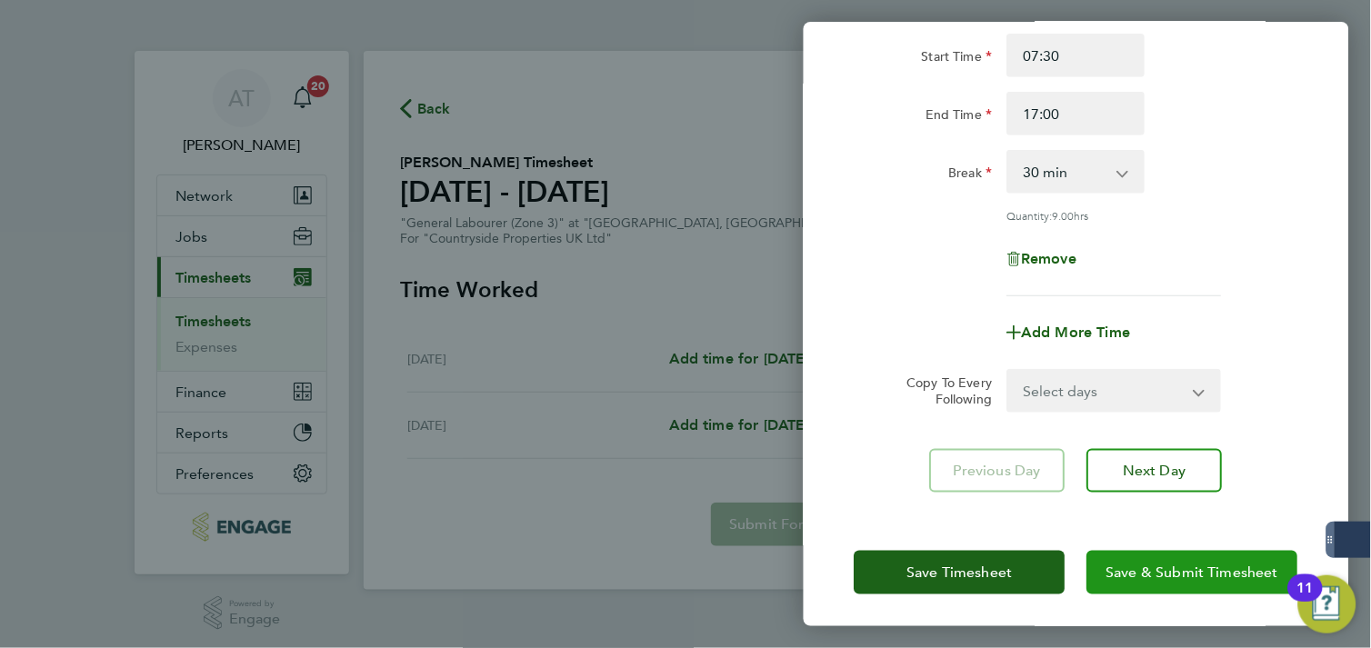
click at [1158, 551] on button "Save & Submit Timesheet" at bounding box center [1192, 573] width 211 height 44
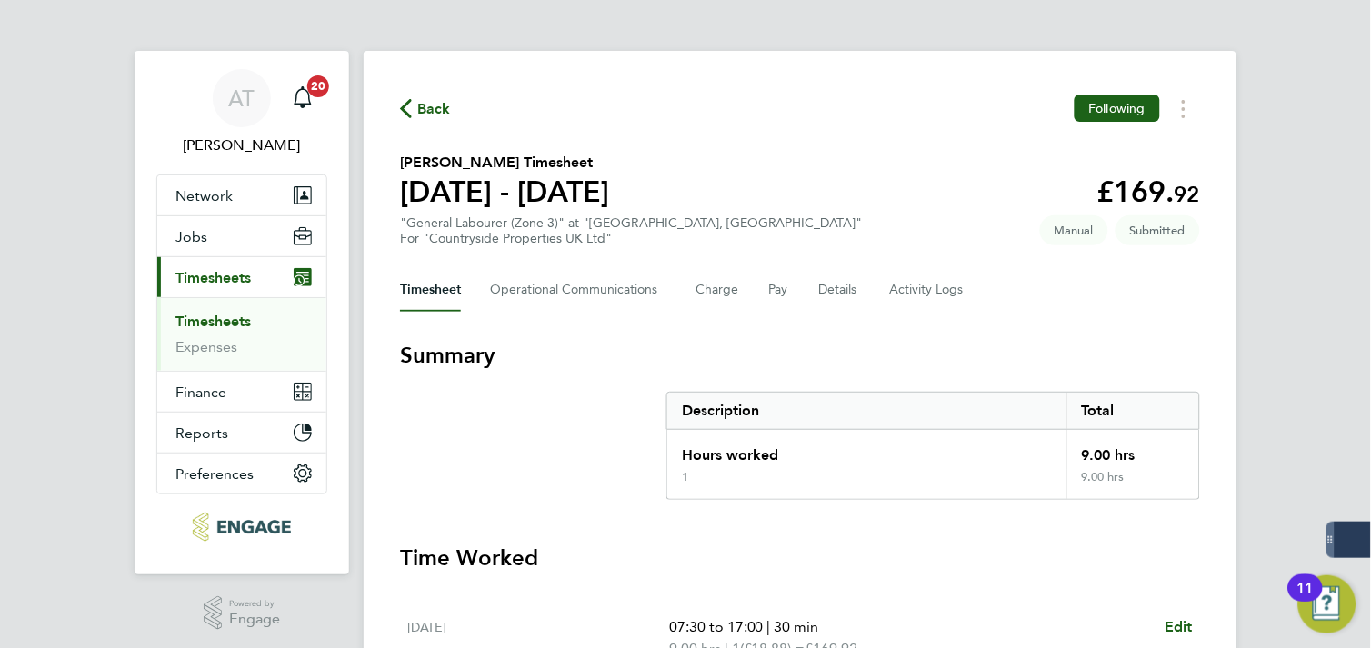
click at [410, 109] on icon "button" at bounding box center [406, 108] width 12 height 19
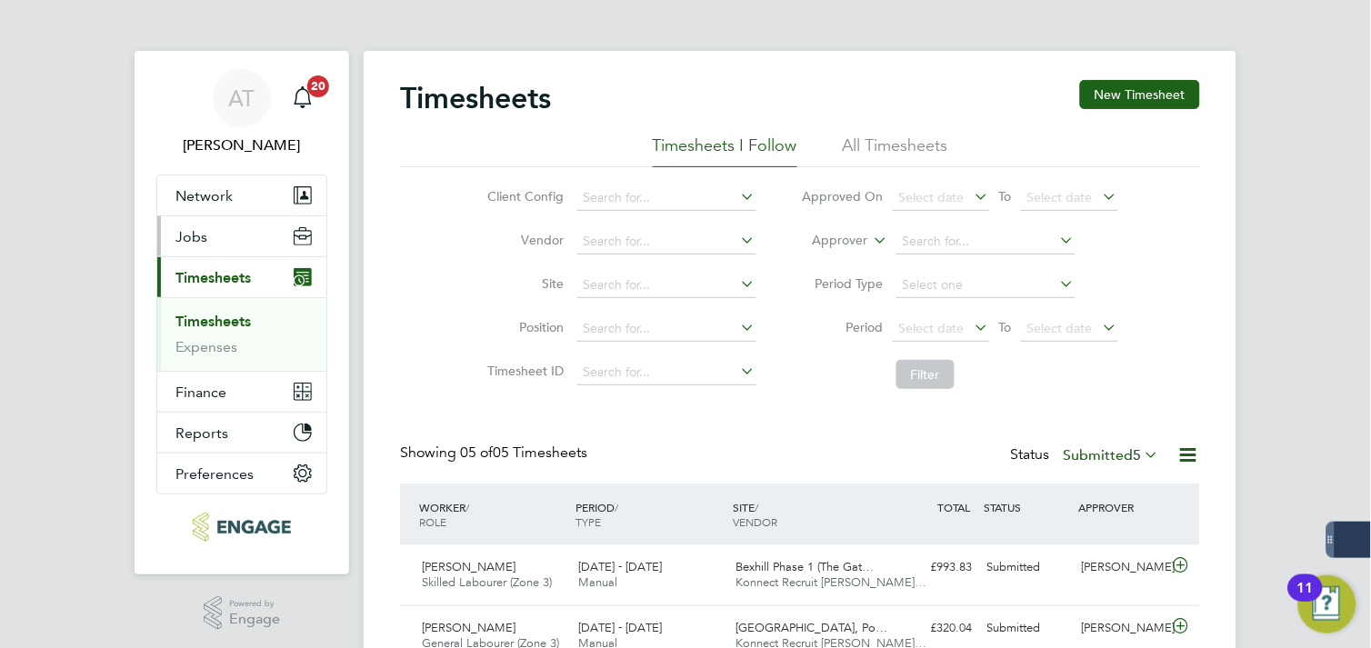
click at [201, 230] on span "Jobs" at bounding box center [191, 236] width 32 height 17
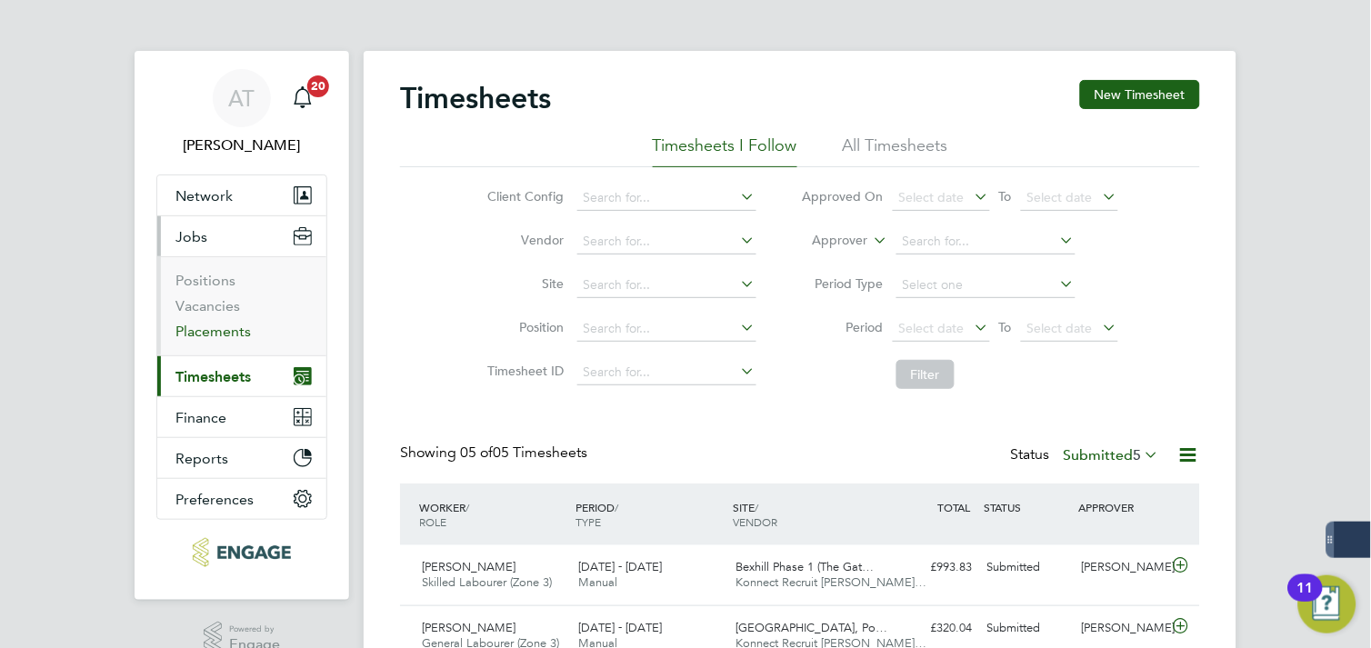
click at [200, 330] on link "Placements" at bounding box center [212, 331] width 75 height 17
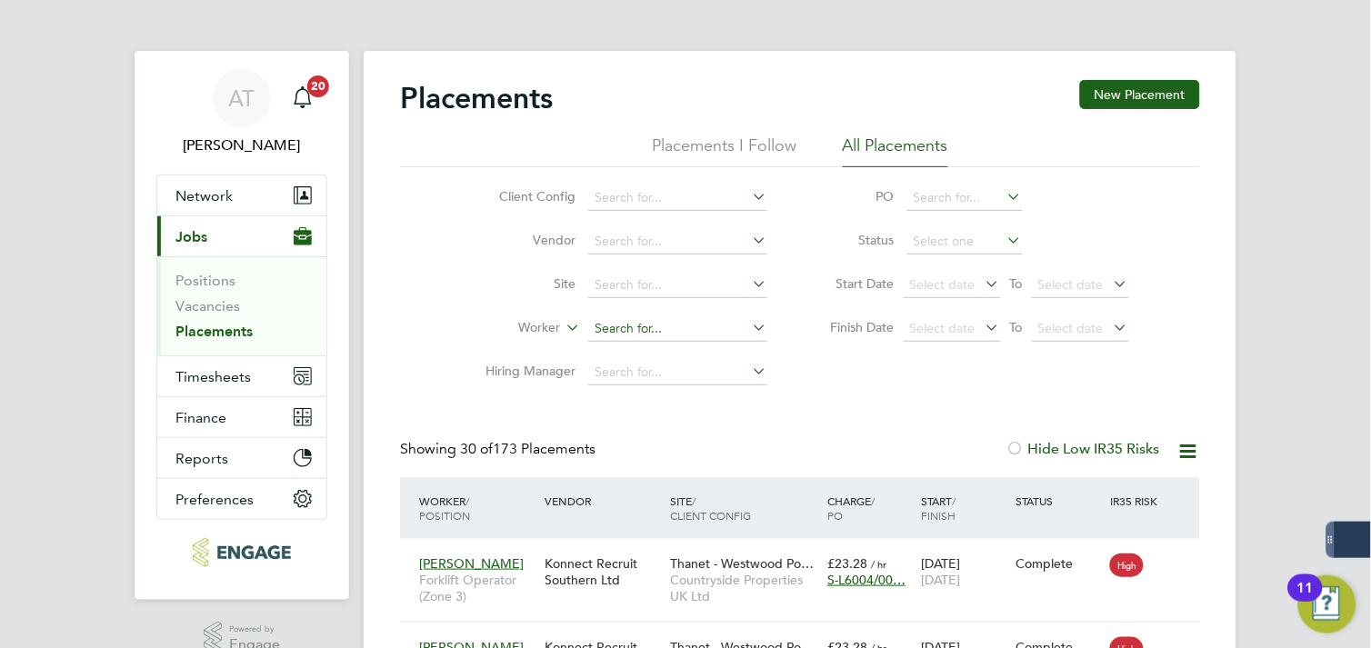
click at [605, 326] on input at bounding box center [677, 328] width 179 height 25
type input "k"
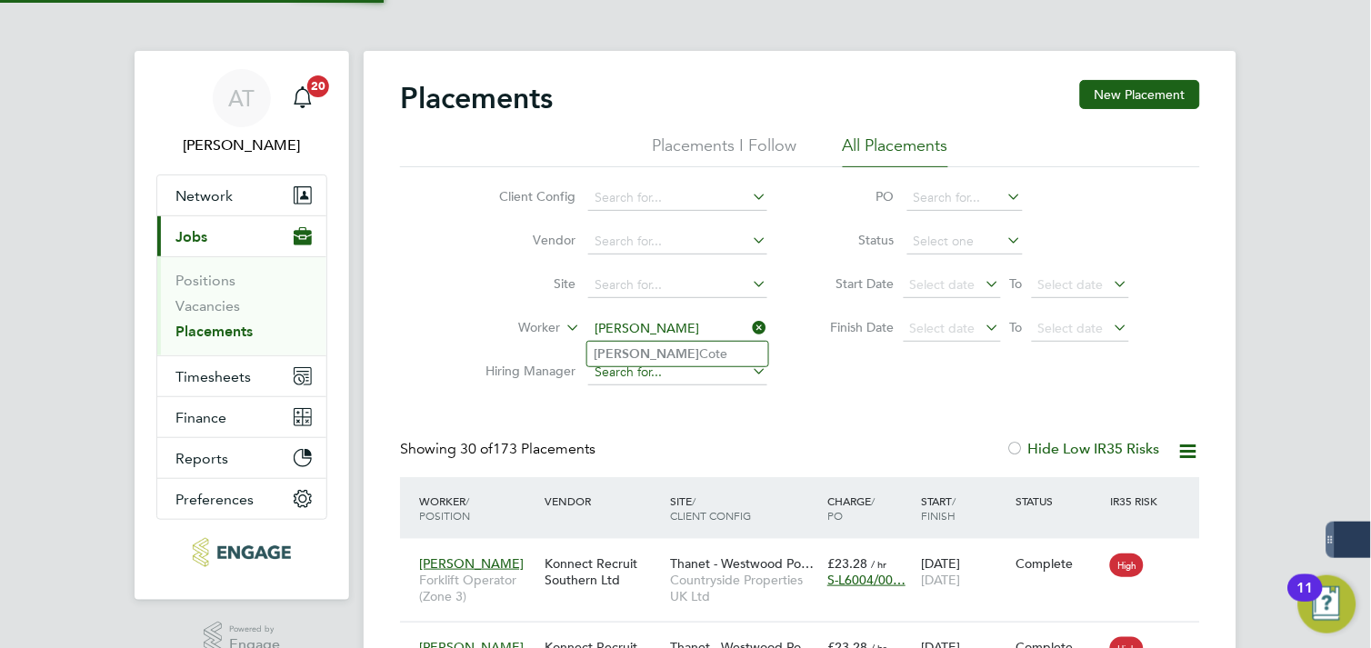
type input "[PERSON_NAME]"
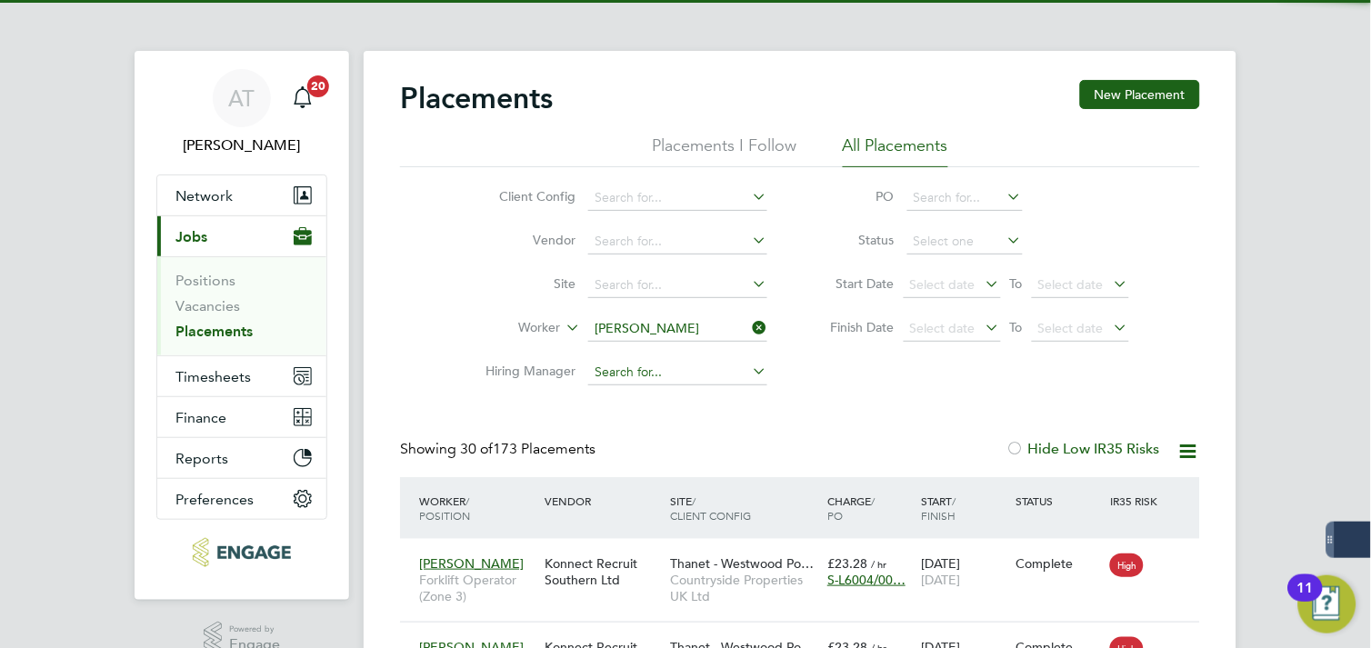
click at [624, 366] on input at bounding box center [677, 372] width 179 height 25
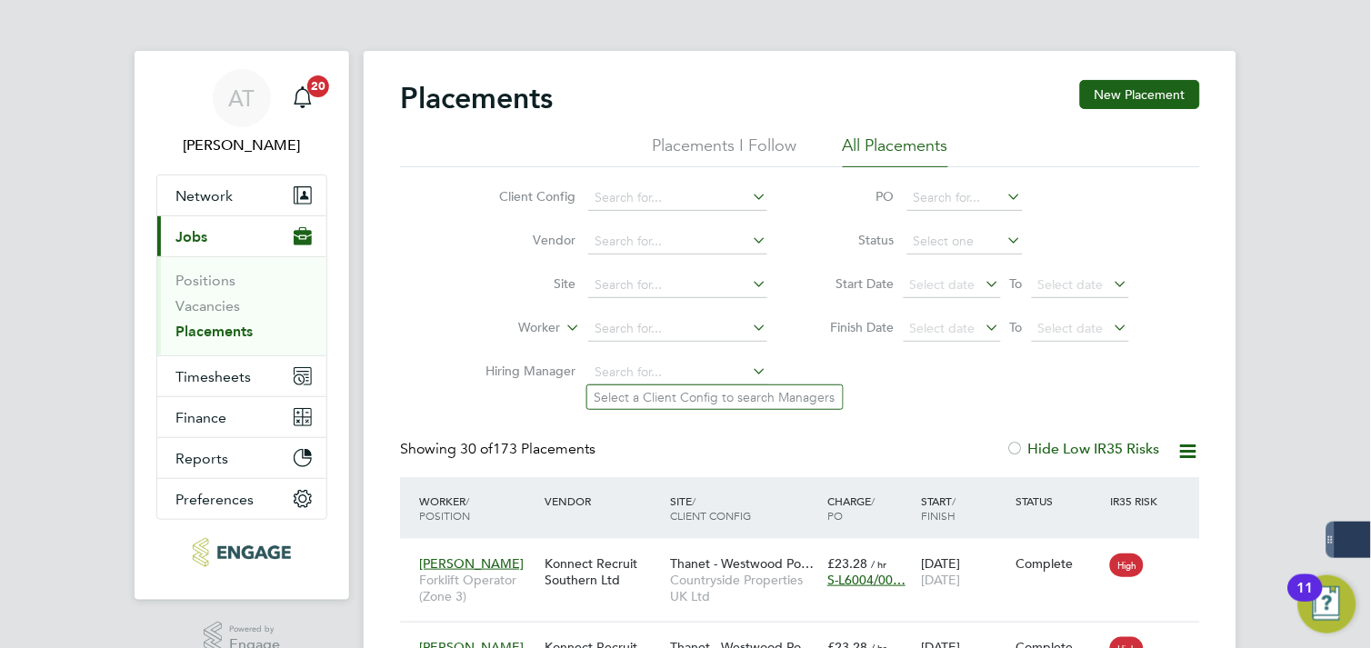
click at [630, 357] on li "Hiring Manager" at bounding box center [619, 373] width 342 height 44
click at [631, 339] on input at bounding box center [677, 328] width 179 height 25
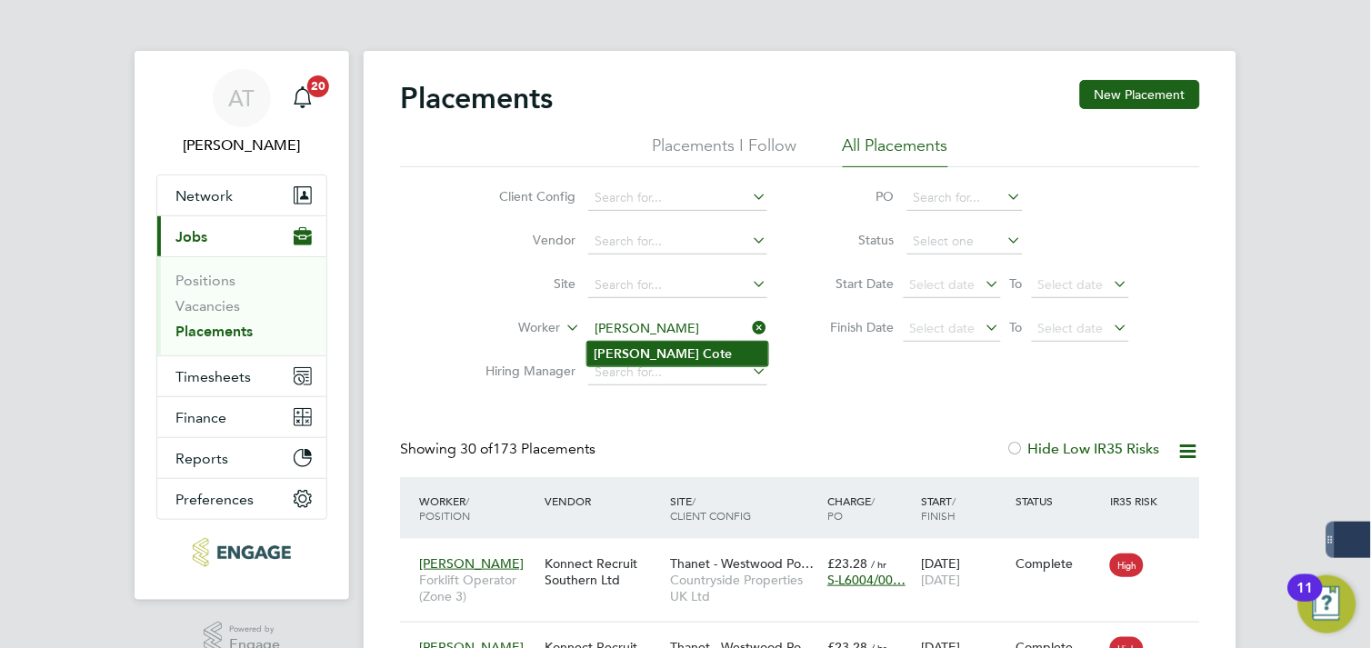
click at [620, 360] on li "[PERSON_NAME]" at bounding box center [677, 354] width 181 height 25
type input "[PERSON_NAME]"
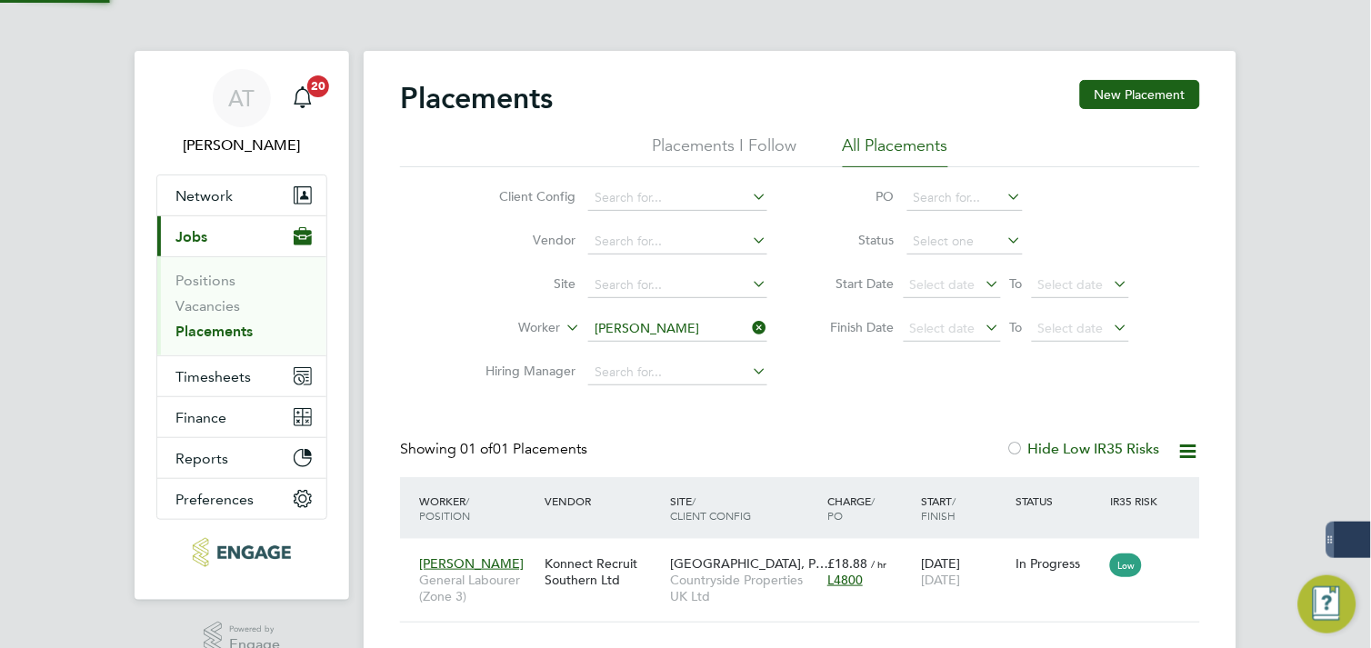
click at [926, 350] on li "Finish Date Select date To Select date" at bounding box center [971, 329] width 362 height 44
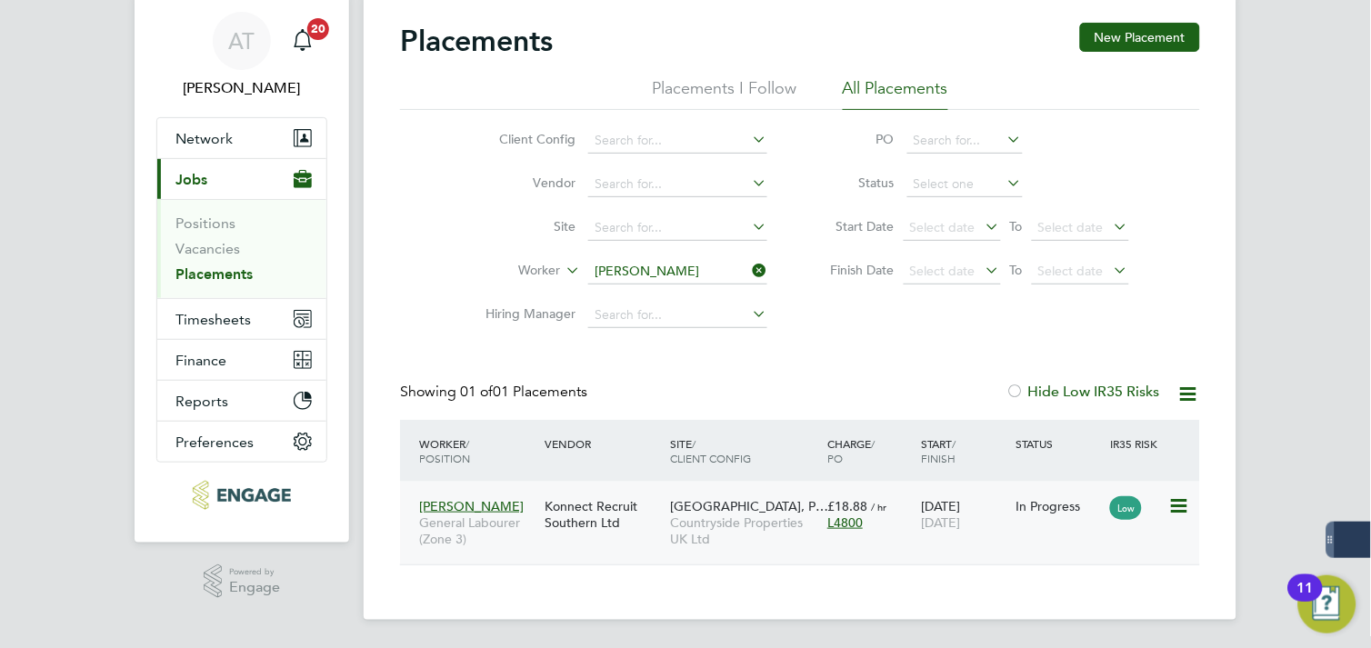
click at [559, 516] on div "Konnect Recruit Southern Ltd" at bounding box center [602, 514] width 125 height 51
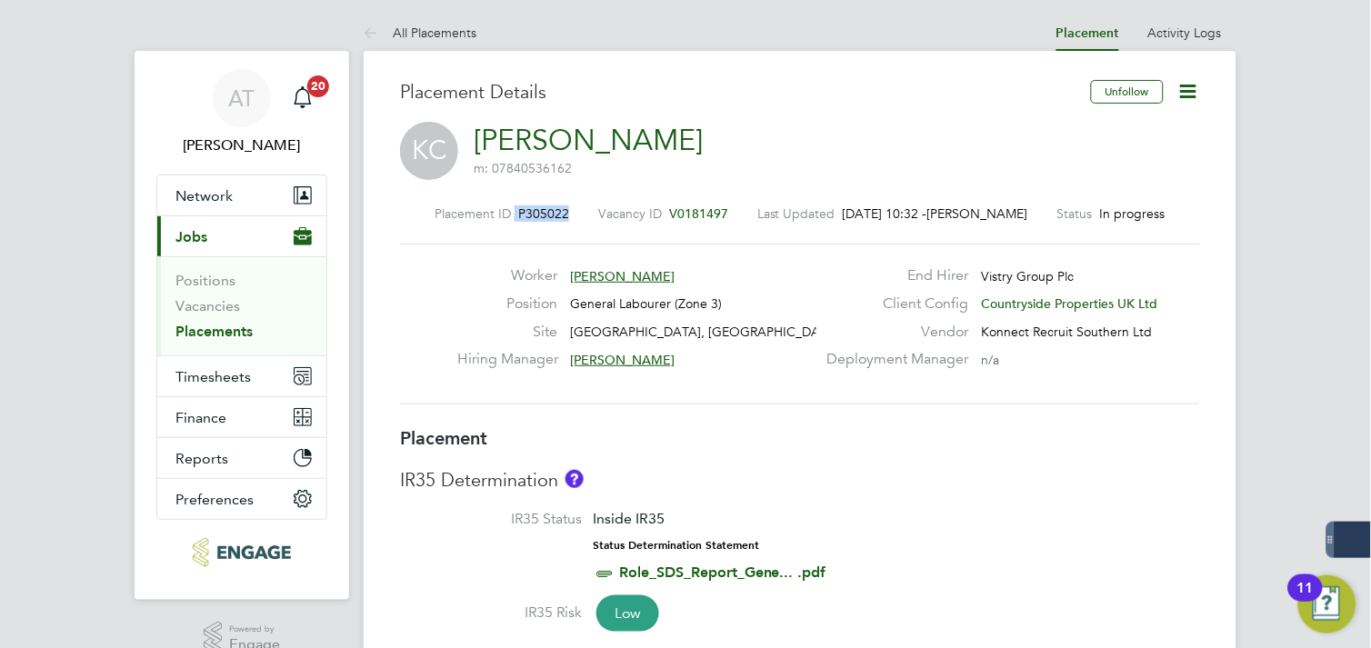
drag, startPoint x: 584, startPoint y: 209, endPoint x: 416, endPoint y: 198, distance: 168.6
click at [416, 198] on div "Placement ID P305022 Vacancy ID V0181497 Last Updated 30 Sep 2025, 10:32 - Amel…" at bounding box center [800, 306] width 800 height 244
copy div "P305022 Vacancy ID"
